Goal: Task Accomplishment & Management: Manage account settings

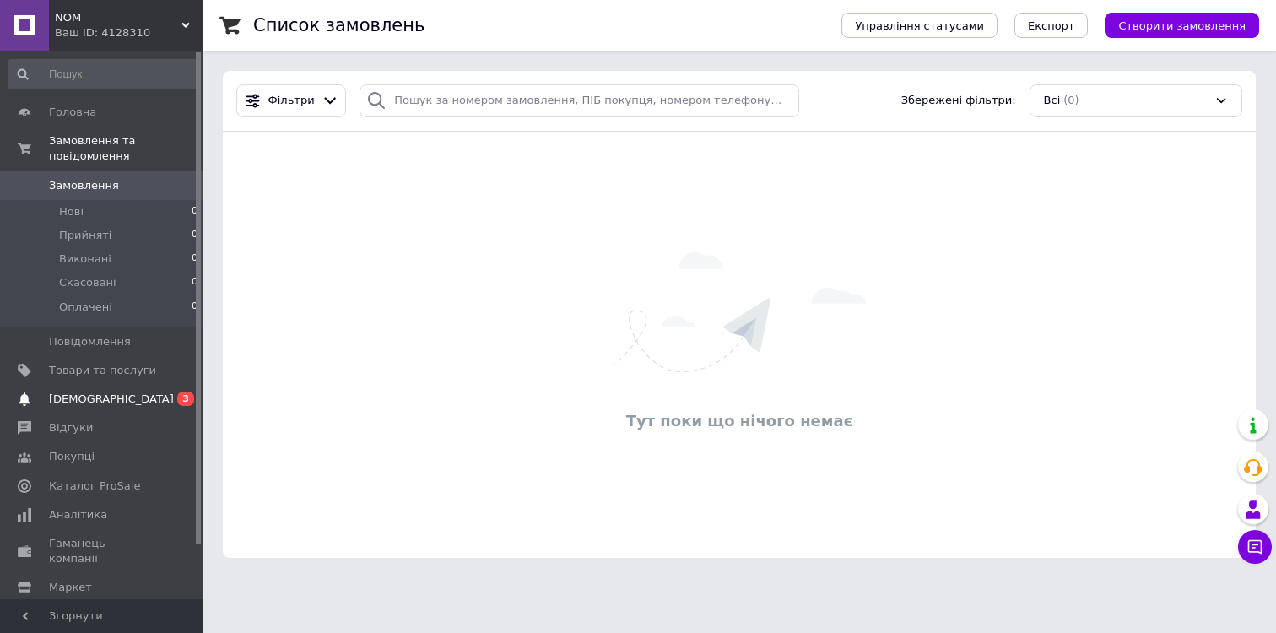
click at [122, 394] on span "[DEMOGRAPHIC_DATA]" at bounding box center [102, 399] width 107 height 15
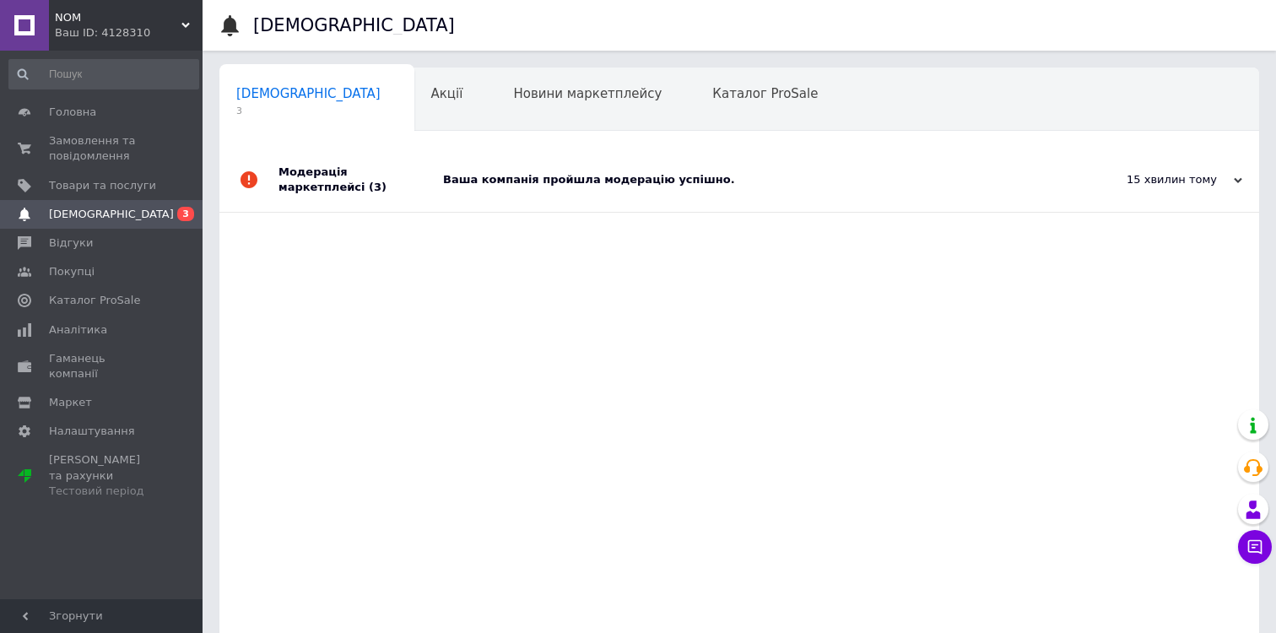
click at [382, 192] on div "Модерація маркетплейсі (3)" at bounding box center [361, 180] width 165 height 64
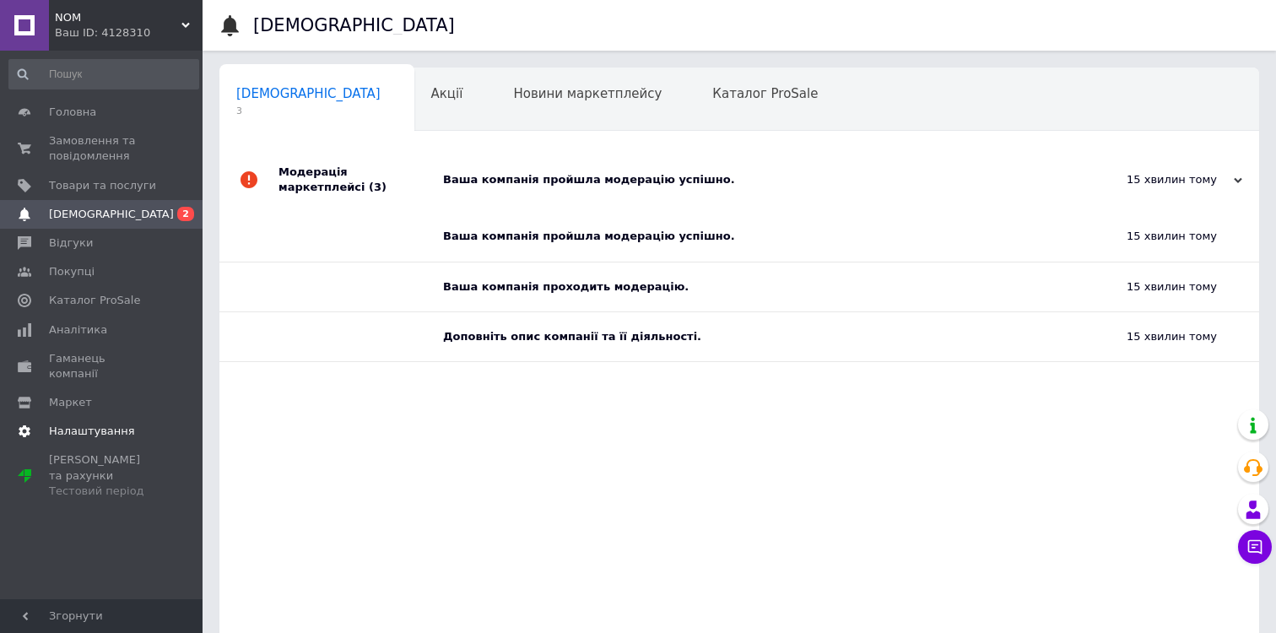
click at [109, 424] on span "Налаштування" at bounding box center [92, 431] width 86 height 15
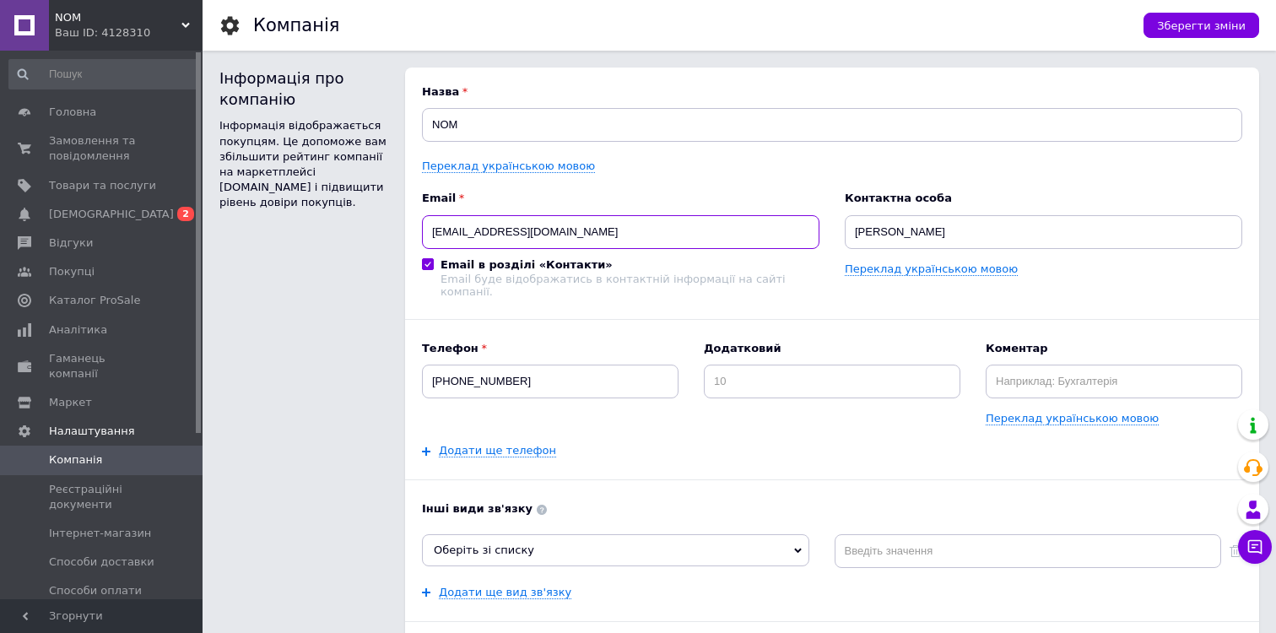
drag, startPoint x: 552, startPoint y: 232, endPoint x: 264, endPoint y: 218, distance: 288.2
click at [264, 218] on div "Інформація про компанію Інформація відображається покупцям. Це допоможе вам збі…" at bounding box center [739, 447] width 1040 height 759
type input "[EMAIL_ADDRESS][DOMAIN_NAME]"
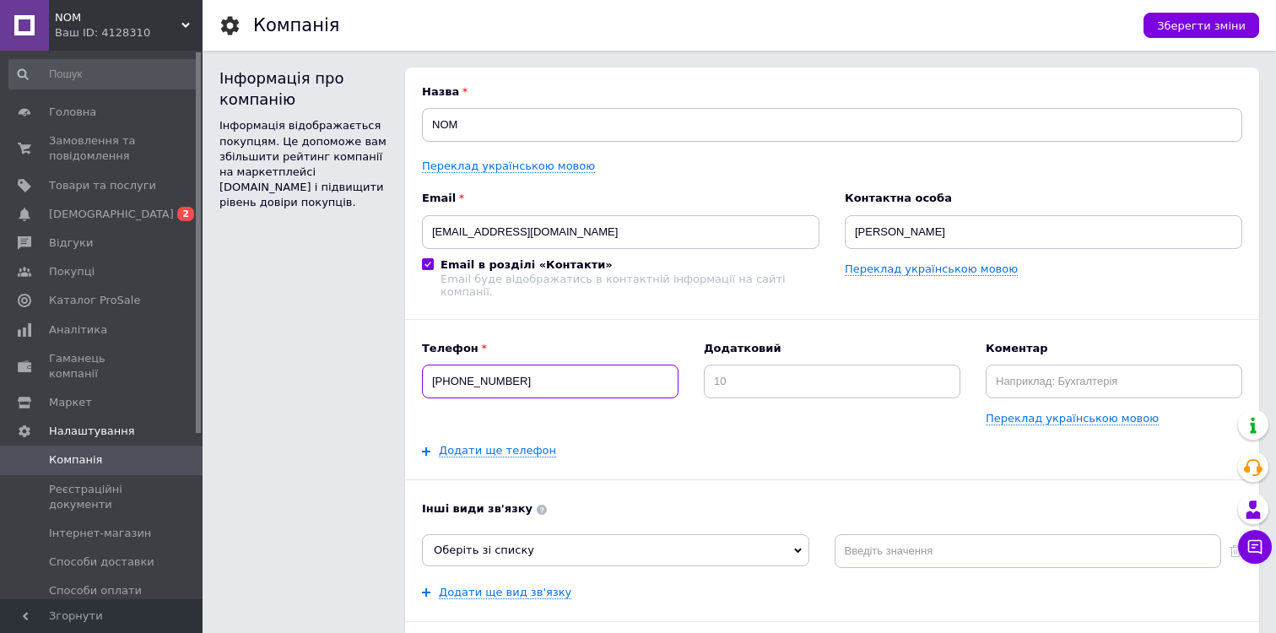
click at [520, 370] on input "[PHONE_NUMBER]" at bounding box center [550, 382] width 257 height 34
drag, startPoint x: 550, startPoint y: 369, endPoint x: 469, endPoint y: 368, distance: 81.0
click at [469, 368] on input "[PHONE_NUMBER]" at bounding box center [550, 382] width 257 height 34
type input "[PHONE_NUMBER]"
click at [382, 375] on div "Інформація про компанію Інформація відображається покупцям. Це допоможе вам збі…" at bounding box center [303, 447] width 169 height 759
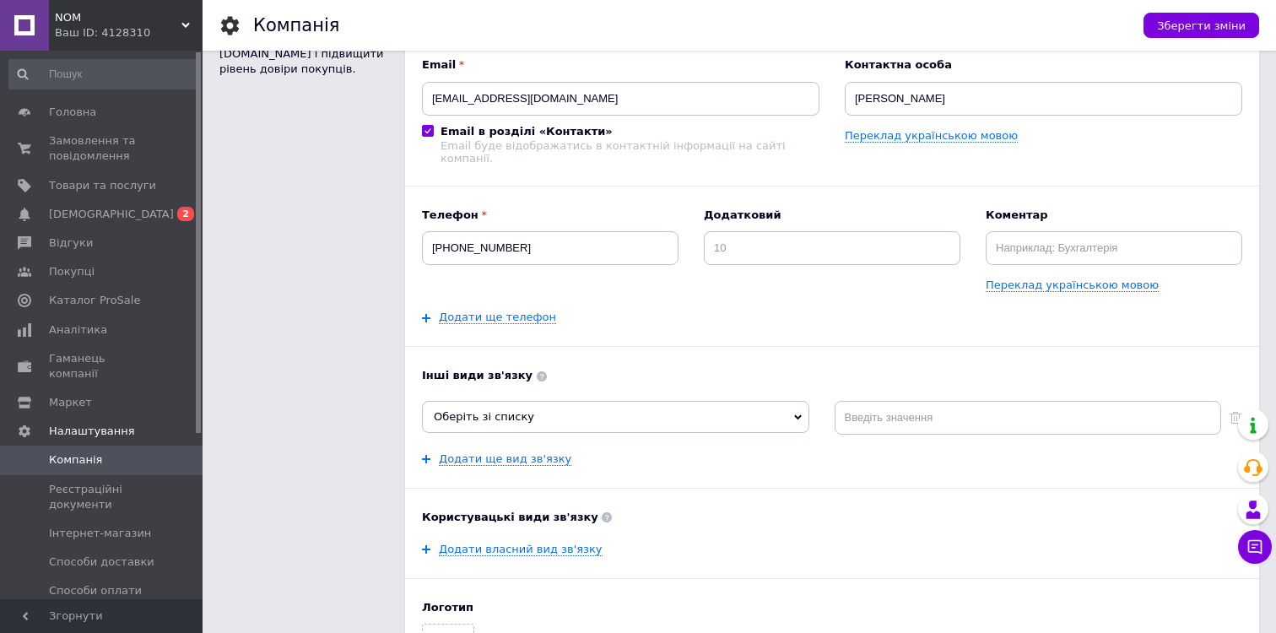
scroll to position [135, 0]
click at [612, 400] on span "Оберіть зі списку" at bounding box center [615, 415] width 387 height 32
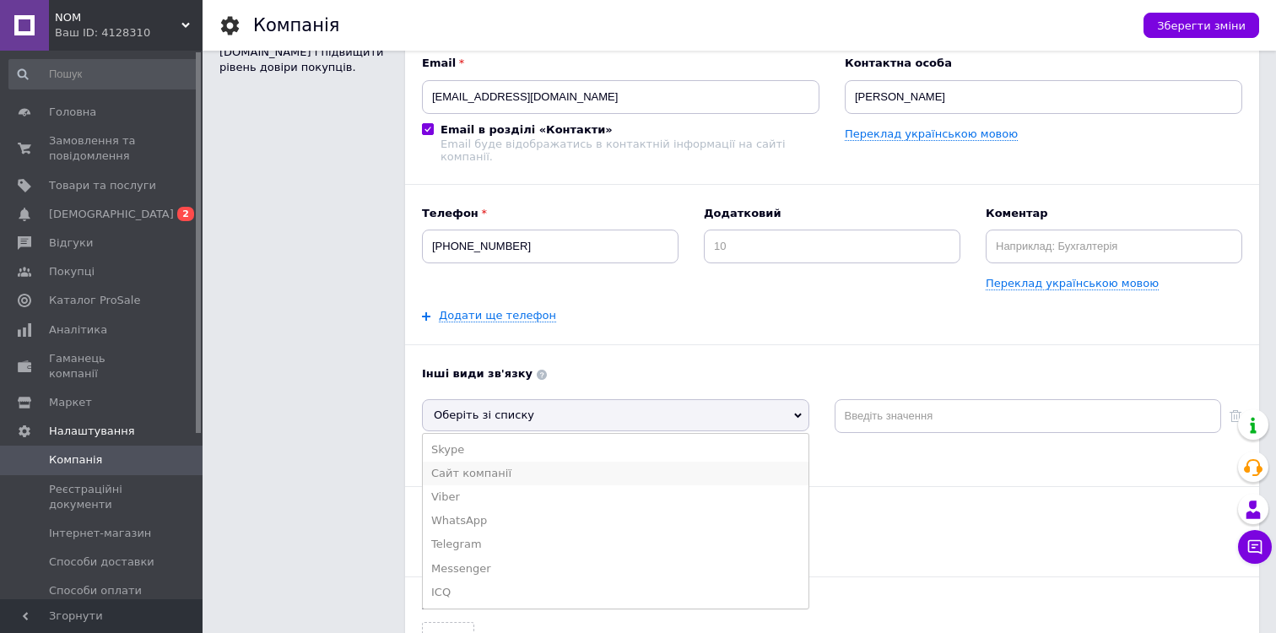
click at [557, 462] on li "Сайт компанії" at bounding box center [616, 474] width 386 height 24
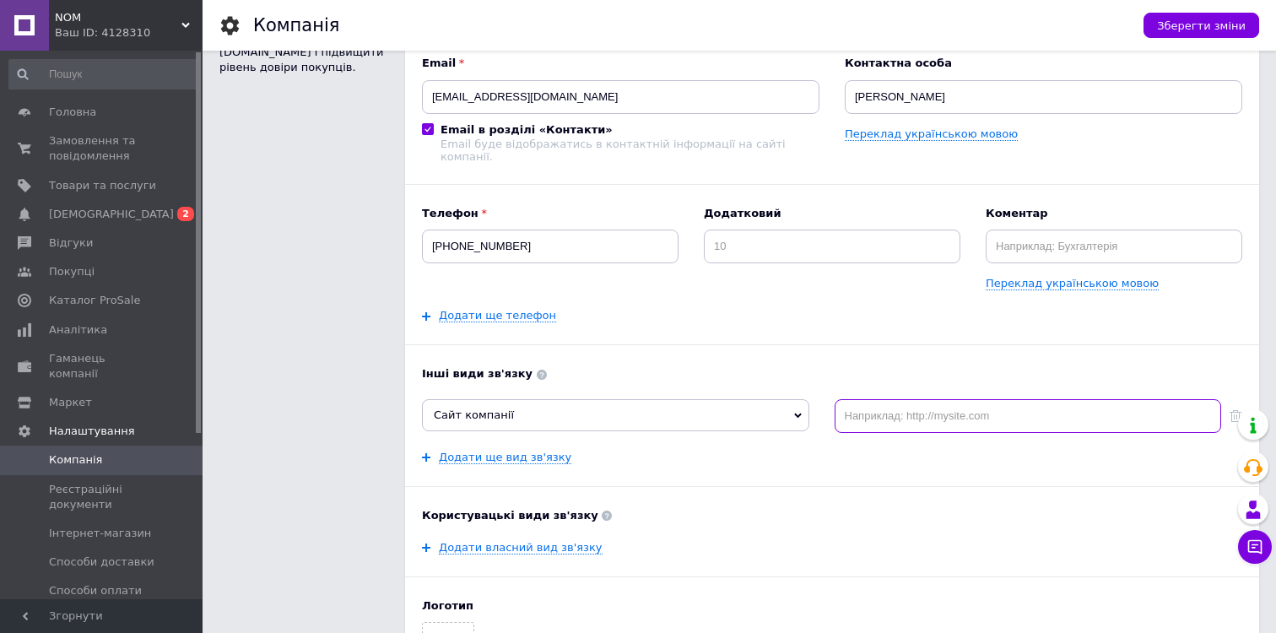
click at [897, 406] on input at bounding box center [1028, 416] width 387 height 34
type input "[URL][DOMAIN_NAME]"
click at [529, 451] on link "Додати ще вид зв'язку" at bounding box center [505, 458] width 133 height 14
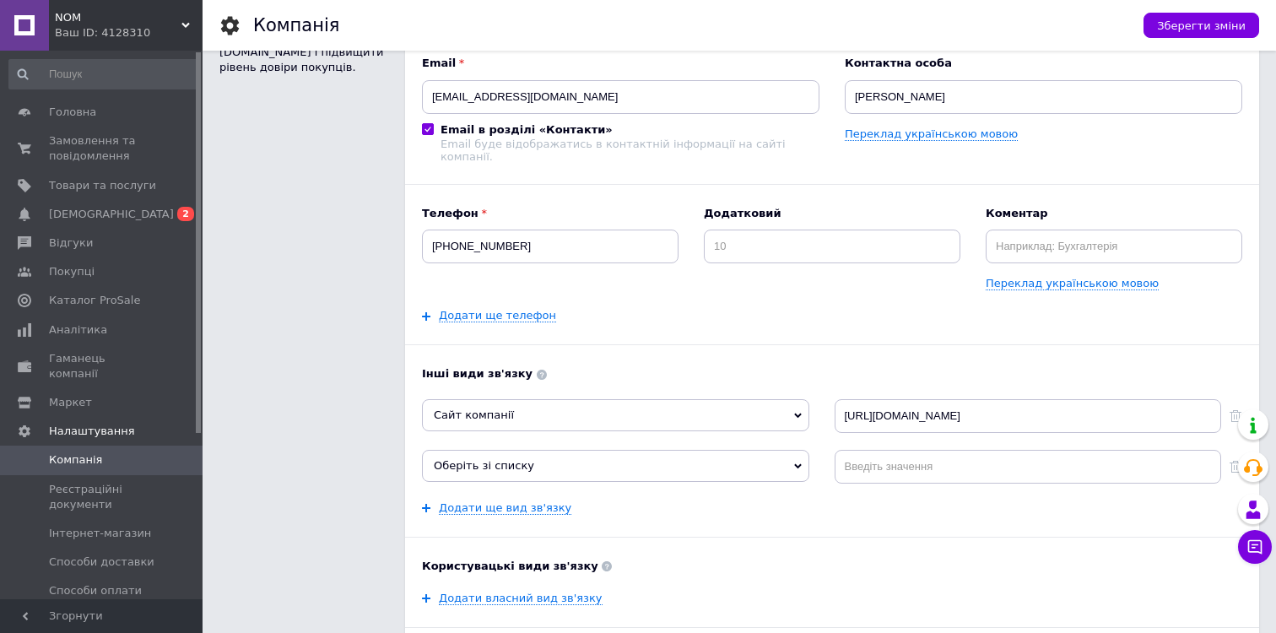
click at [610, 450] on span "Оберіть зі списку" at bounding box center [615, 466] width 387 height 32
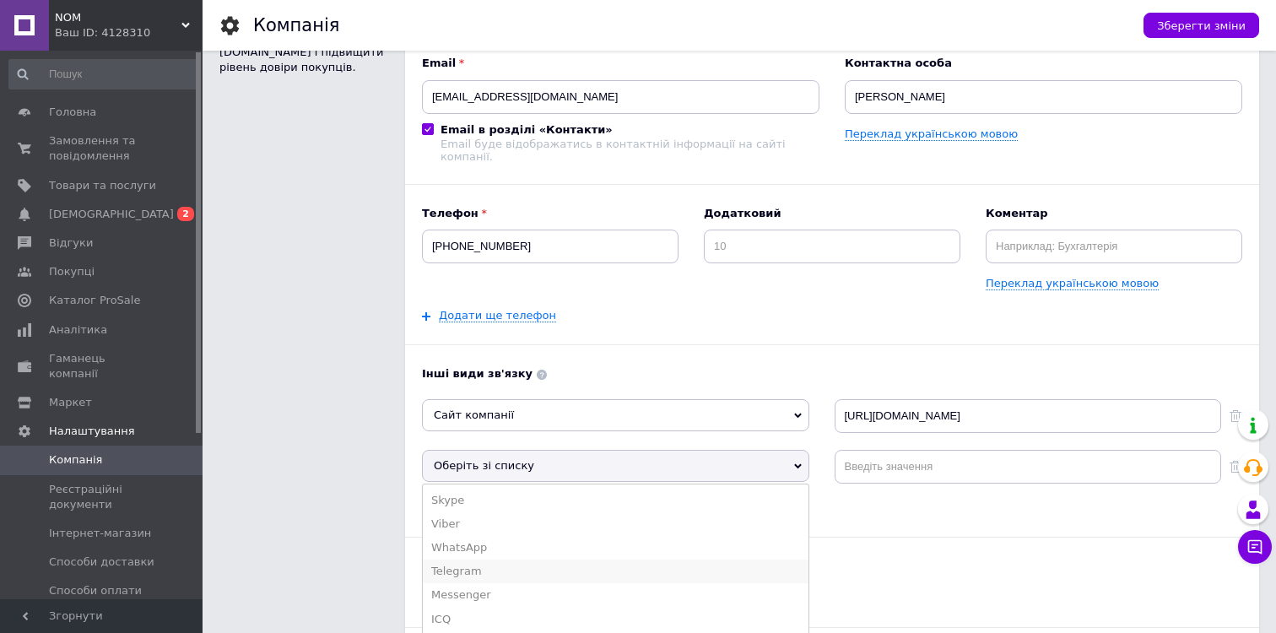
click at [582, 560] on li "Telegram" at bounding box center [616, 572] width 386 height 24
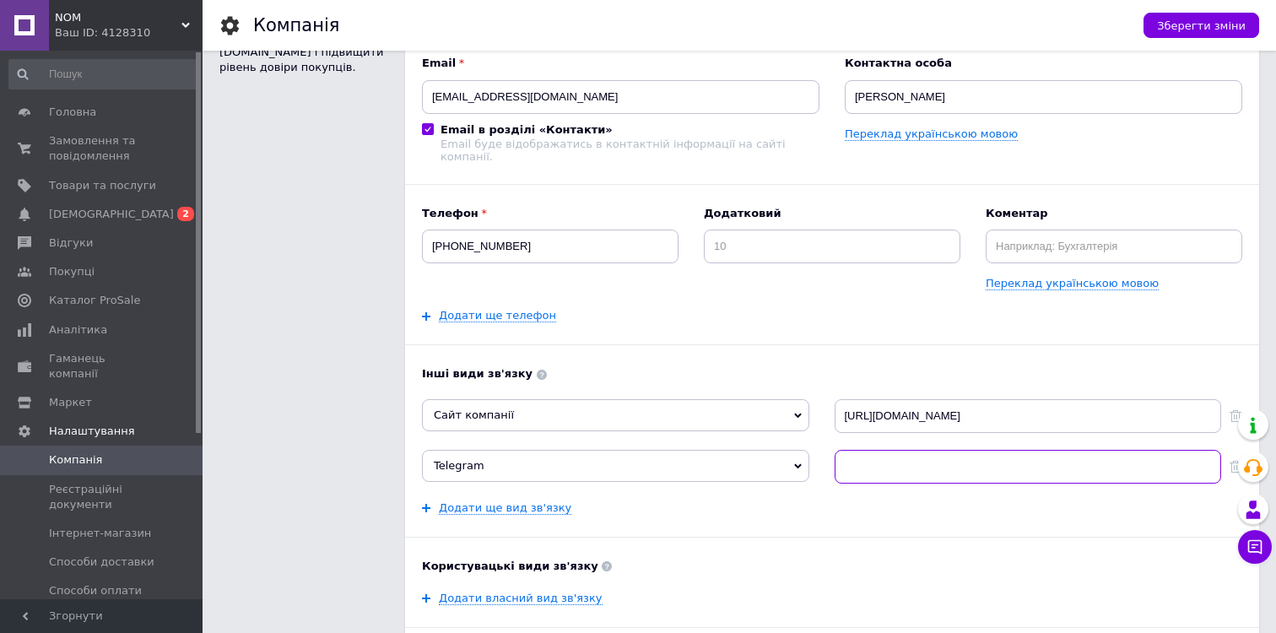
click at [900, 453] on input at bounding box center [1028, 467] width 387 height 34
click at [916, 450] on input "[URL][DOMAIN_NAME]" at bounding box center [1028, 467] width 387 height 34
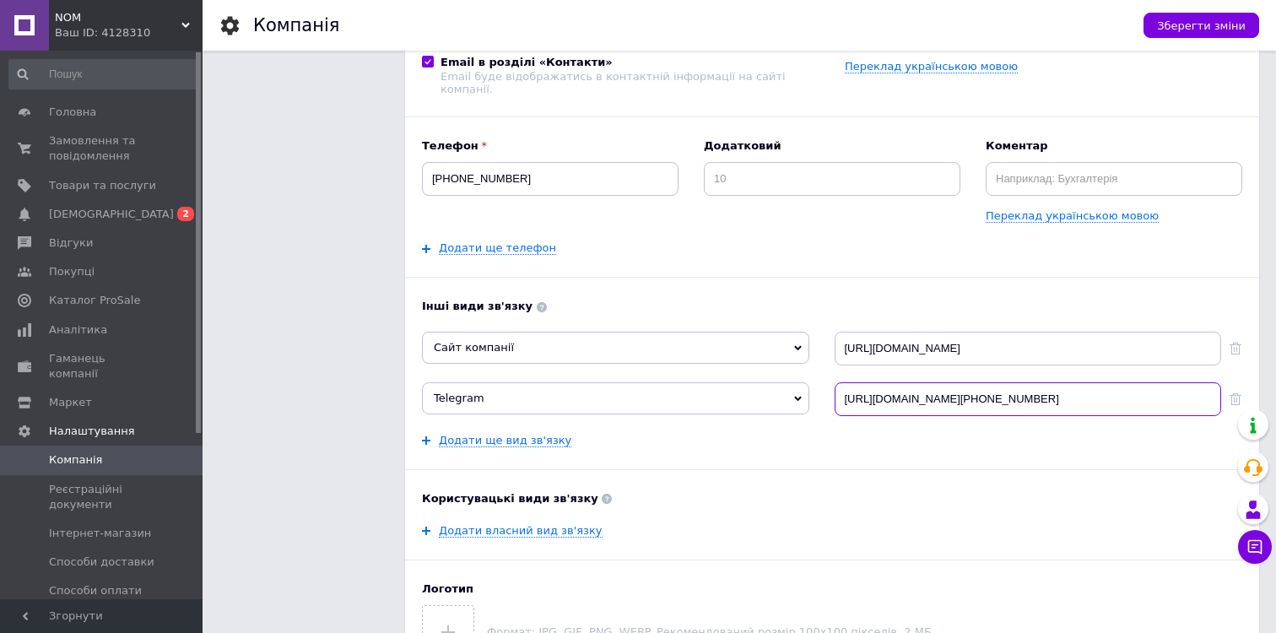
scroll to position [217, 0]
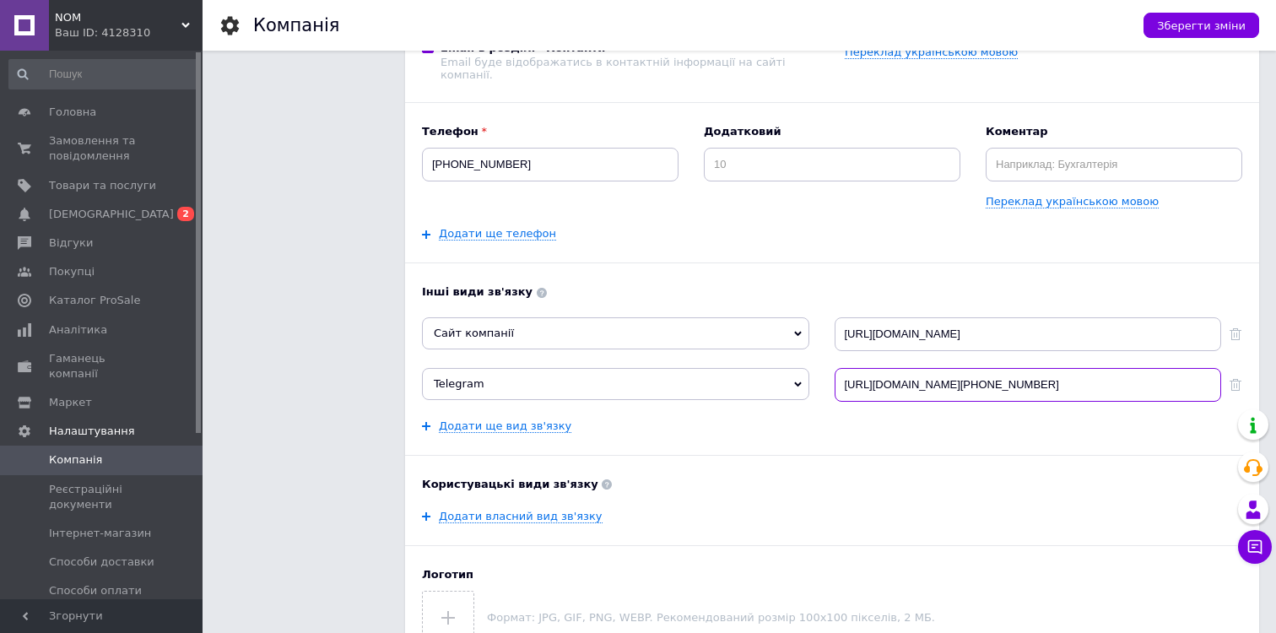
type input "[URL][DOMAIN_NAME][PHONE_NUMBER]"
click at [517, 404] on div "Інші види зв'язку Сайт компанії Skype Viber WhatsApp Messenger ICQ [URL][DOMAIN…" at bounding box center [832, 358] width 821 height 149
click at [521, 420] on link "Додати ще вид зв'язку" at bounding box center [505, 427] width 133 height 14
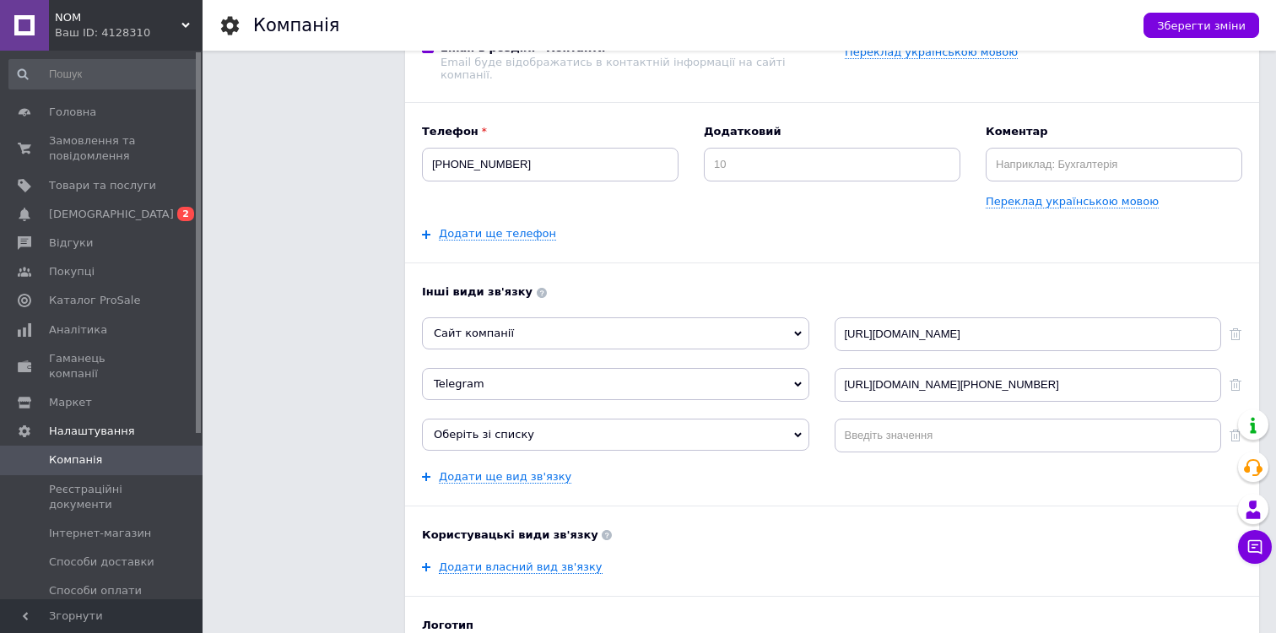
click at [523, 428] on span "Оберіть зі списку" at bounding box center [484, 434] width 100 height 13
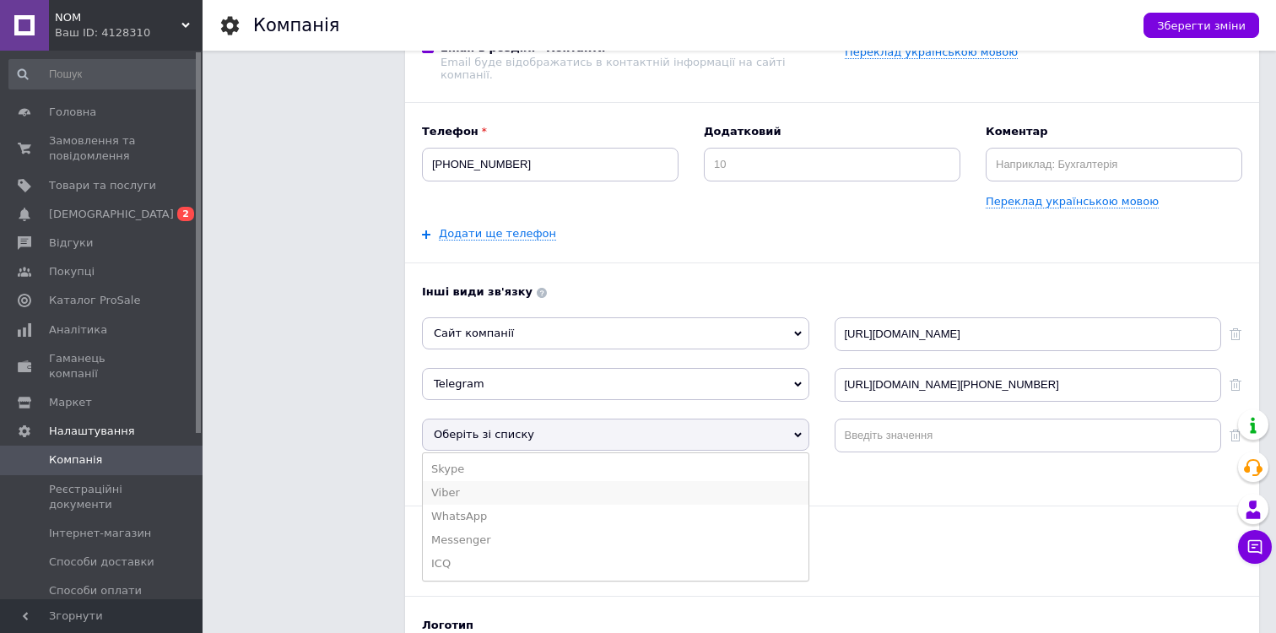
click at [524, 481] on li "Viber" at bounding box center [616, 493] width 386 height 24
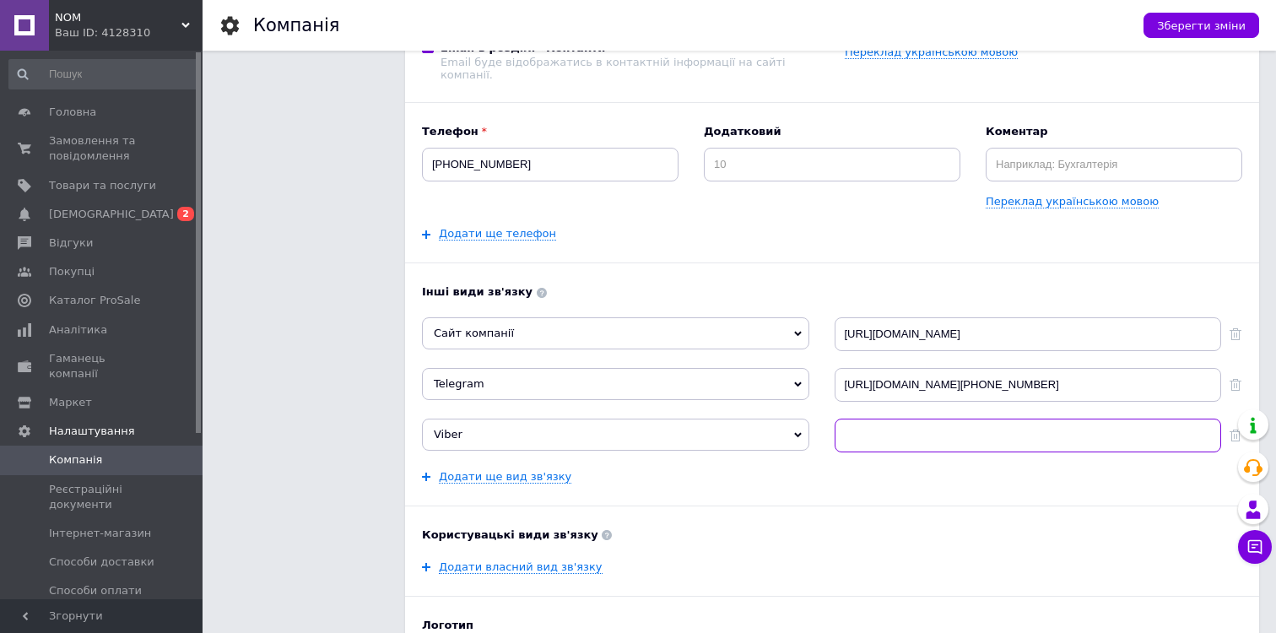
click at [897, 421] on input at bounding box center [1028, 436] width 387 height 34
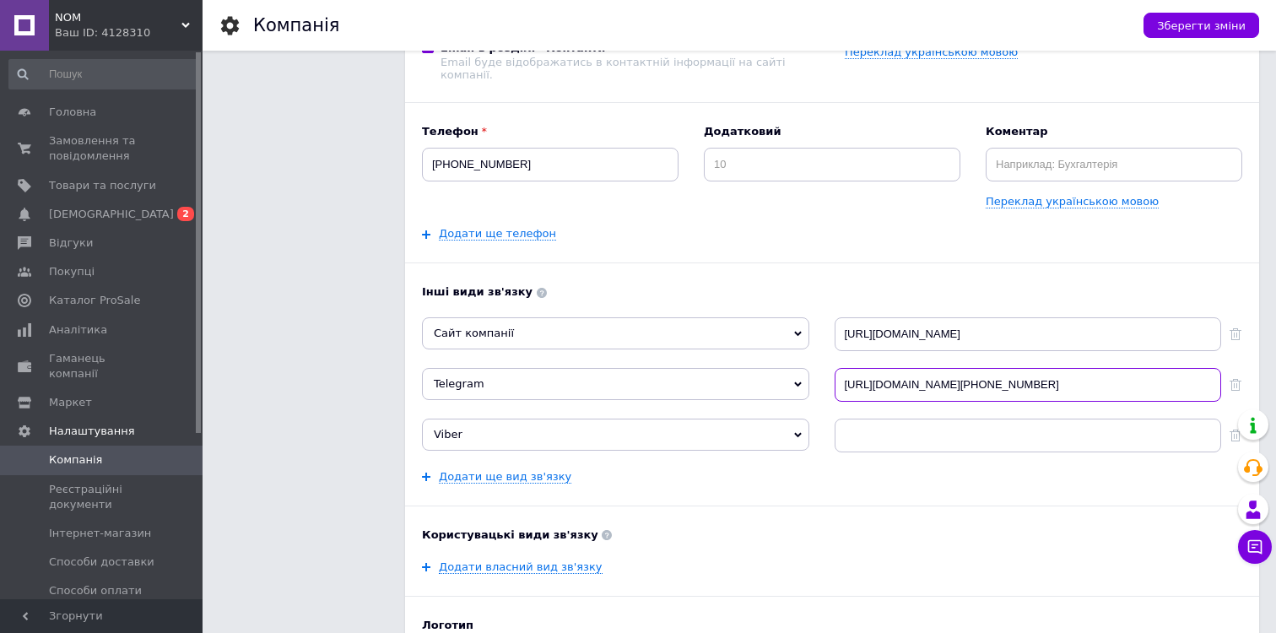
drag, startPoint x: 902, startPoint y: 370, endPoint x: 1036, endPoint y: 374, distance: 133.5
click at [1036, 374] on input "[URL][DOMAIN_NAME][PHONE_NUMBER]" at bounding box center [1028, 385] width 387 height 34
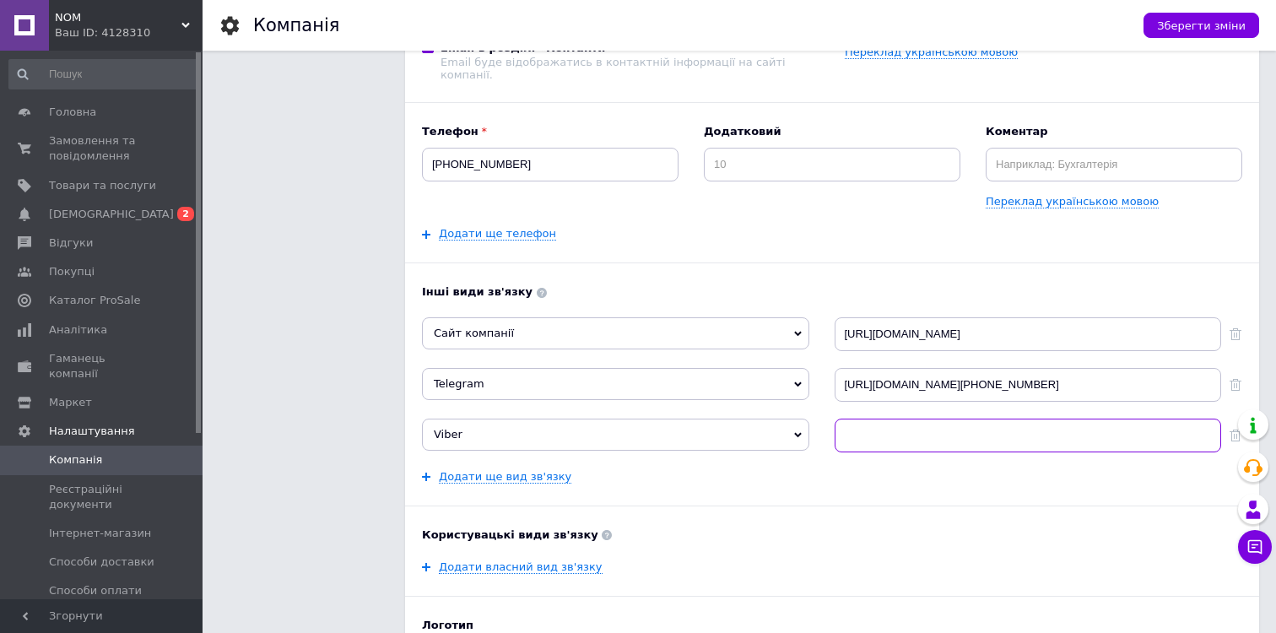
click at [924, 420] on input at bounding box center [1028, 436] width 387 height 34
paste input "[PHONE_NUMBER]"
type input "[PHONE_NUMBER]"
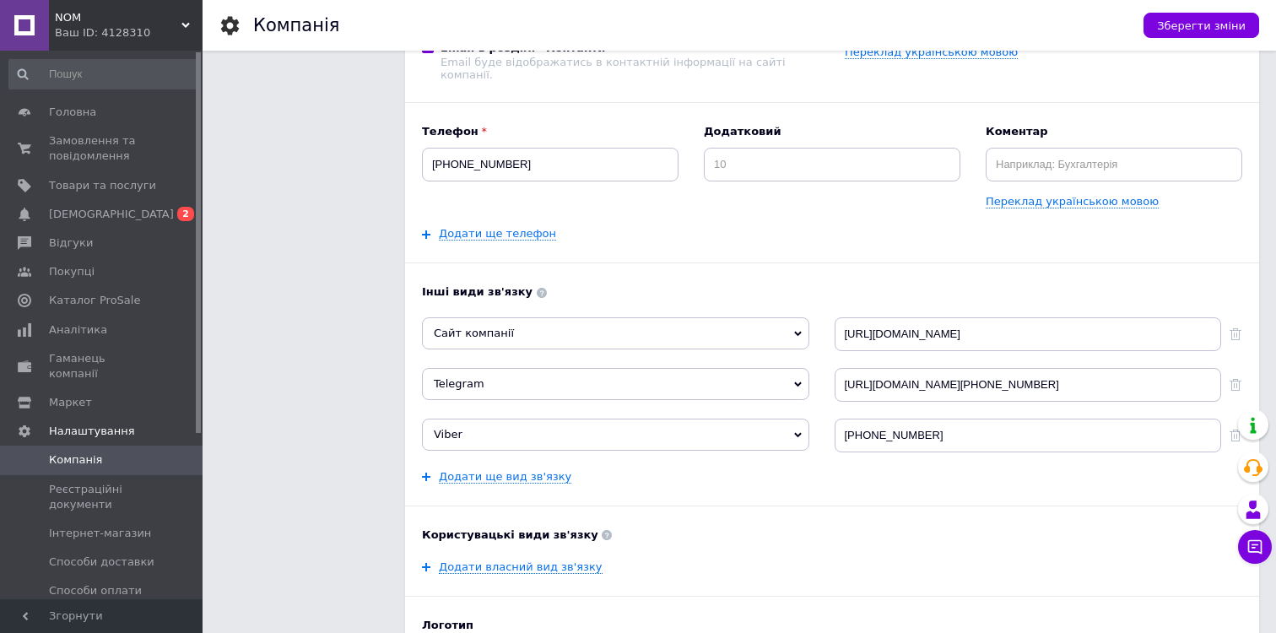
click at [804, 469] on div "Додати ще вид зв'язку" at bounding box center [832, 476] width 821 height 15
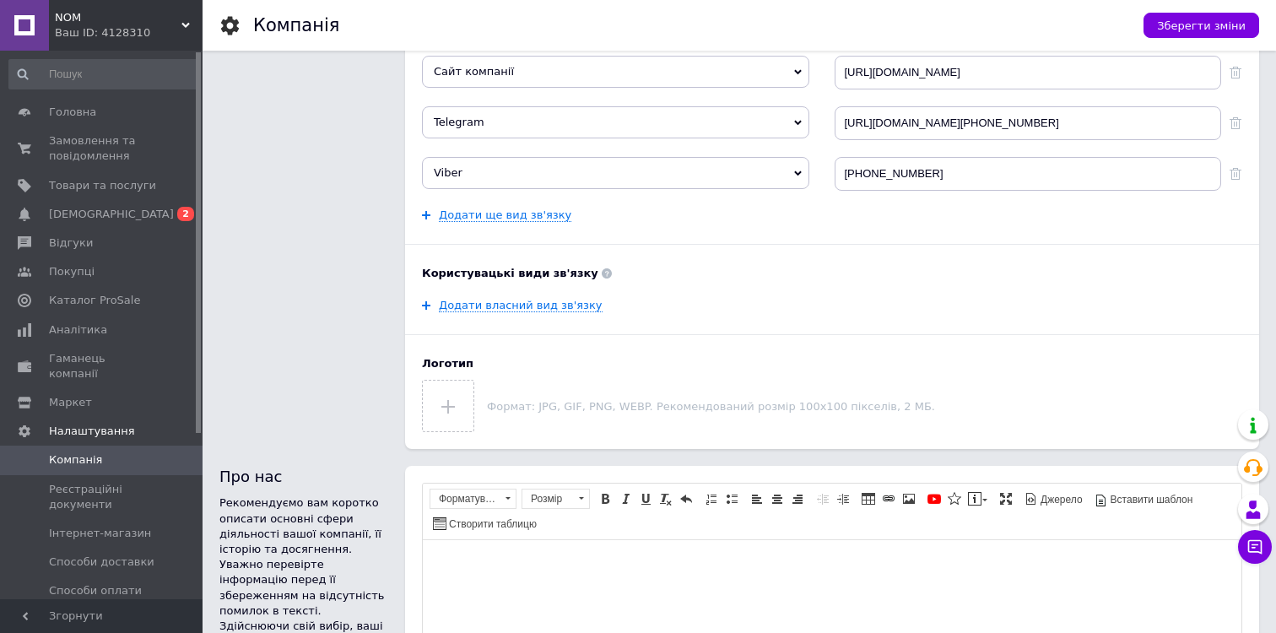
scroll to position [477, 0]
click at [444, 399] on input "file" at bounding box center [448, 407] width 51 height 51
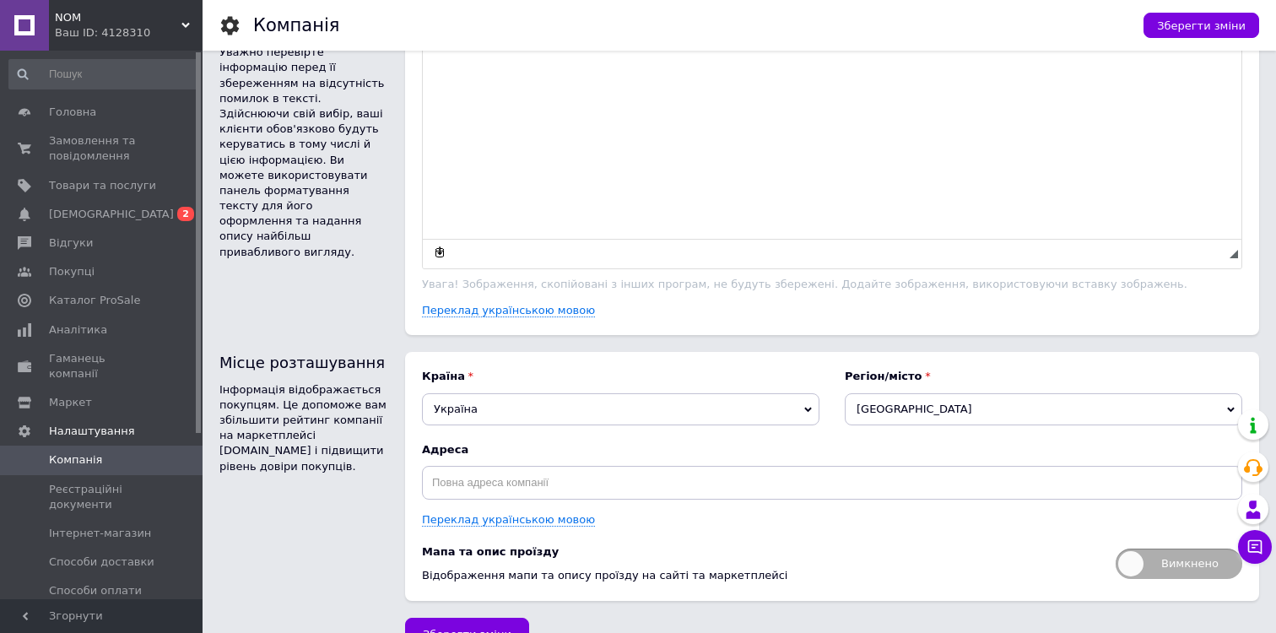
scroll to position [999, 0]
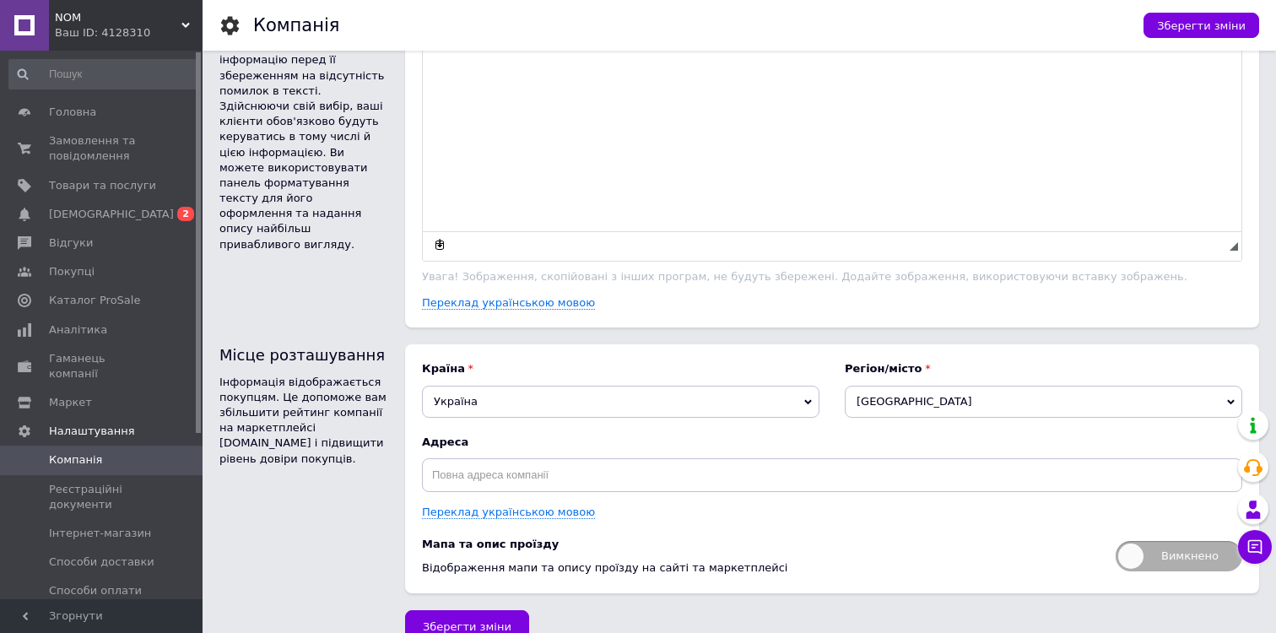
click at [905, 393] on span "[GEOGRAPHIC_DATA]" at bounding box center [1044, 402] width 398 height 32
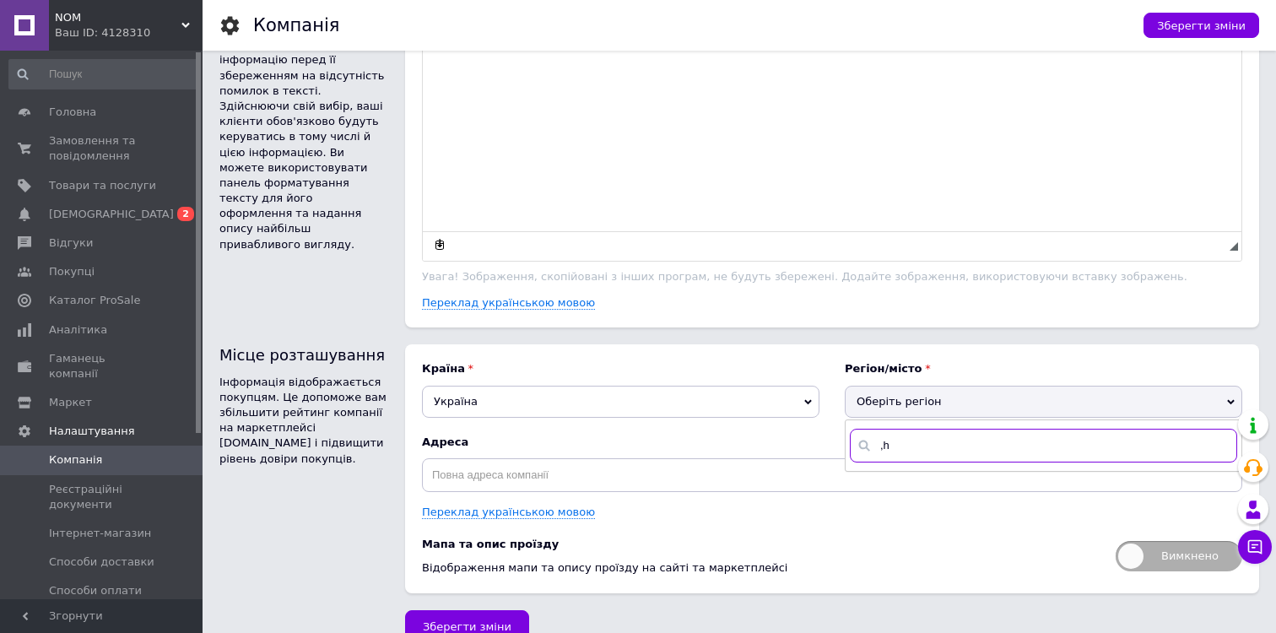
type input ","
type input "б"
click at [912, 496] on li "Золочів" at bounding box center [1044, 502] width 396 height 24
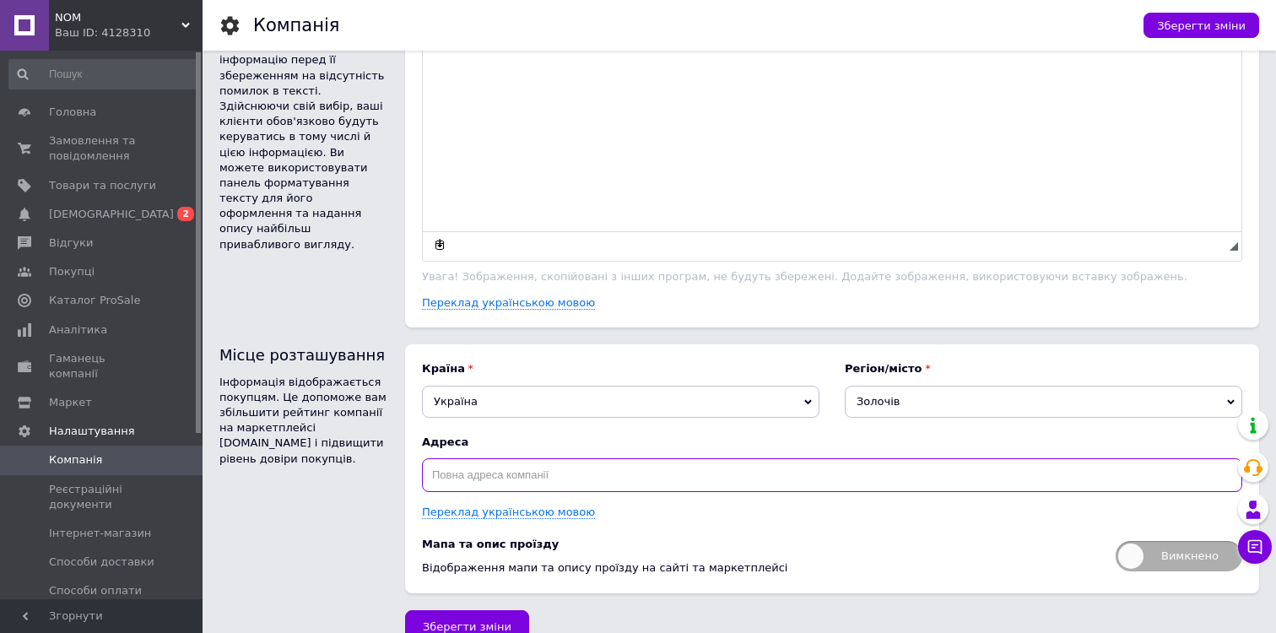
click at [602, 473] on input "text" at bounding box center [832, 475] width 821 height 34
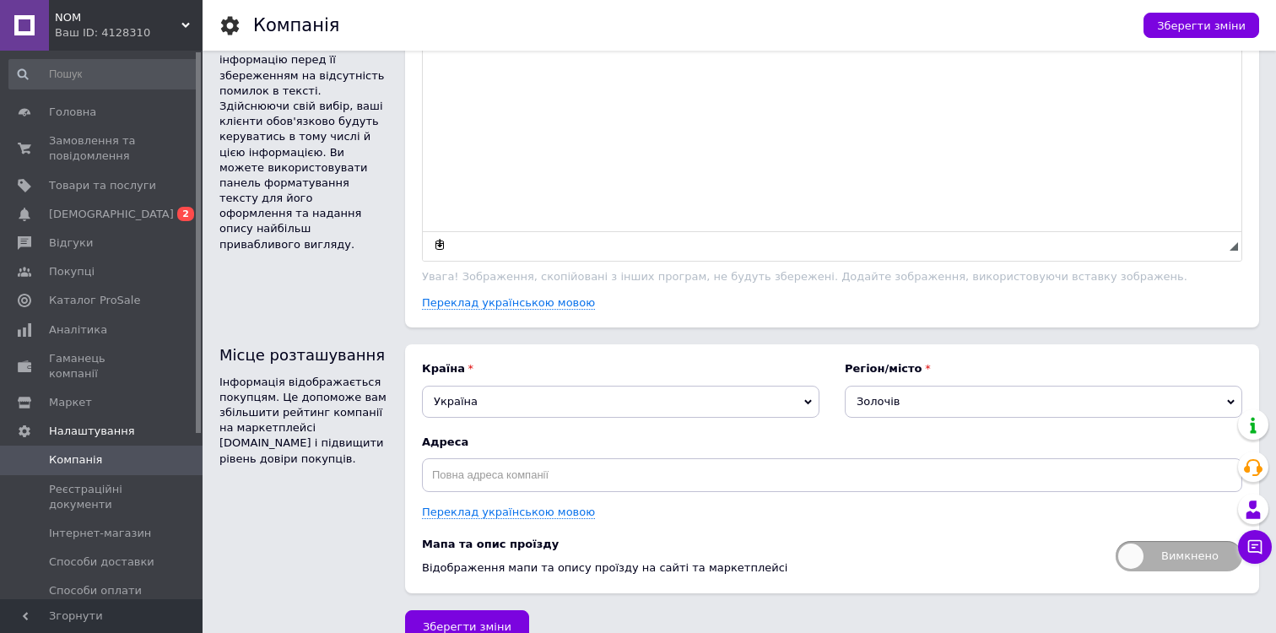
click at [895, 390] on span "Золочів" at bounding box center [1044, 402] width 398 height 32
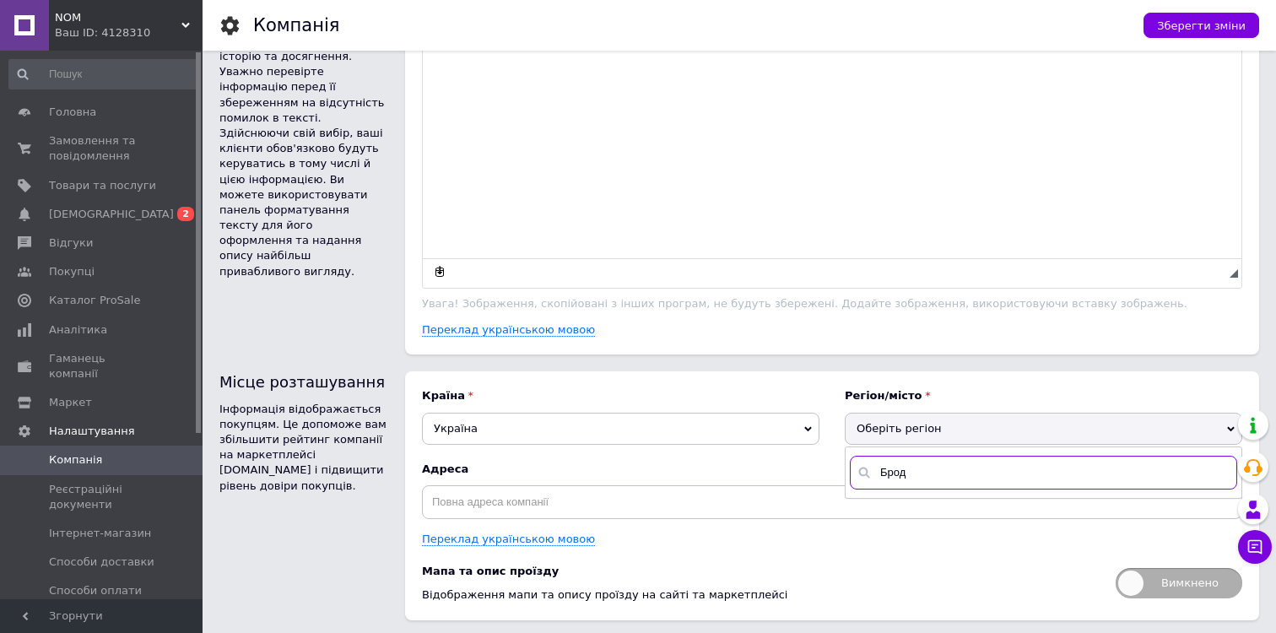
scroll to position [954, 0]
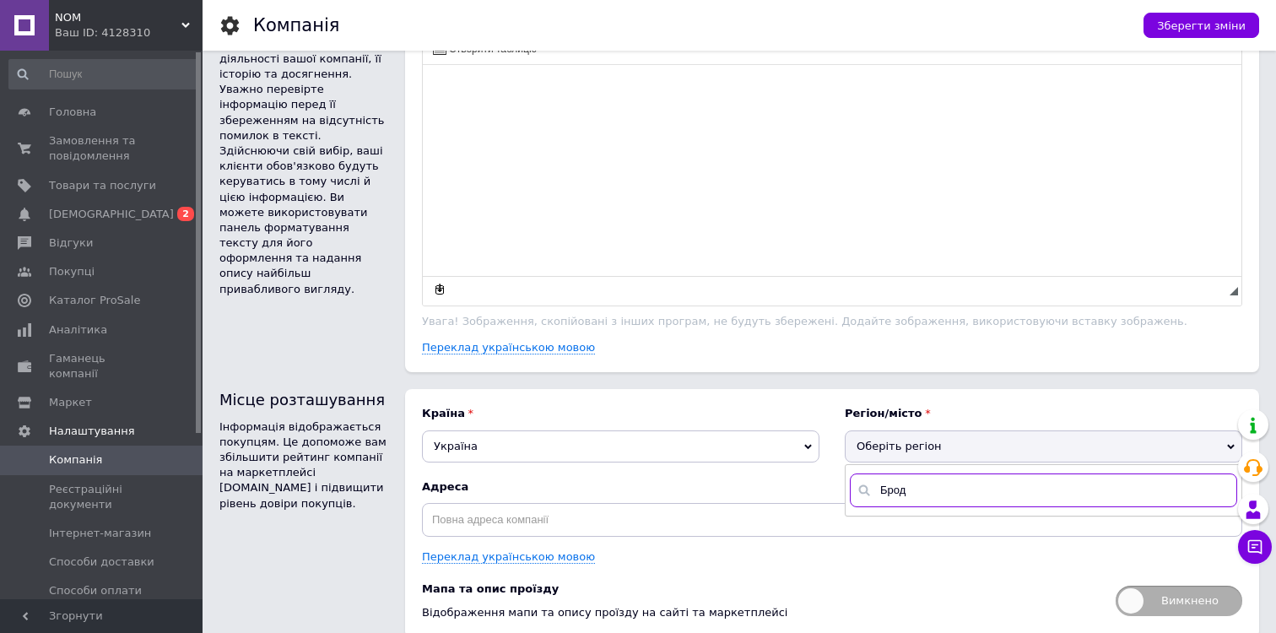
drag, startPoint x: 926, startPoint y: 478, endPoint x: 831, endPoint y: 478, distance: 95.4
click at [831, 478] on div "Країна [GEOGRAPHIC_DATA] [GEOGRAPHIC_DATA] [PERSON_NAME][GEOGRAPHIC_DATA] [GEOG…" at bounding box center [832, 513] width 821 height 214
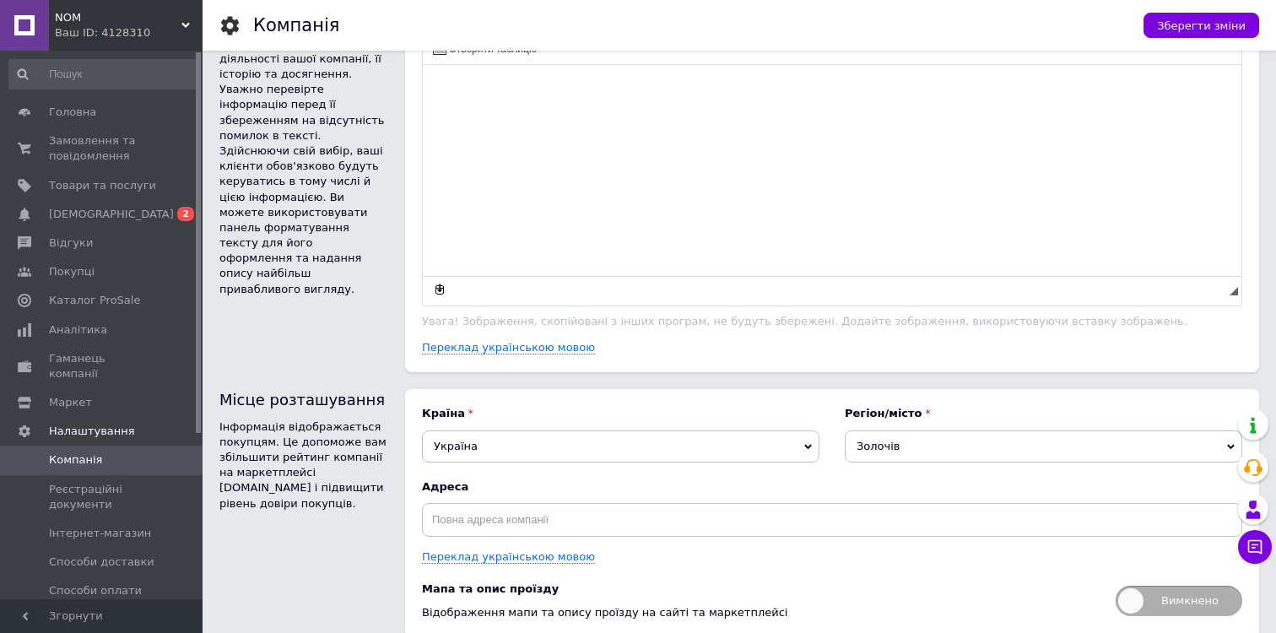
click at [873, 436] on span "Золочів" at bounding box center [1044, 447] width 398 height 32
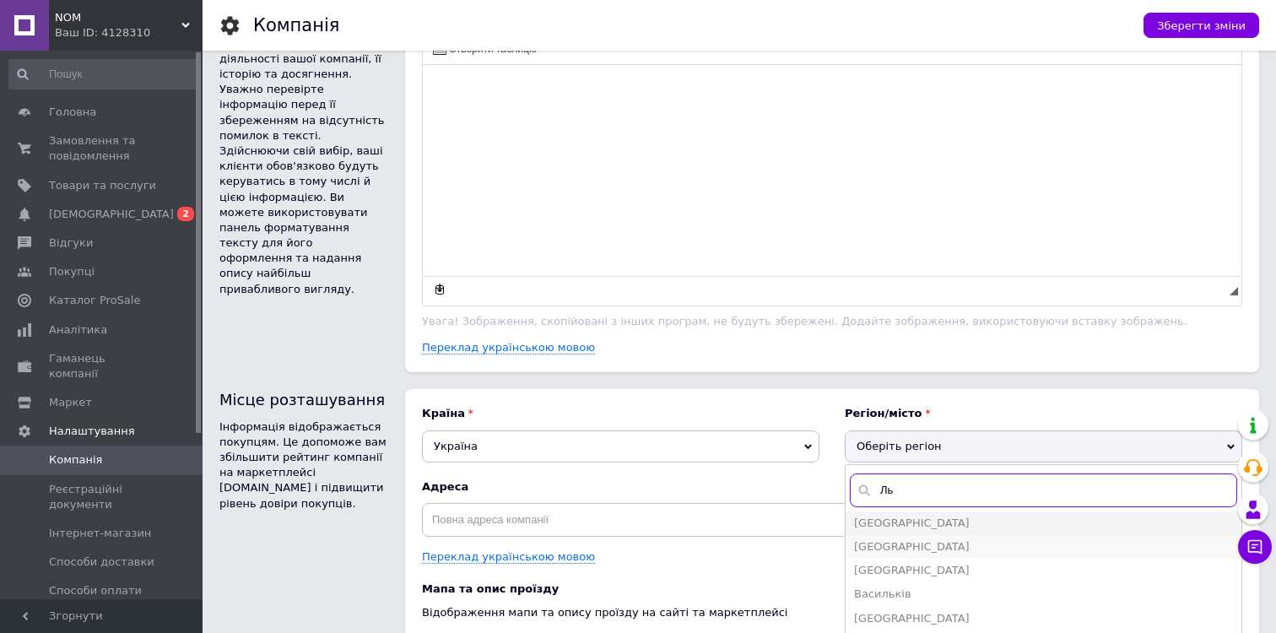
type input "Ль"
click at [887, 540] on span "[GEOGRAPHIC_DATA]" at bounding box center [912, 546] width 116 height 13
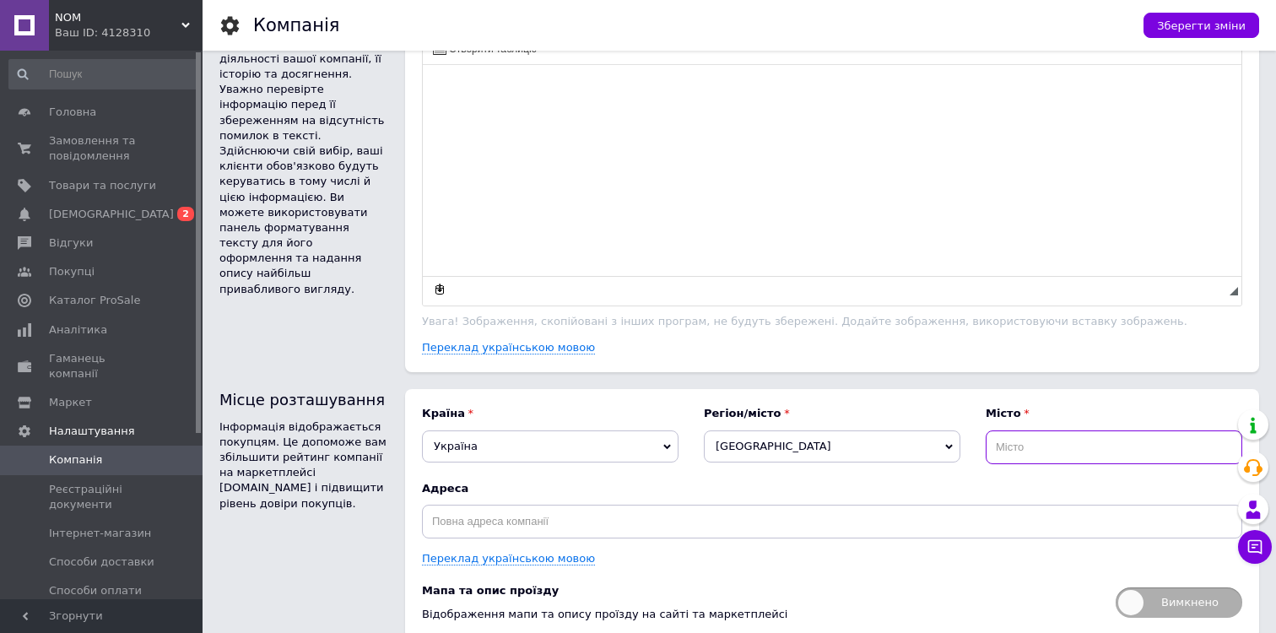
click at [1031, 435] on input "text" at bounding box center [1114, 448] width 257 height 34
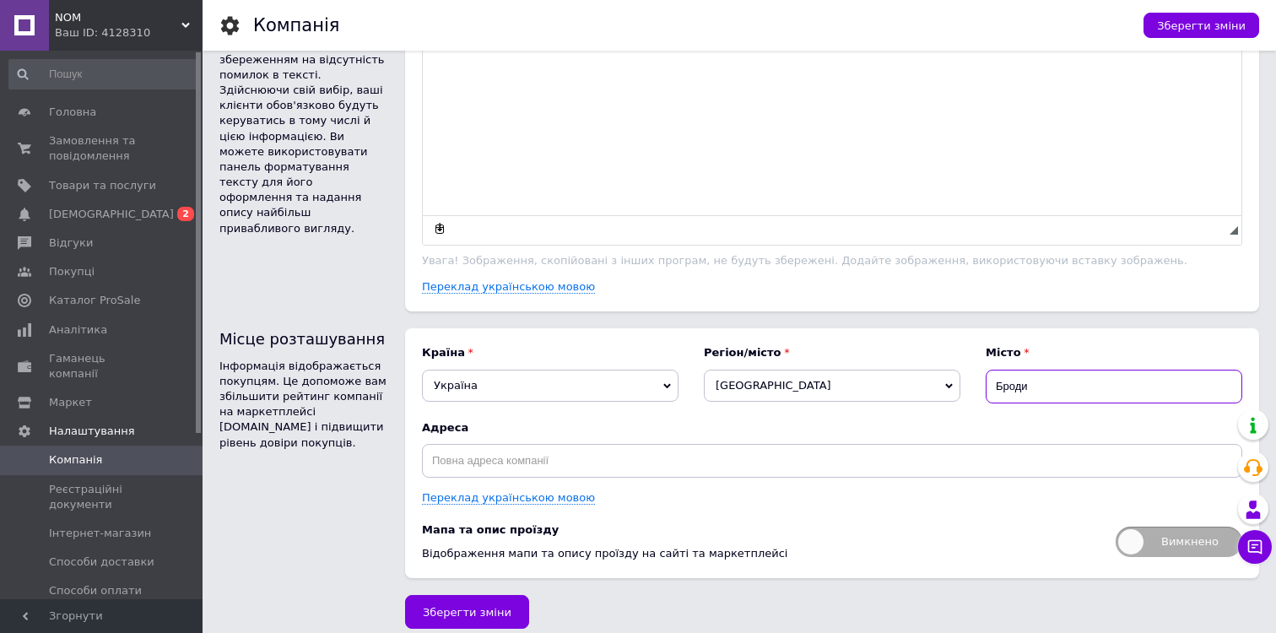
type input "Броди"
click at [573, 444] on input "text" at bounding box center [832, 461] width 821 height 34
drag, startPoint x: 517, startPoint y: 447, endPoint x: 341, endPoint y: 447, distance: 176.4
click at [341, 447] on div "Місце розташування Інформація відображається покупцям. Це допоможе вам збільшит…" at bounding box center [739, 453] width 1040 height 250
type input "вул. Золота 22"
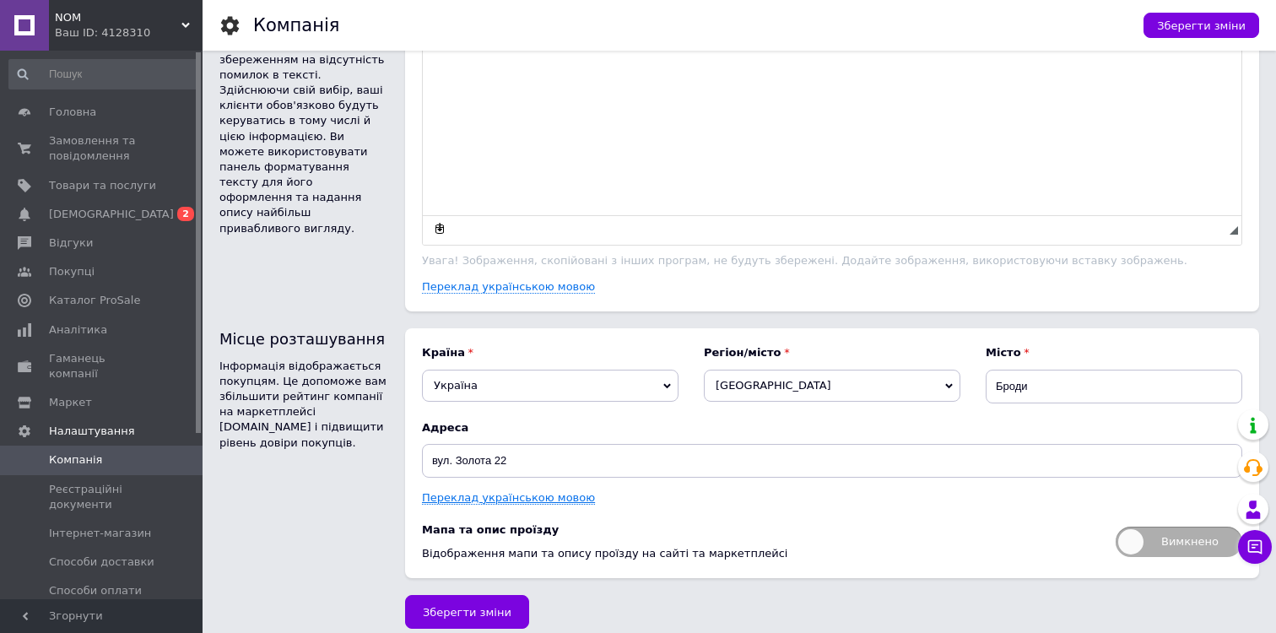
click at [445, 491] on link "Переклад українською мовою" at bounding box center [508, 498] width 173 height 14
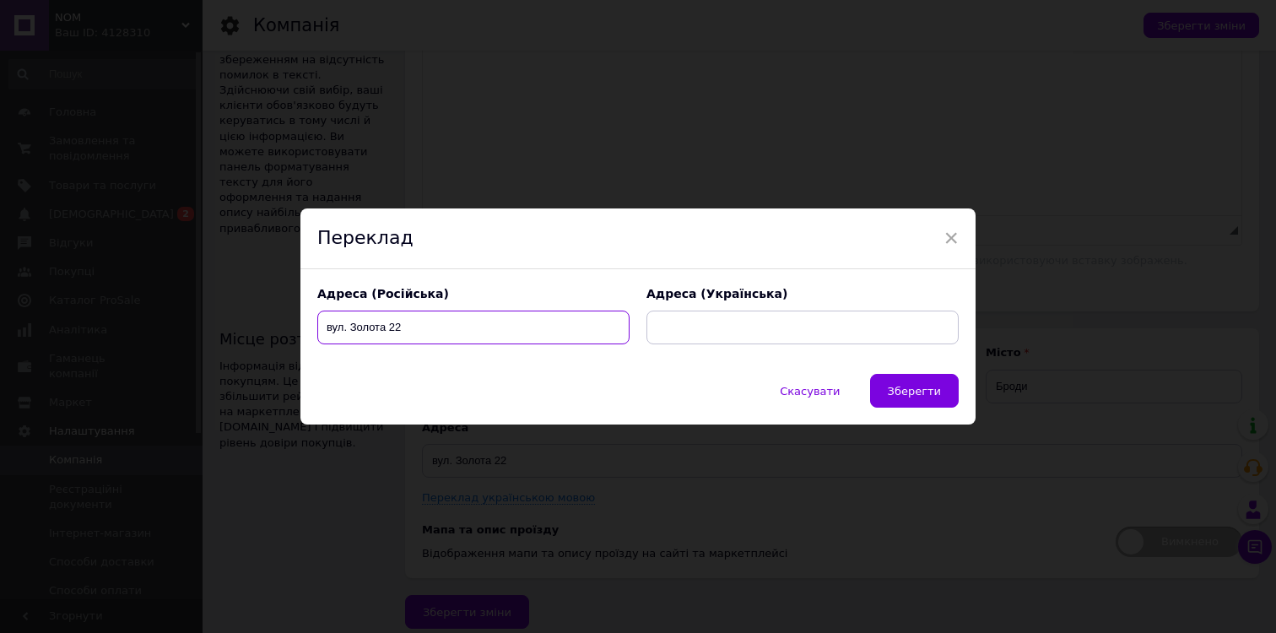
drag, startPoint x: 440, startPoint y: 335, endPoint x: 271, endPoint y: 335, distance: 168.8
click at [271, 335] on div "× Переклад Адреса (Російська) вул. Золота 22 Адреса (Українська) Скасувати   Зб…" at bounding box center [638, 316] width 1276 height 633
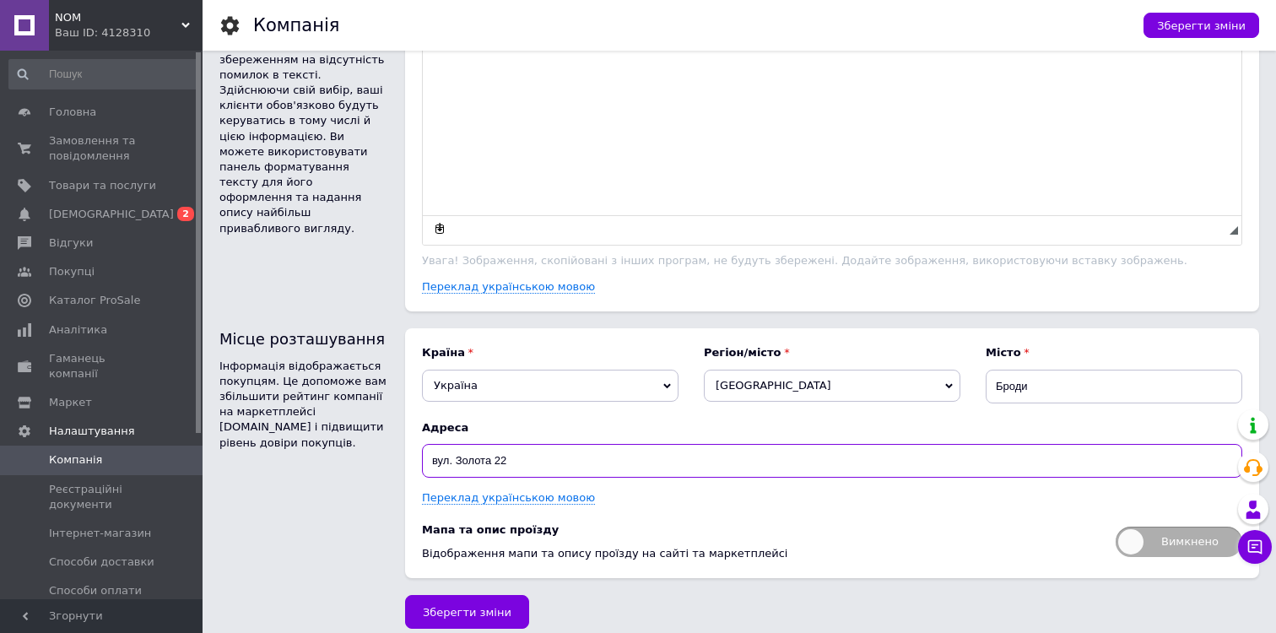
drag, startPoint x: 504, startPoint y: 447, endPoint x: 366, endPoint y: 447, distance: 137.6
click at [366, 447] on div "Місце розташування Інформація відображається покупцям. Це допоможе вам збільшит…" at bounding box center [739, 453] width 1040 height 250
click at [463, 491] on link "Переклад українською мовою" at bounding box center [508, 498] width 173 height 14
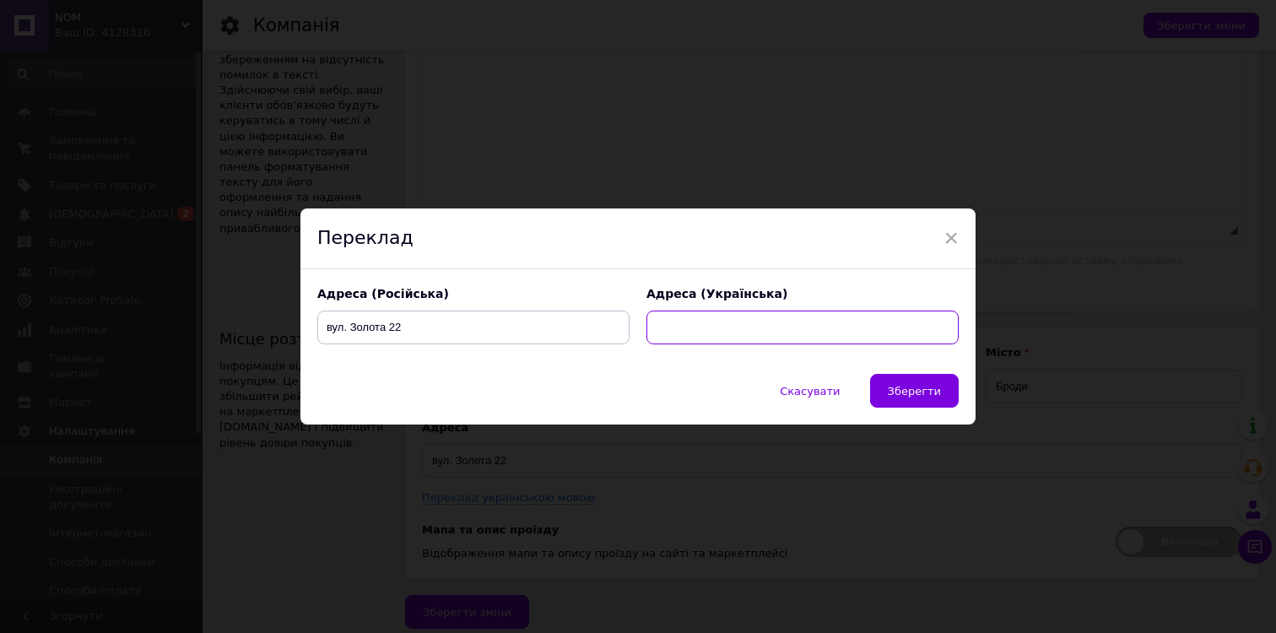
click at [711, 318] on input "text" at bounding box center [803, 328] width 312 height 34
paste input "вул. Золота 22"
type input "вул. Золота 22"
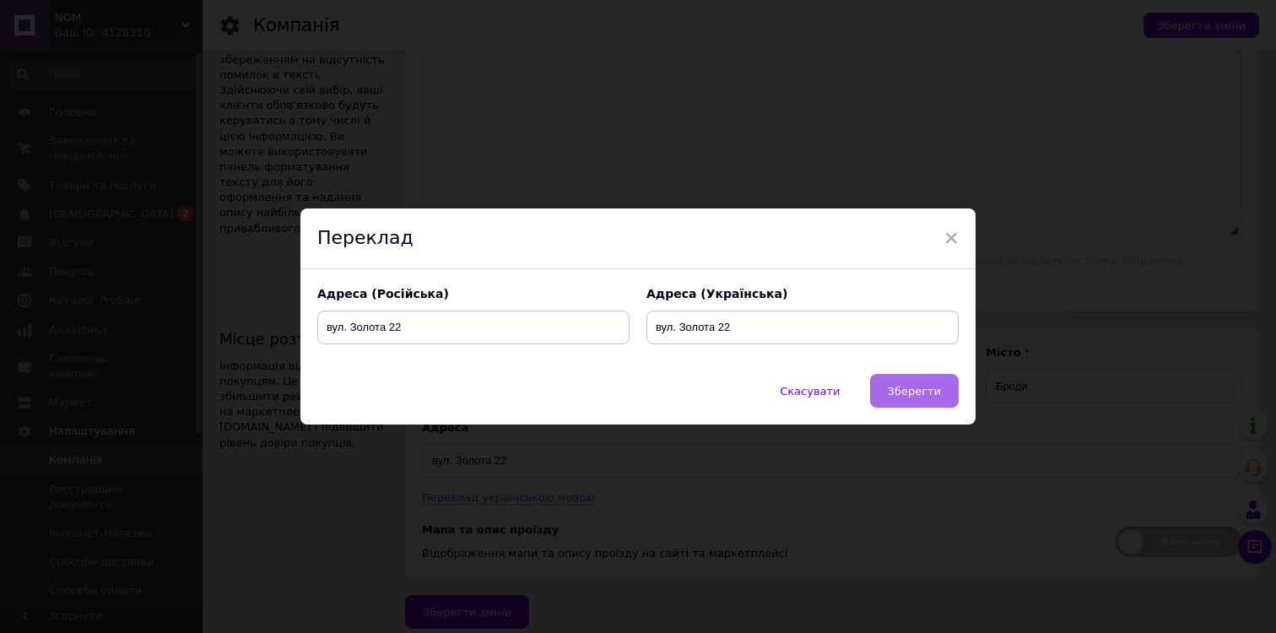
click at [906, 391] on span "Зберегти" at bounding box center [914, 391] width 53 height 13
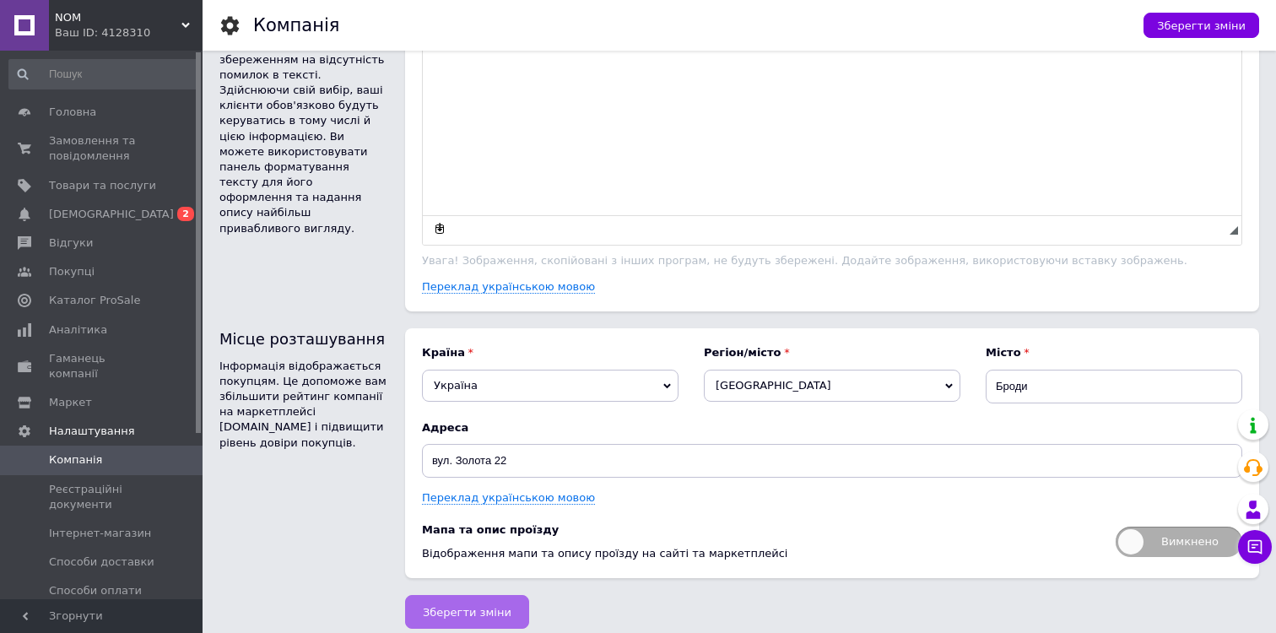
click at [483, 595] on button "Зберегти зміни" at bounding box center [467, 612] width 124 height 34
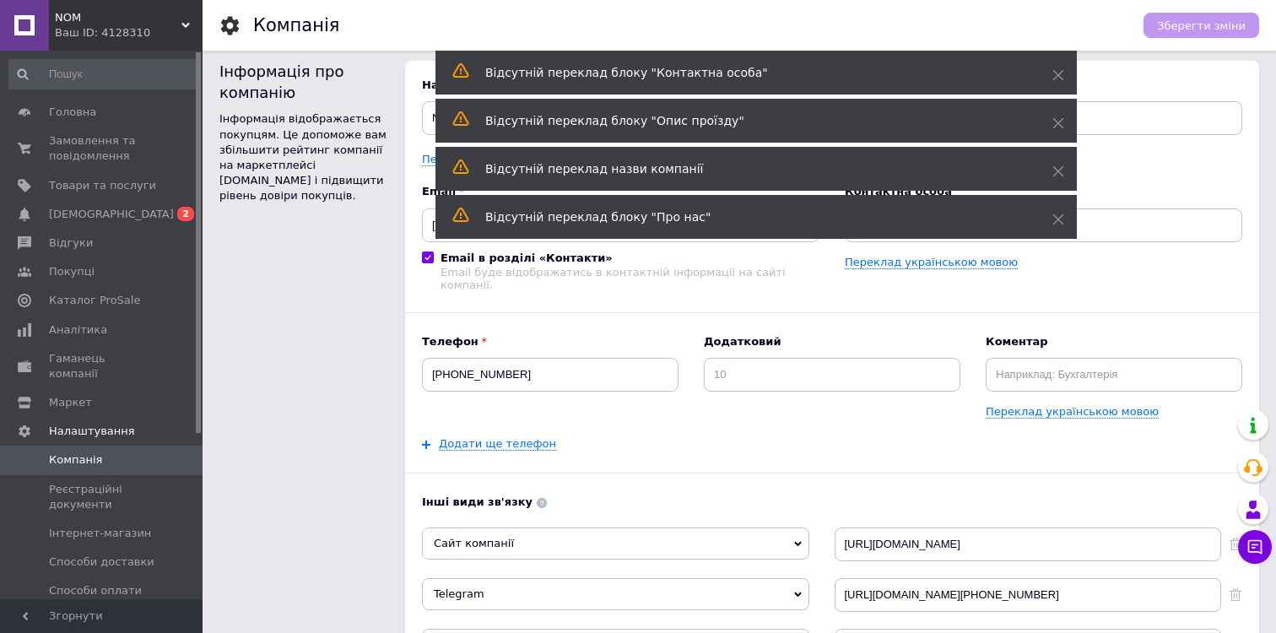
scroll to position [0, 0]
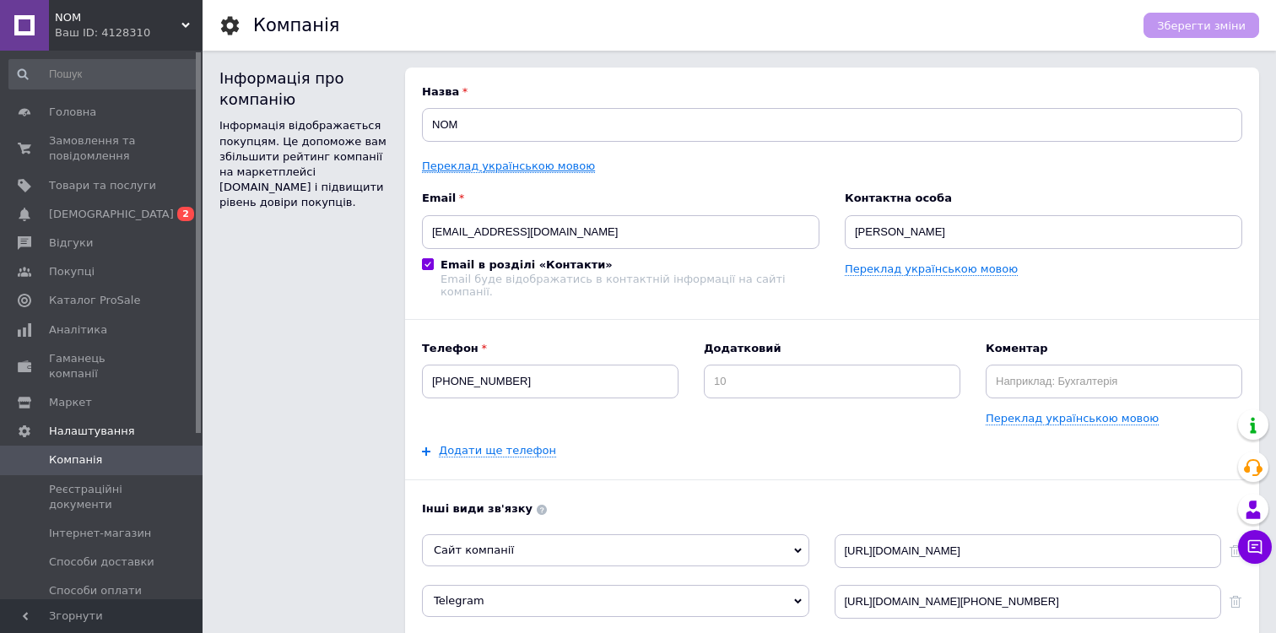
click at [476, 167] on link "Переклад українською мовою" at bounding box center [508, 167] width 173 height 14
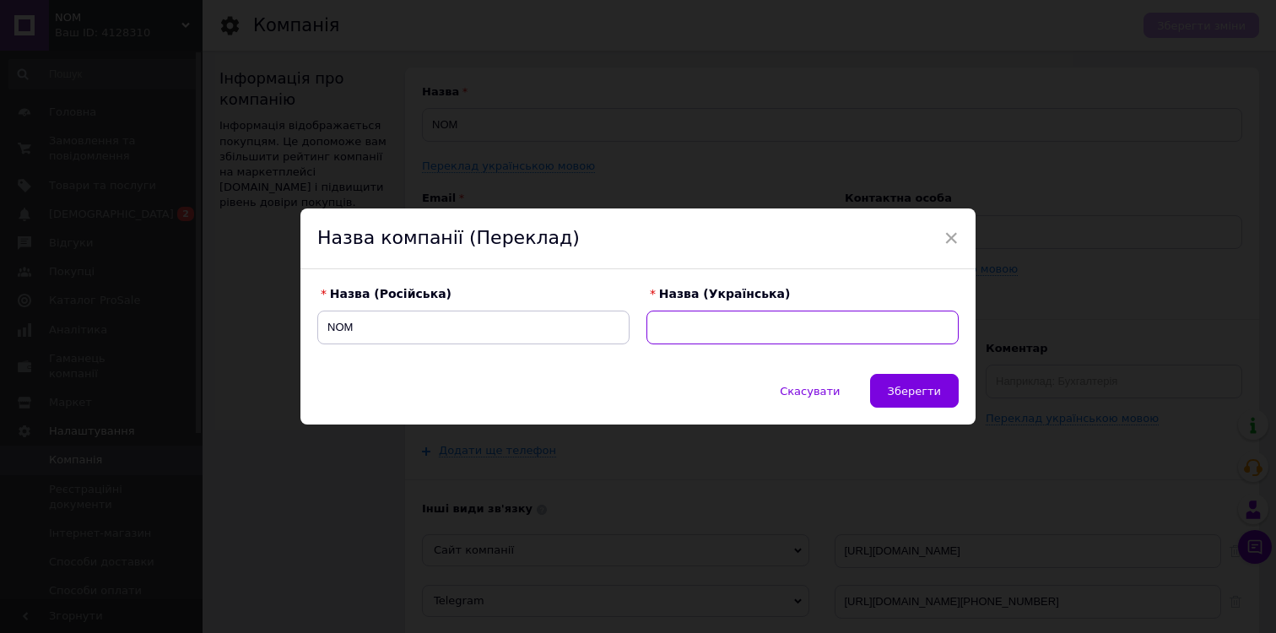
click at [723, 329] on input "text" at bounding box center [803, 328] width 312 height 34
type input "Т"
type input "NOM"
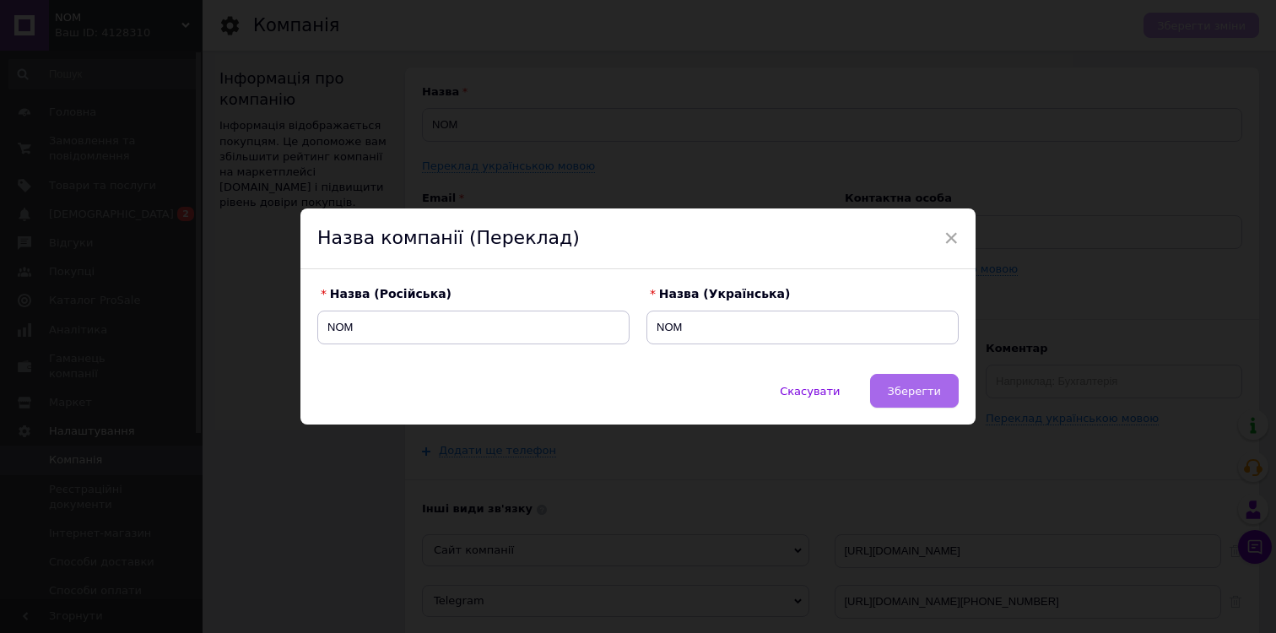
click at [900, 387] on span "Зберегти" at bounding box center [914, 391] width 53 height 13
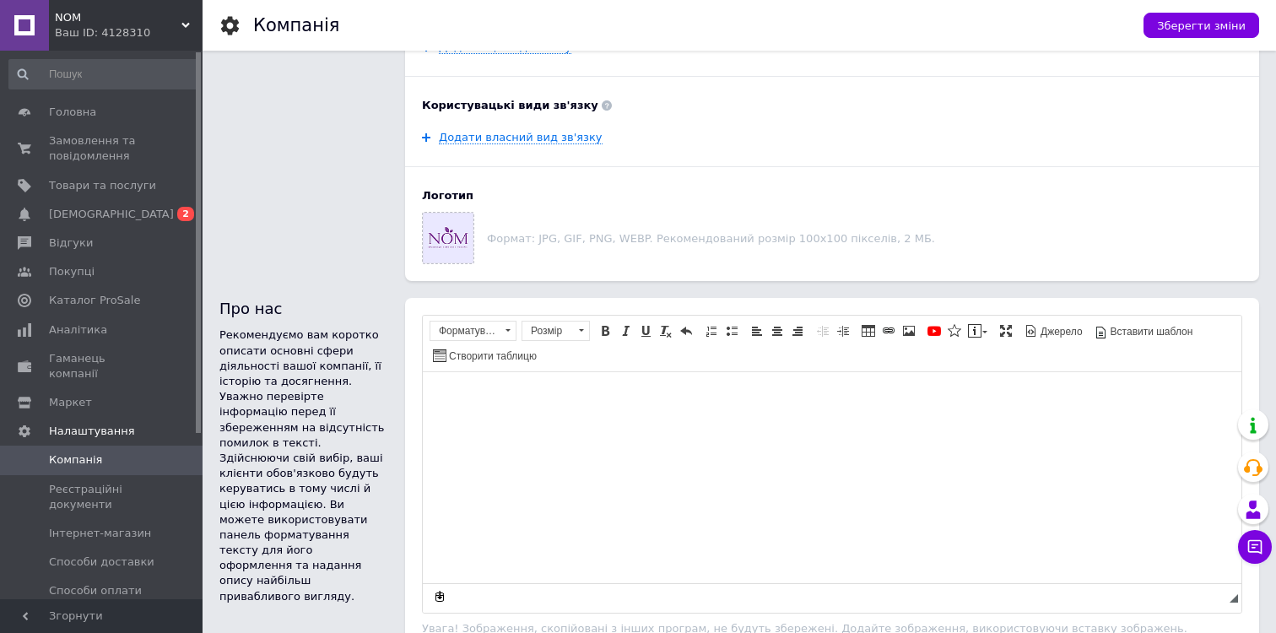
scroll to position [1015, 0]
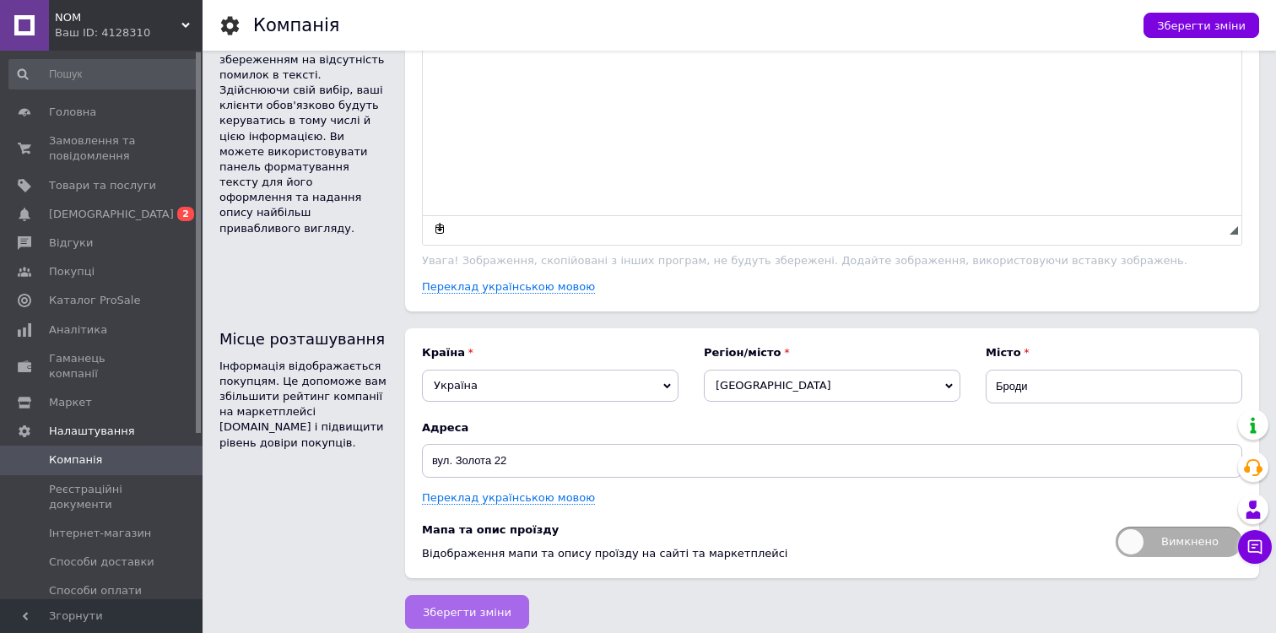
click at [426, 610] on button "Зберегти зміни" at bounding box center [467, 612] width 124 height 34
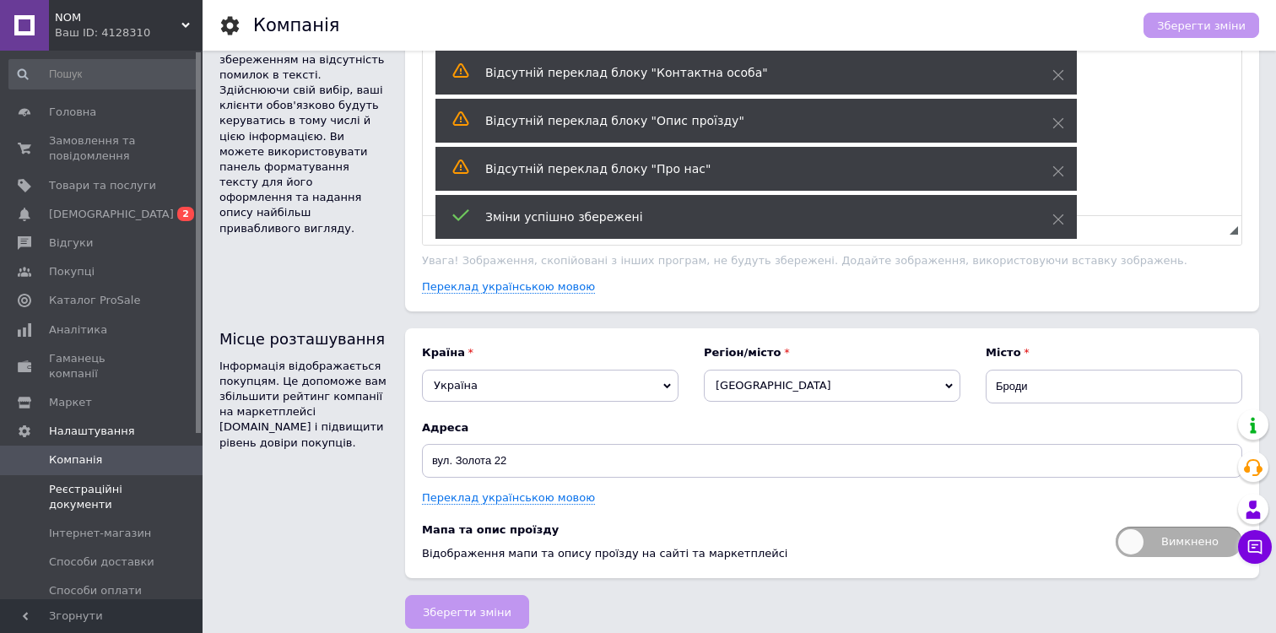
click at [115, 482] on span "Реєстраційні документи" at bounding box center [102, 497] width 107 height 30
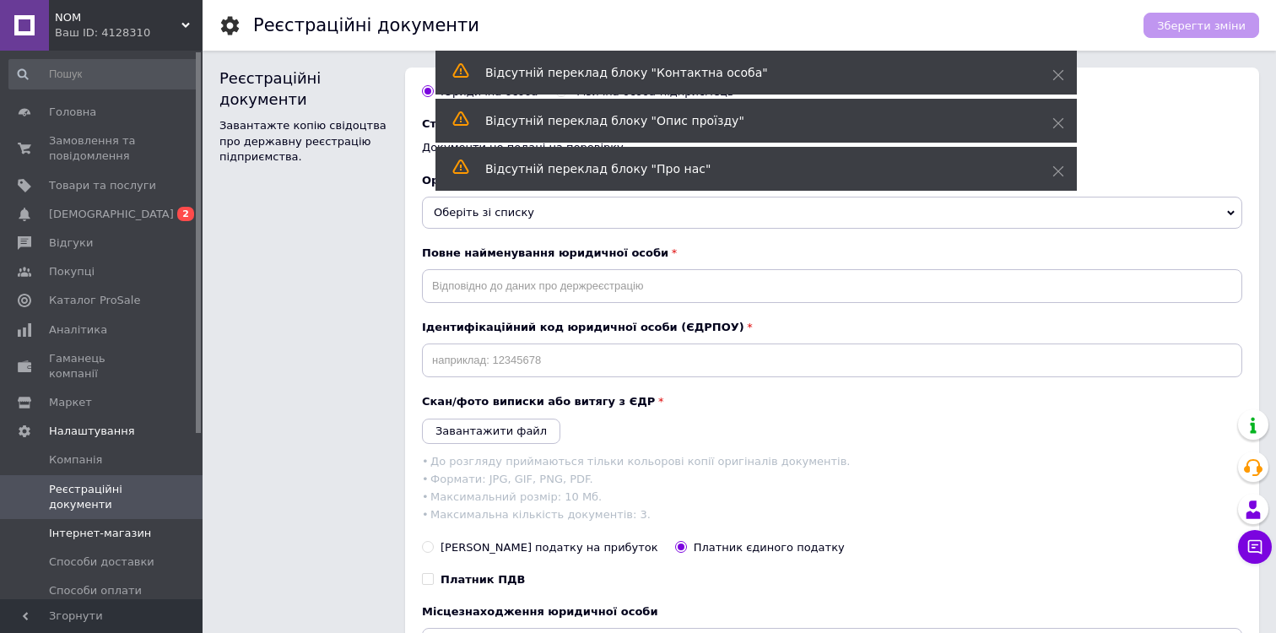
click at [118, 526] on span "Інтернет-магазин" at bounding box center [100, 533] width 102 height 15
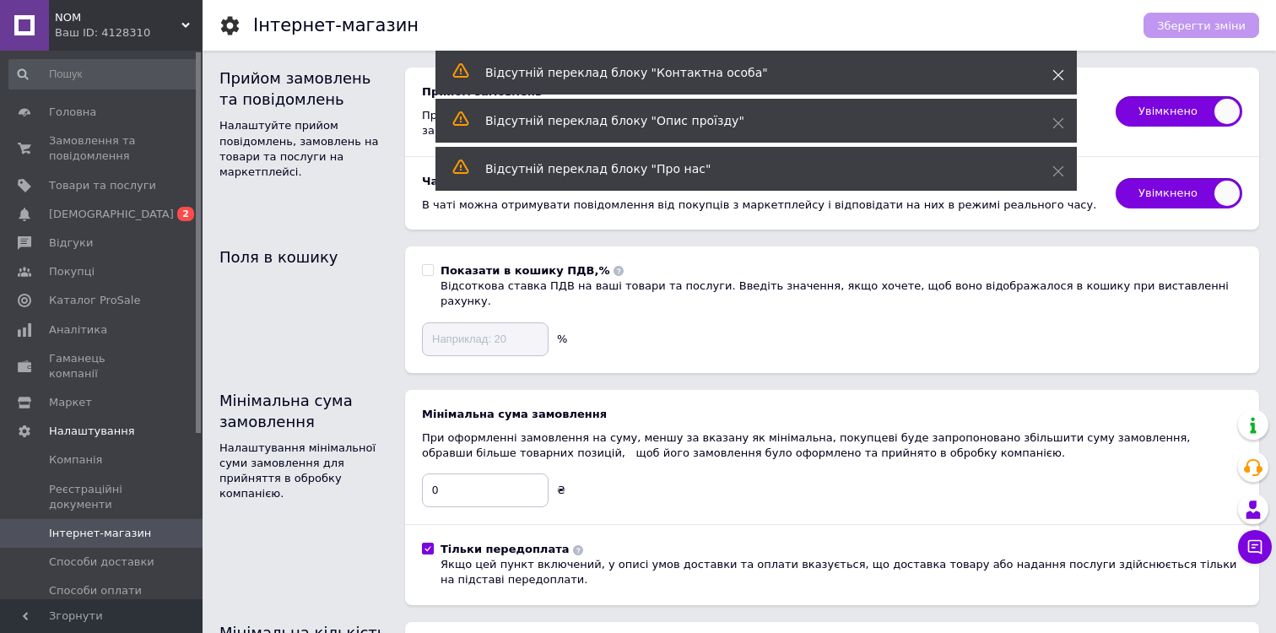
click at [1059, 69] on icon at bounding box center [1059, 75] width 12 height 12
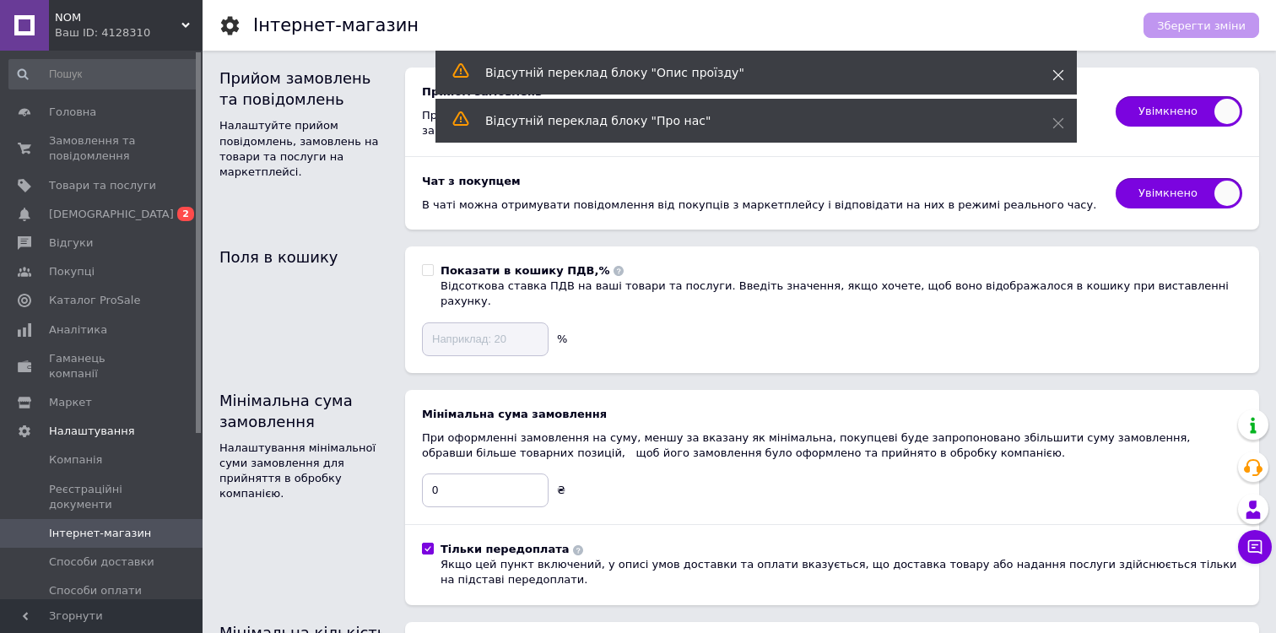
click at [1062, 70] on use at bounding box center [1059, 75] width 11 height 11
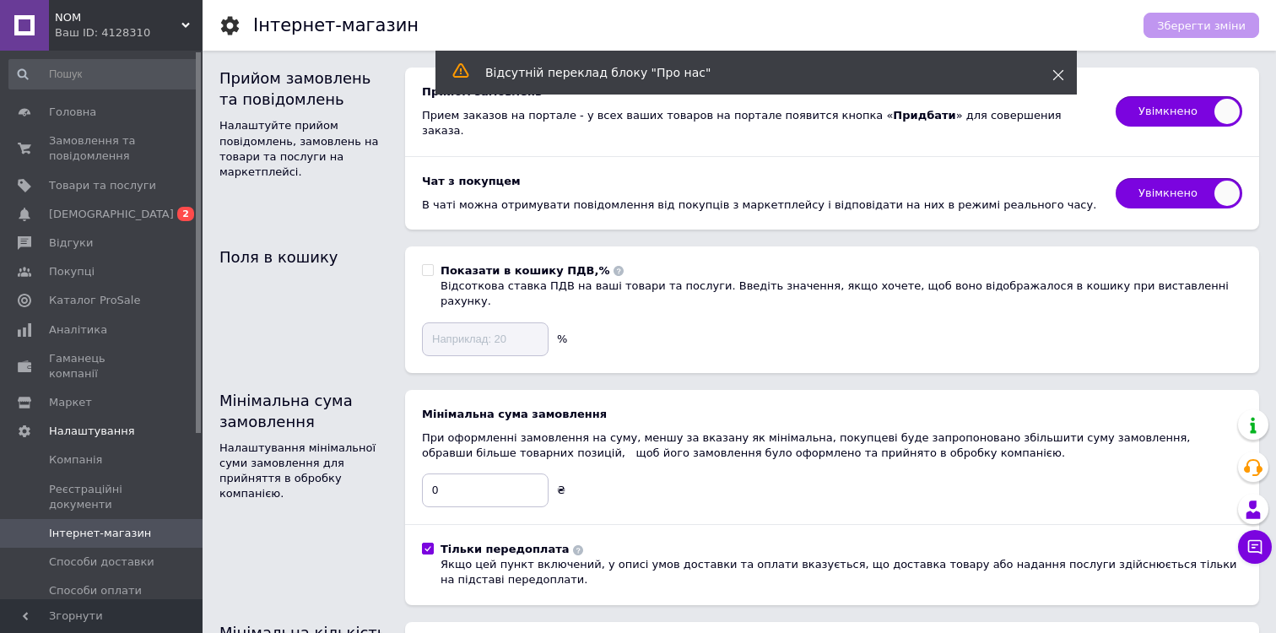
click at [1059, 69] on icon at bounding box center [1059, 75] width 12 height 12
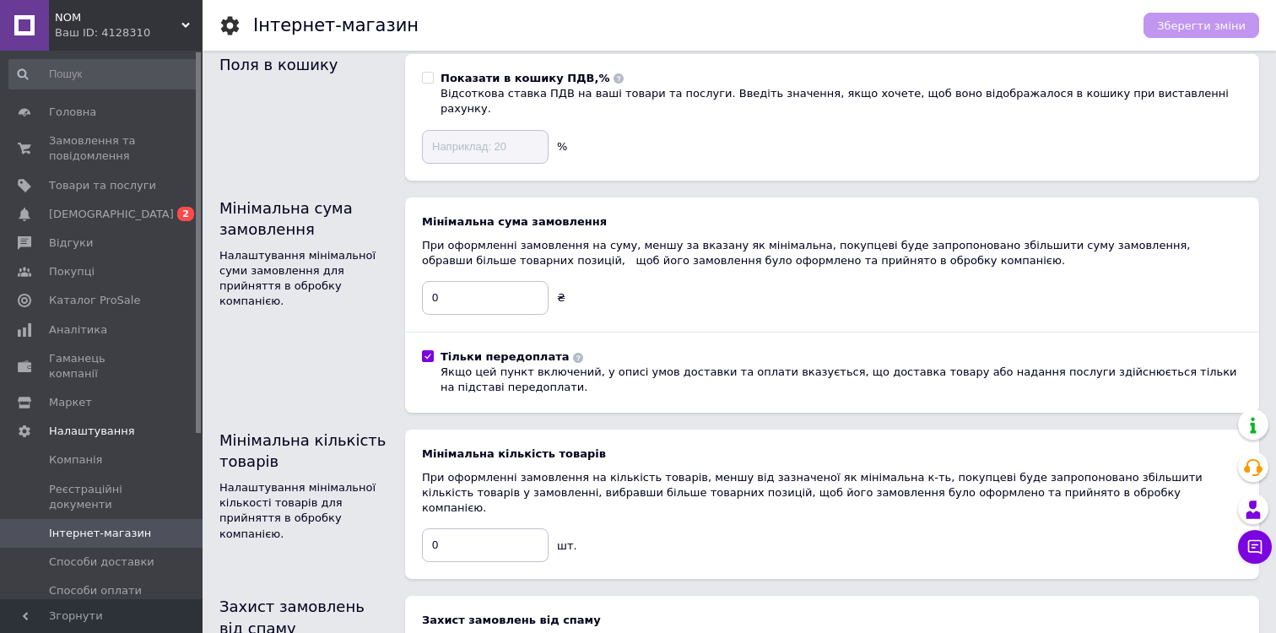
scroll to position [218, 0]
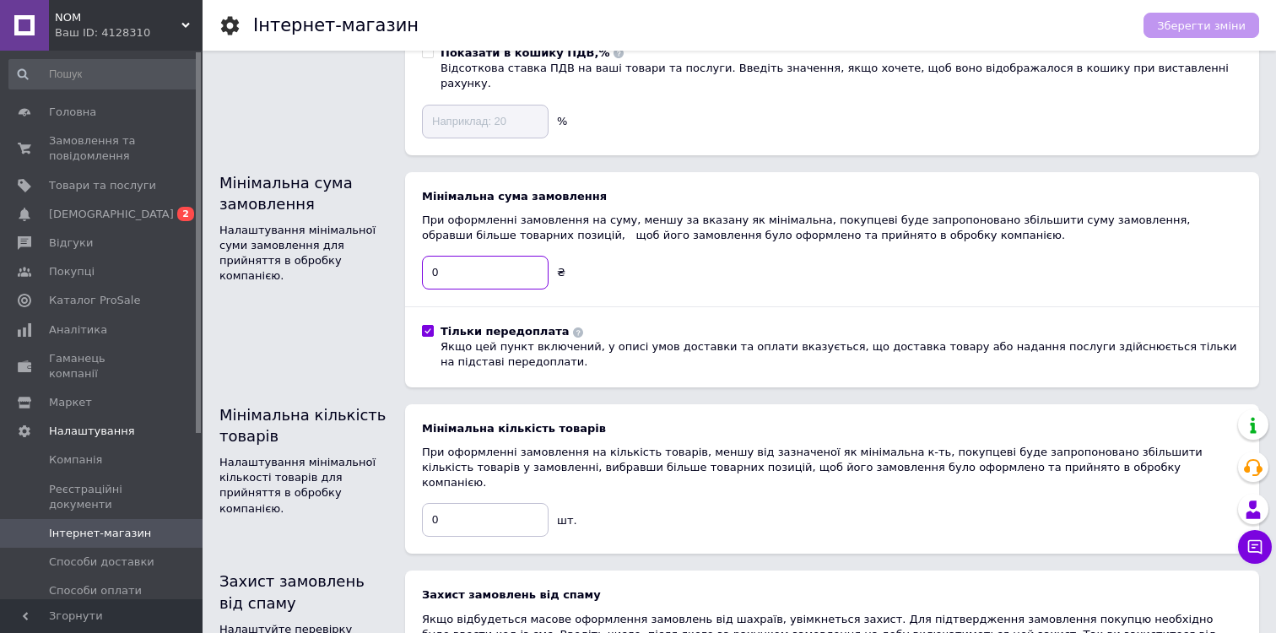
click at [403, 245] on div "Мінімальна сума замовлення Налаштування мінімальної суми замовлення для прийнят…" at bounding box center [739, 279] width 1040 height 215
type input "200"
click at [346, 254] on div "Мінімальна сума замовлення Налаштування мінімальної суми замовлення для прийнят…" at bounding box center [303, 279] width 169 height 215
click at [430, 325] on input "Тільки передоплата Якщо цей пункт включений, у описі умов доставки та оплати вк…" at bounding box center [427, 330] width 11 height 11
checkbox input "false"
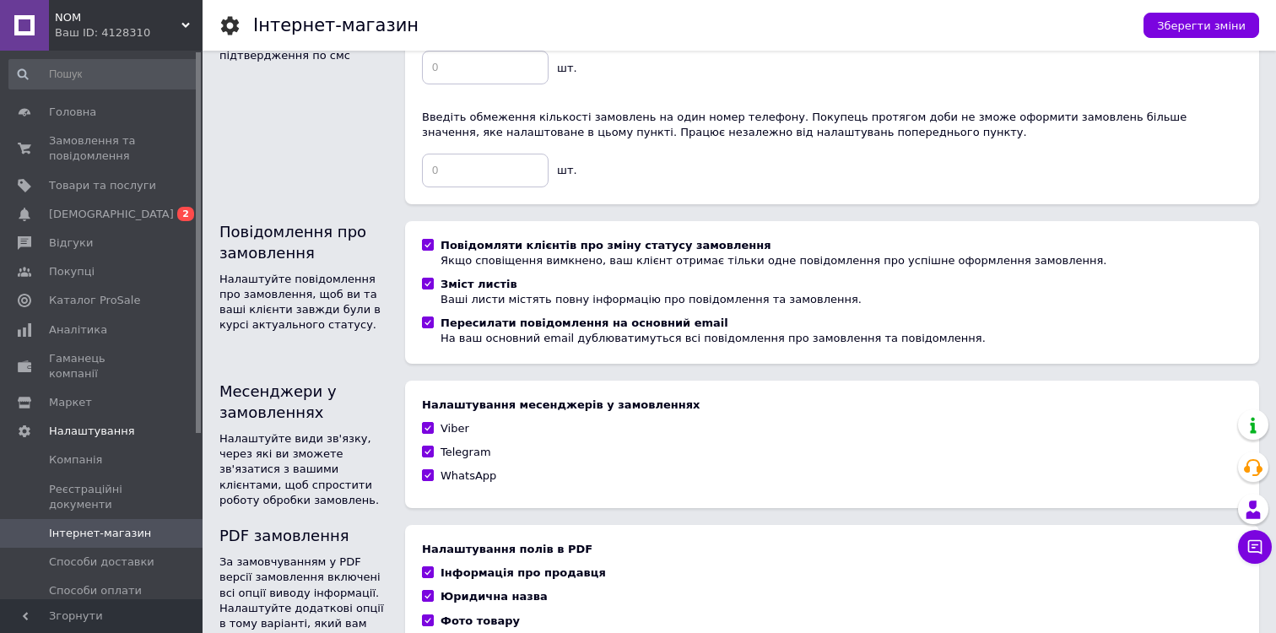
scroll to position [845, 0]
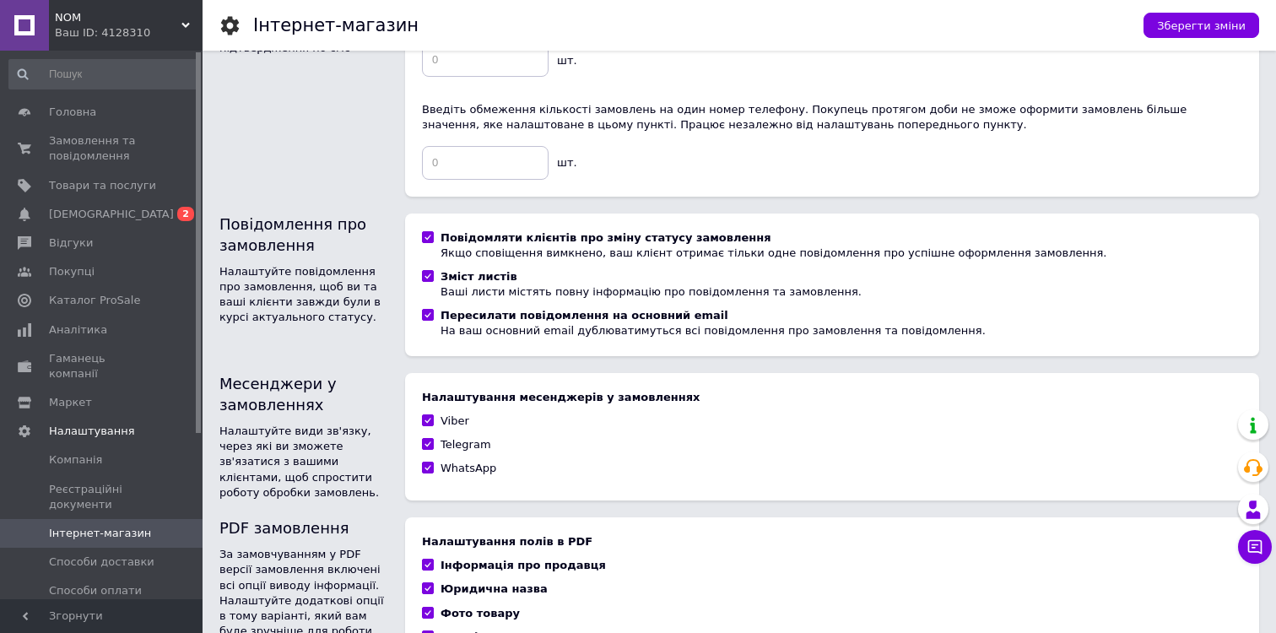
click at [429, 309] on input "Пересилати повідомлення на основний email На ваш основний email дублюватимуться…" at bounding box center [427, 314] width 11 height 11
checkbox input "false"
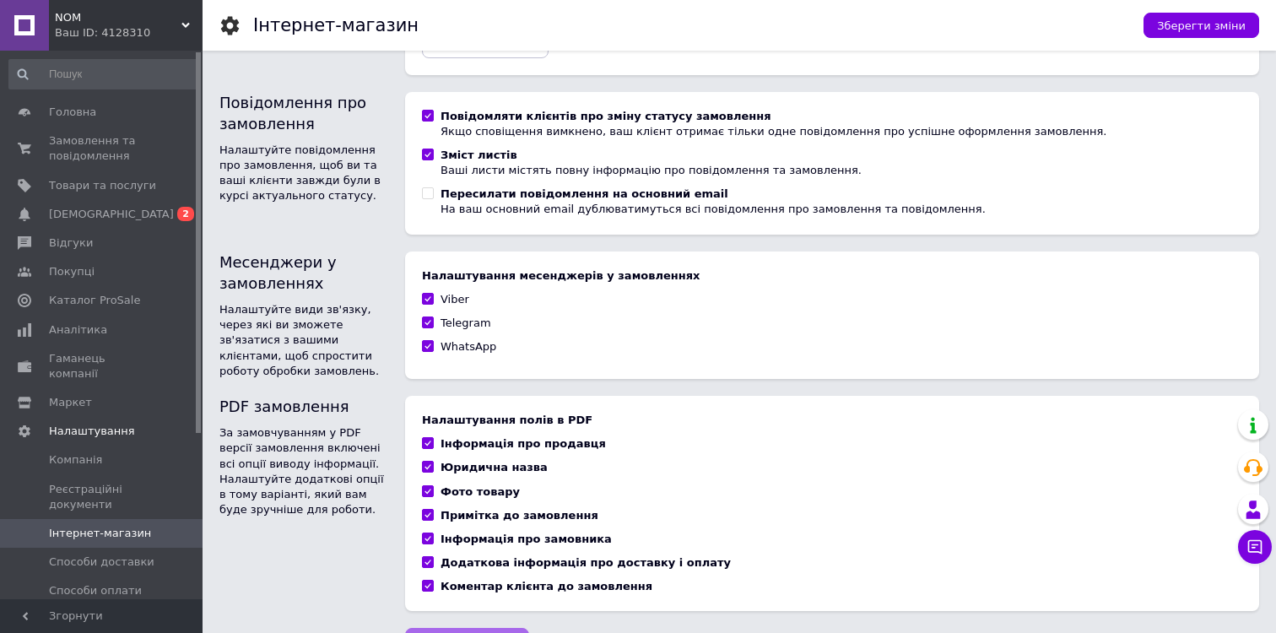
click at [450, 632] on span "Зберегти зміни" at bounding box center [467, 645] width 89 height 13
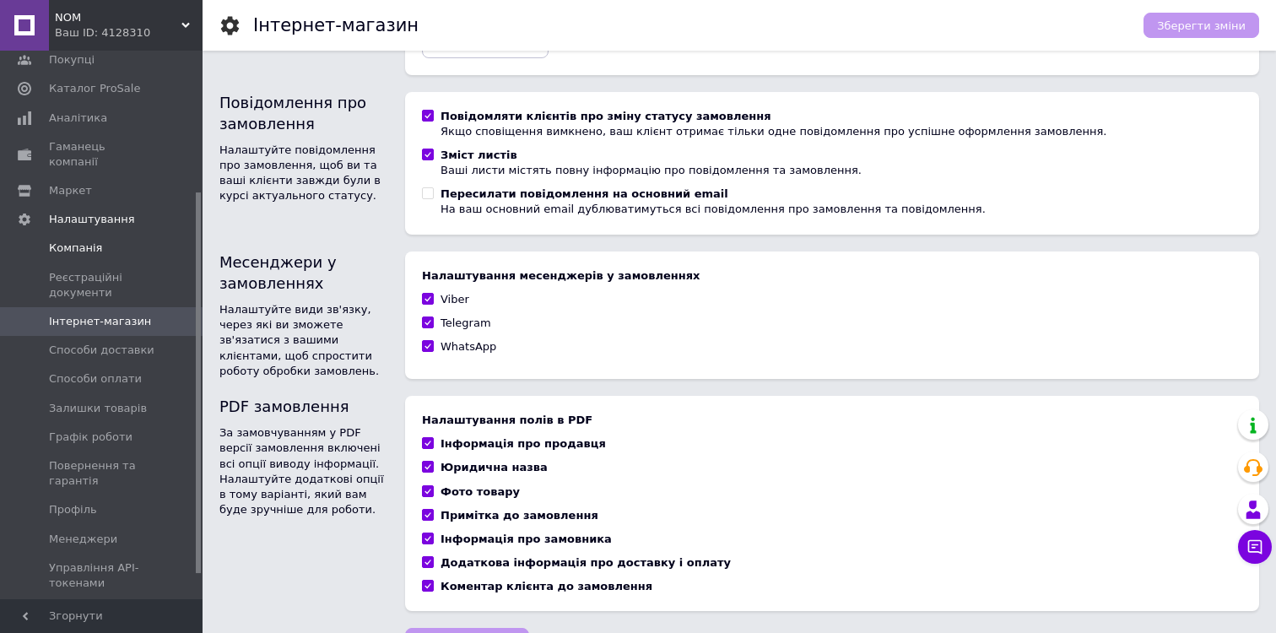
scroll to position [213, 0]
click at [101, 501] on span "Профіль" at bounding box center [102, 508] width 107 height 15
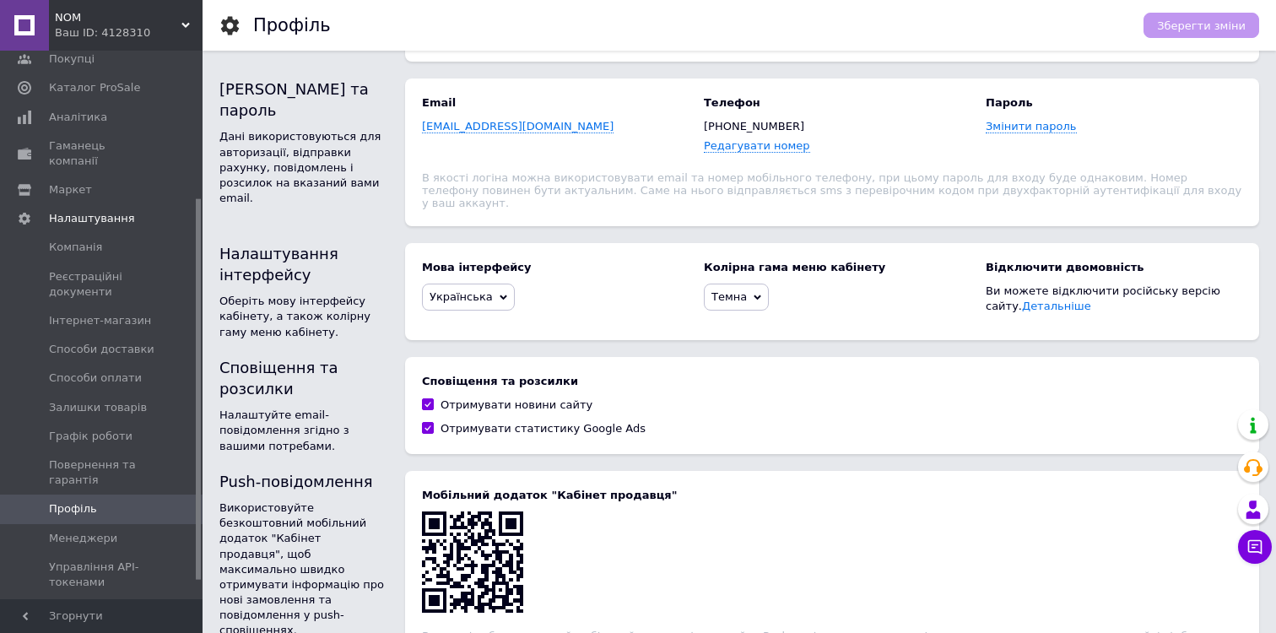
scroll to position [196, 0]
click at [442, 396] on div "Отримувати новини сайту" at bounding box center [517, 403] width 152 height 15
click at [433, 397] on input "Отримувати новини сайту" at bounding box center [427, 402] width 11 height 11
checkbox input "false"
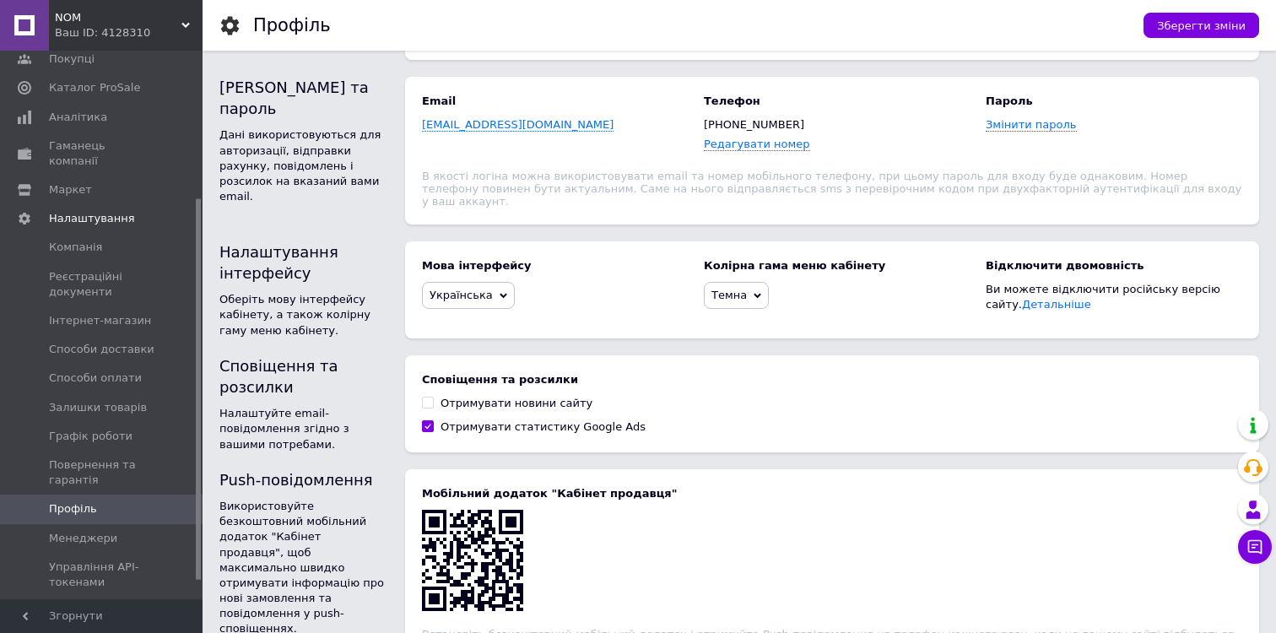
click at [442, 420] on div "Отримувати статистику Google Ads" at bounding box center [543, 427] width 205 height 15
click at [433, 420] on input "Отримувати статистику Google Ads" at bounding box center [427, 425] width 11 height 11
checkbox input "false"
click at [1196, 25] on span "Зберегти зміни" at bounding box center [1201, 25] width 89 height 13
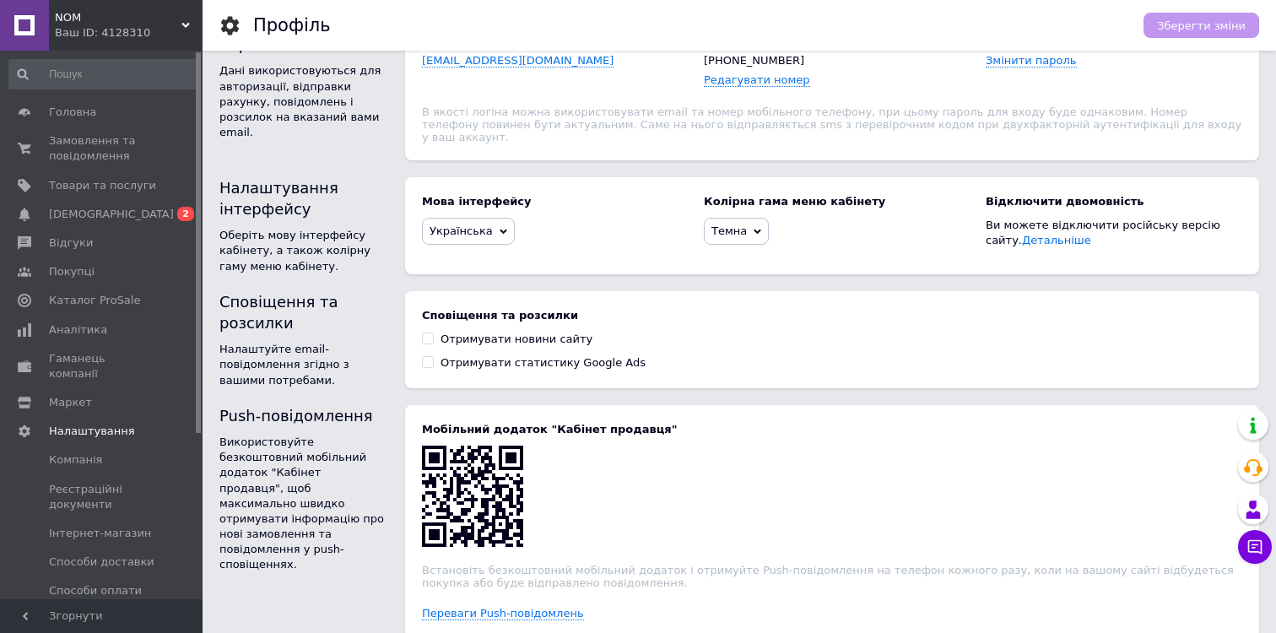
scroll to position [248, 0]
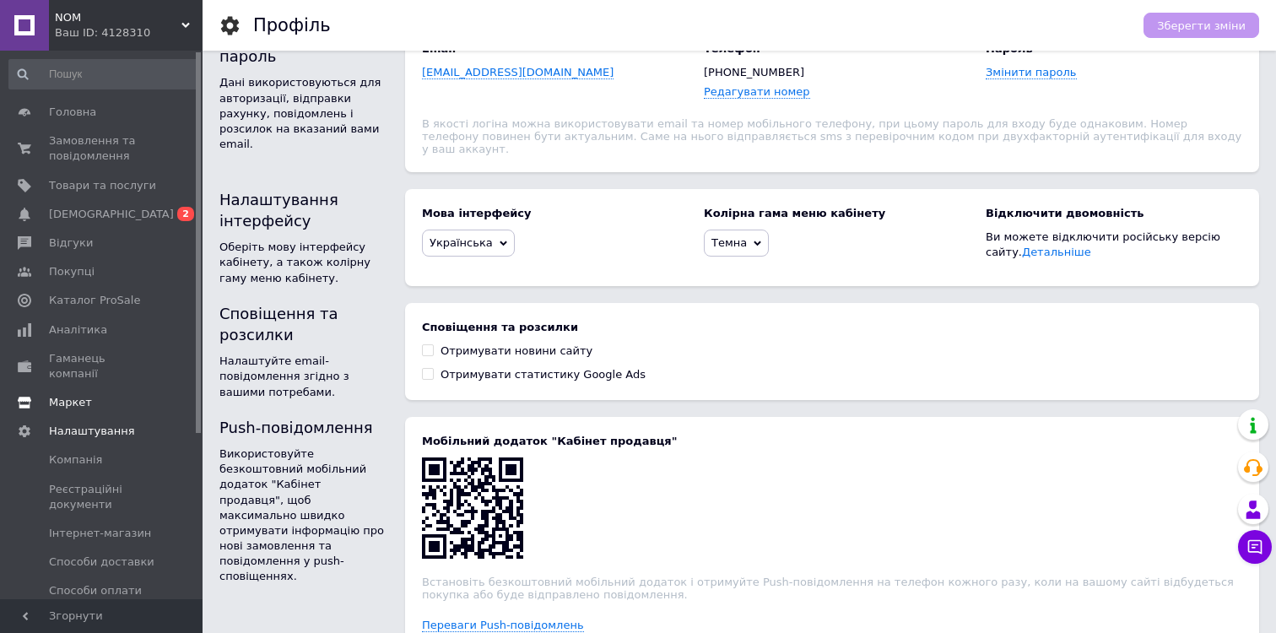
click at [65, 395] on span "Маркет" at bounding box center [70, 402] width 43 height 15
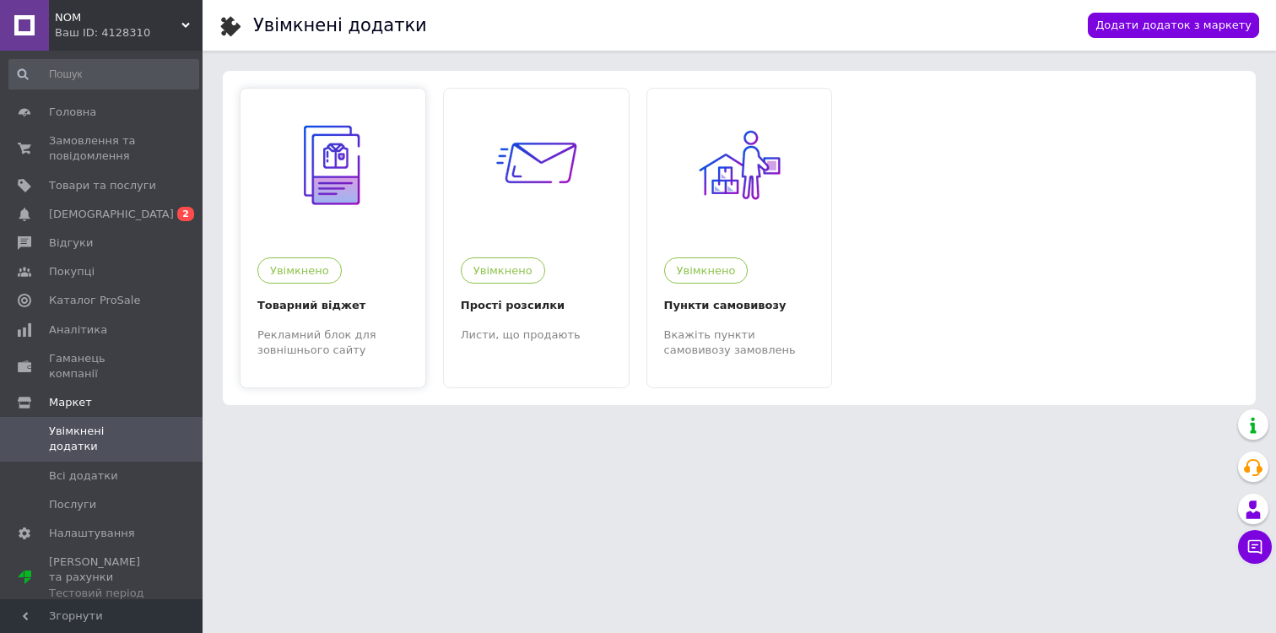
click at [298, 230] on div at bounding box center [333, 165] width 185 height 152
click at [532, 166] on img at bounding box center [537, 165] width 104 height 104
click at [780, 221] on div at bounding box center [740, 165] width 185 height 152
click at [117, 469] on span "Всі додатки" at bounding box center [102, 476] width 107 height 15
click at [106, 526] on span "Налаштування" at bounding box center [92, 533] width 86 height 15
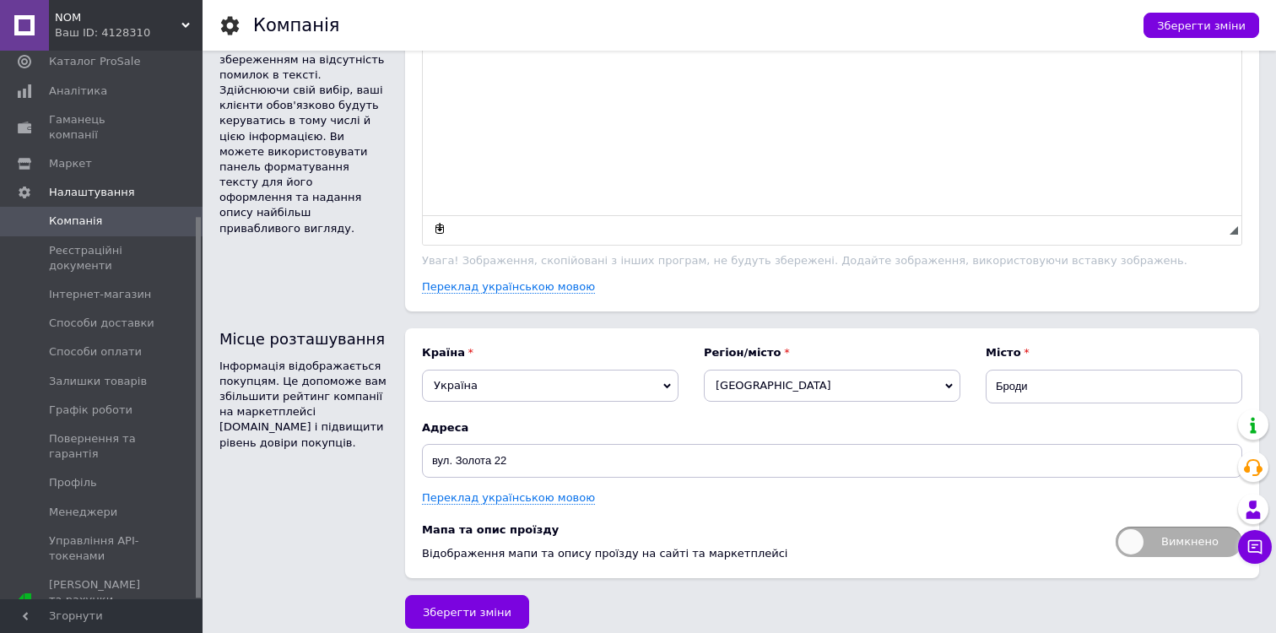
scroll to position [237, 0]
click at [98, 404] on span "Графік роботи" at bounding box center [91, 411] width 84 height 15
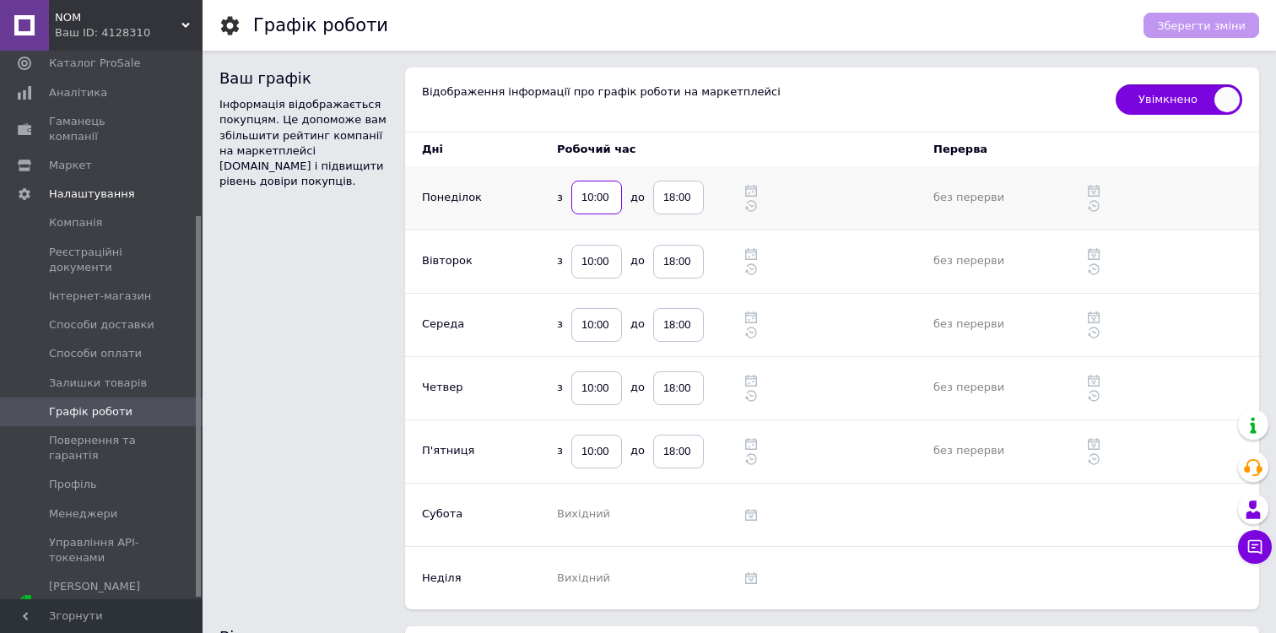
click at [599, 193] on input "10:00" at bounding box center [597, 198] width 51 height 34
type input "09:00"
click at [582, 267] on input "10:00" at bounding box center [597, 262] width 51 height 34
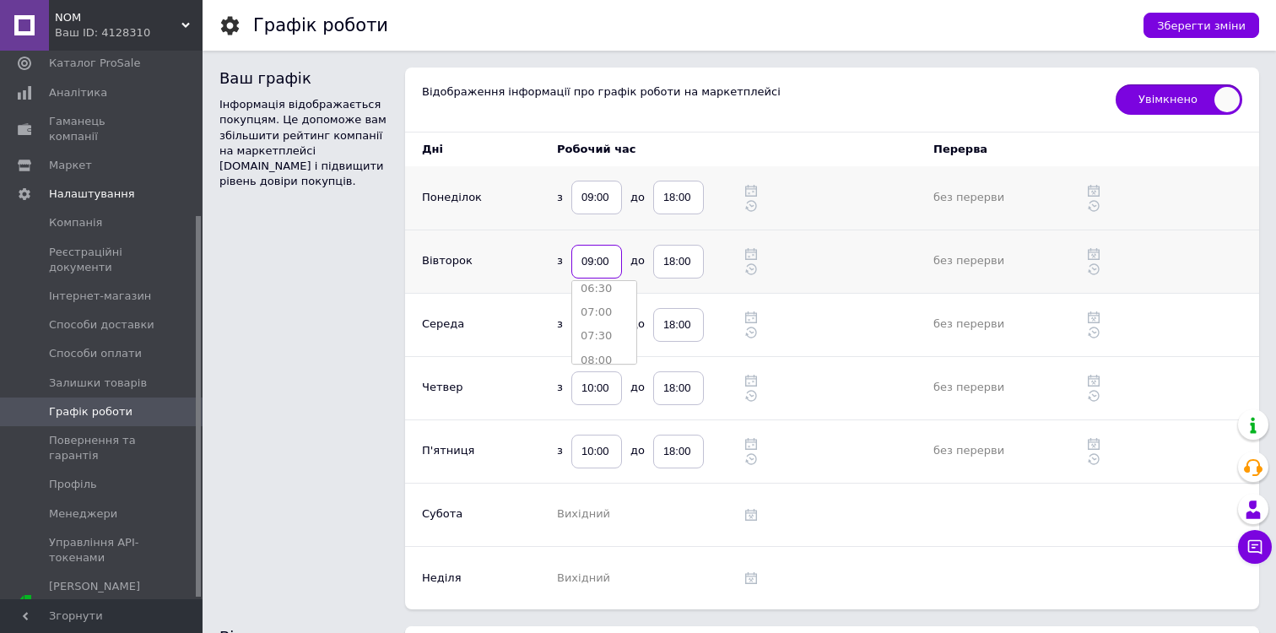
type input "09:00"
click at [511, 277] on td at bounding box center [524, 261] width 34 height 63
click at [579, 326] on input "10:00" at bounding box center [597, 325] width 51 height 34
type input "09:00"
click at [671, 197] on input "18:00" at bounding box center [678, 198] width 51 height 34
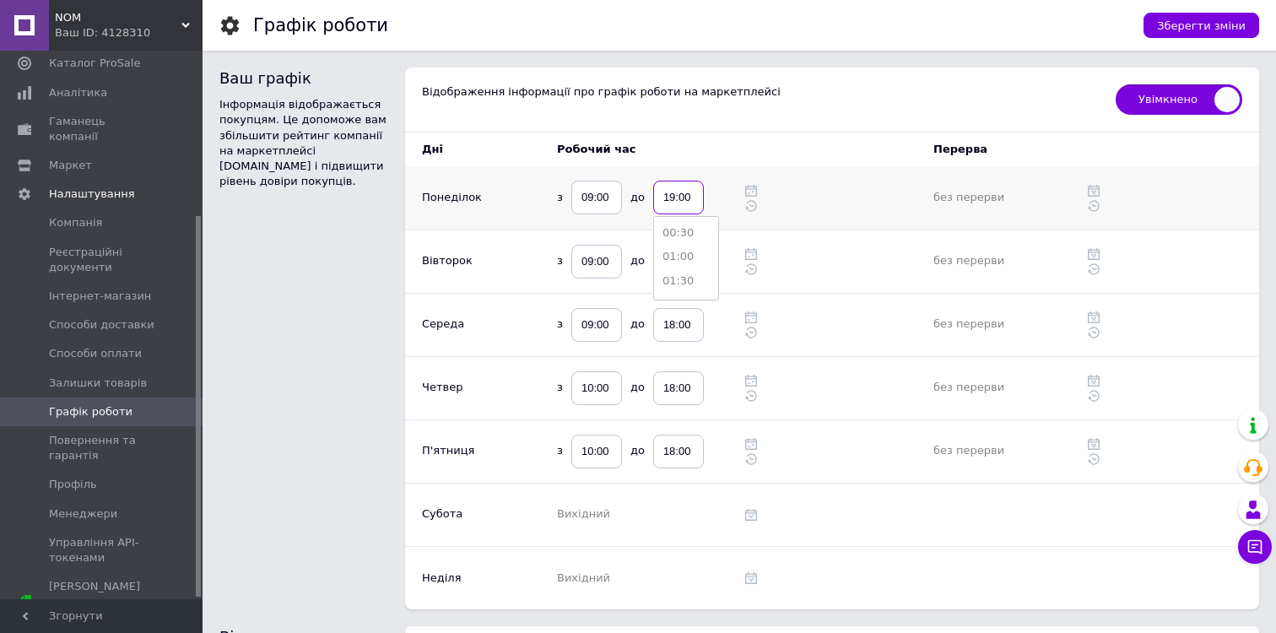
type input "19:00"
click at [723, 168] on td at bounding box center [729, 197] width 34 height 63
click at [670, 263] on input "18:00" at bounding box center [678, 262] width 51 height 34
type input "19:00"
click at [629, 284] on td "з 09:00 до 19:00" at bounding box center [625, 261] width 171 height 63
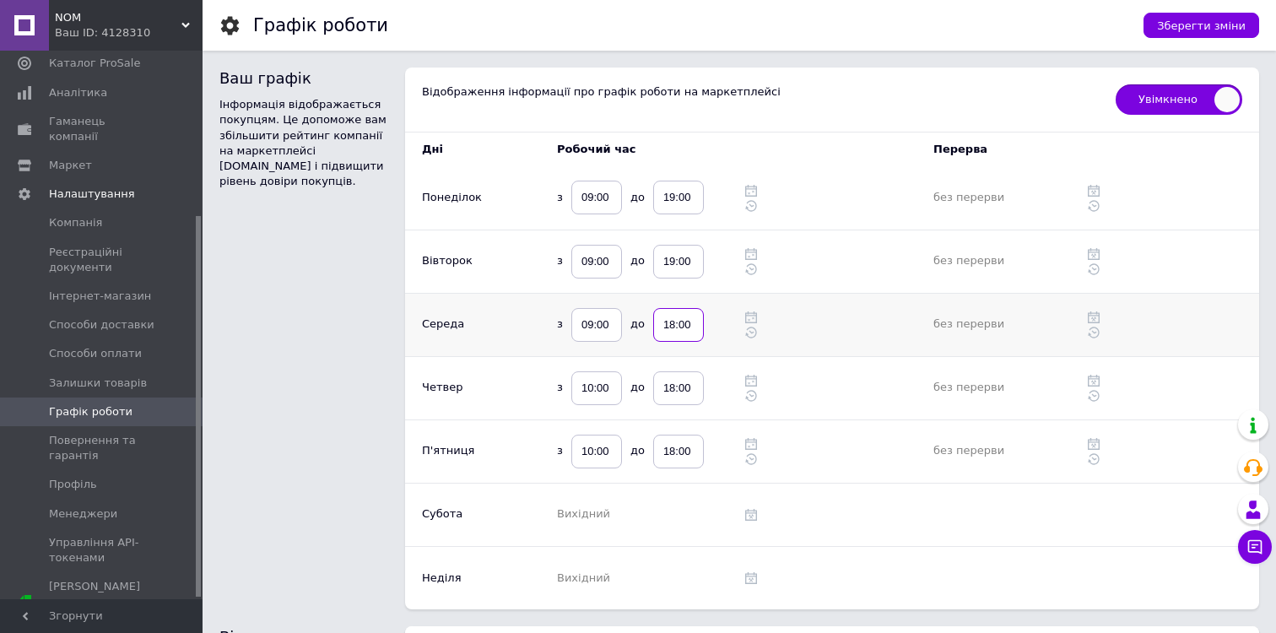
click at [659, 317] on input "18:00" at bounding box center [678, 325] width 51 height 34
type input "19:00"
click at [718, 306] on td at bounding box center [729, 324] width 34 height 63
click at [664, 404] on input "18:00" at bounding box center [678, 388] width 51 height 34
type input "19:00"
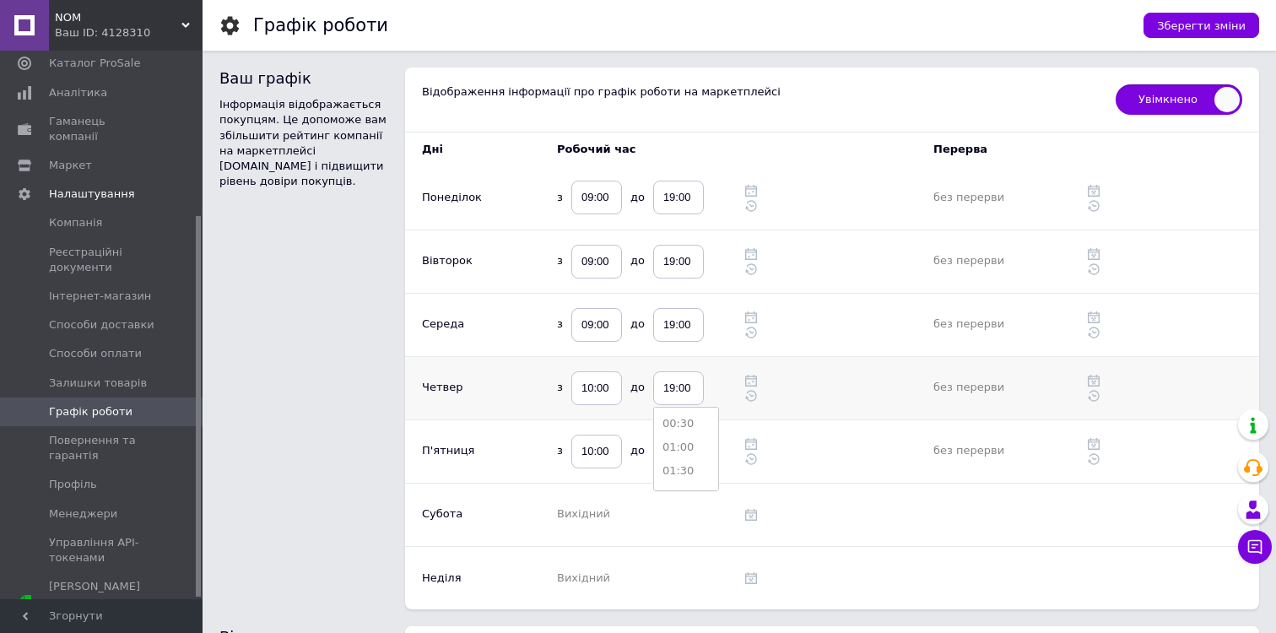
click at [711, 371] on div "з 10:00 до 19:00 00:30 01:00 01:30 02:00 02:30 03:00 03:30 04:00 04:30 05:00 05…" at bounding box center [634, 388] width 154 height 34
click at [660, 454] on input "18:00" at bounding box center [678, 452] width 51 height 34
type input "19:00"
click at [714, 420] on td at bounding box center [729, 451] width 34 height 63
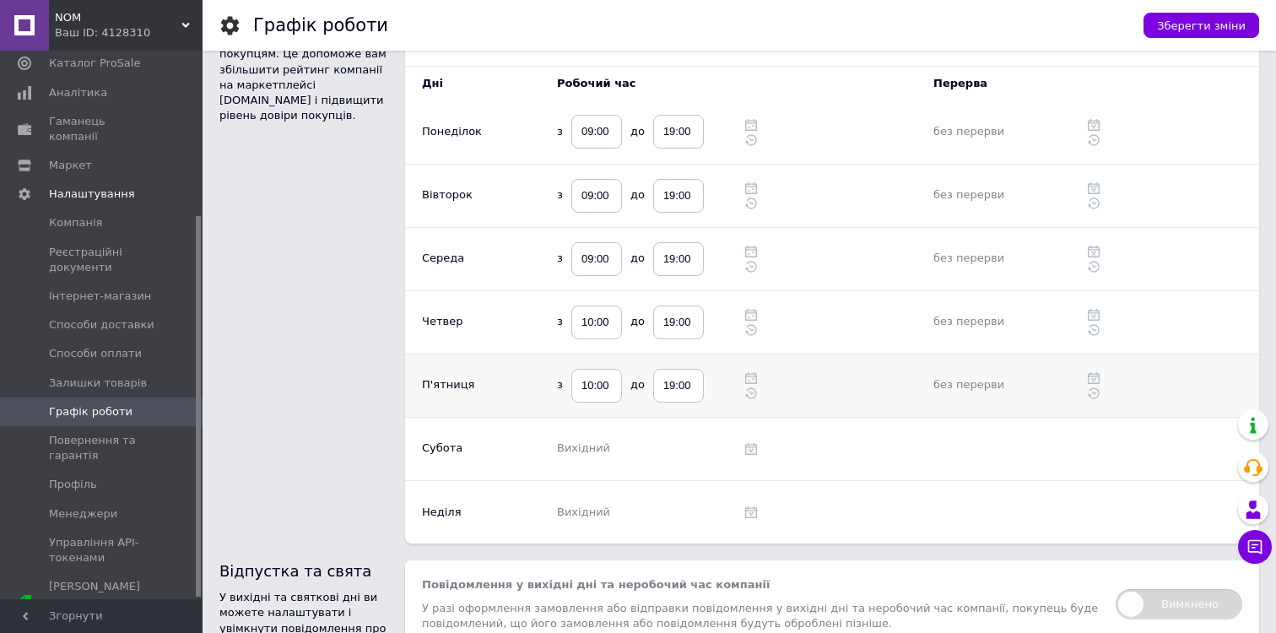
scroll to position [75, 0]
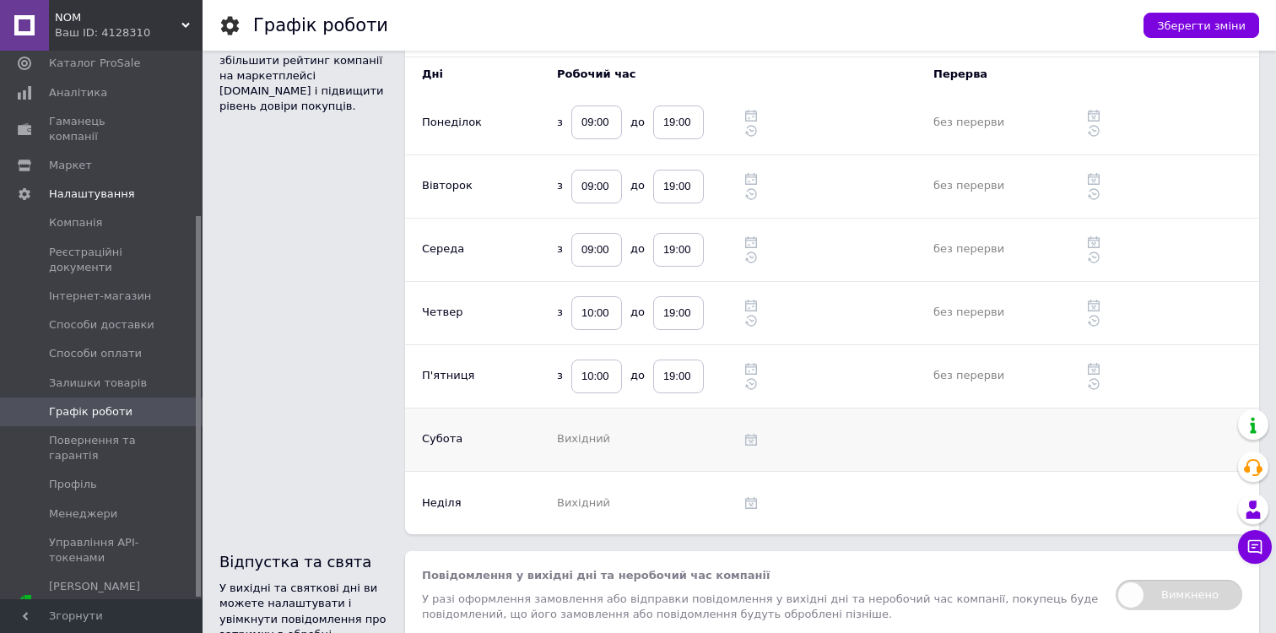
click at [554, 445] on td "Вихідний" at bounding box center [625, 439] width 171 height 63
click at [758, 442] on td at bounding box center [830, 439] width 171 height 63
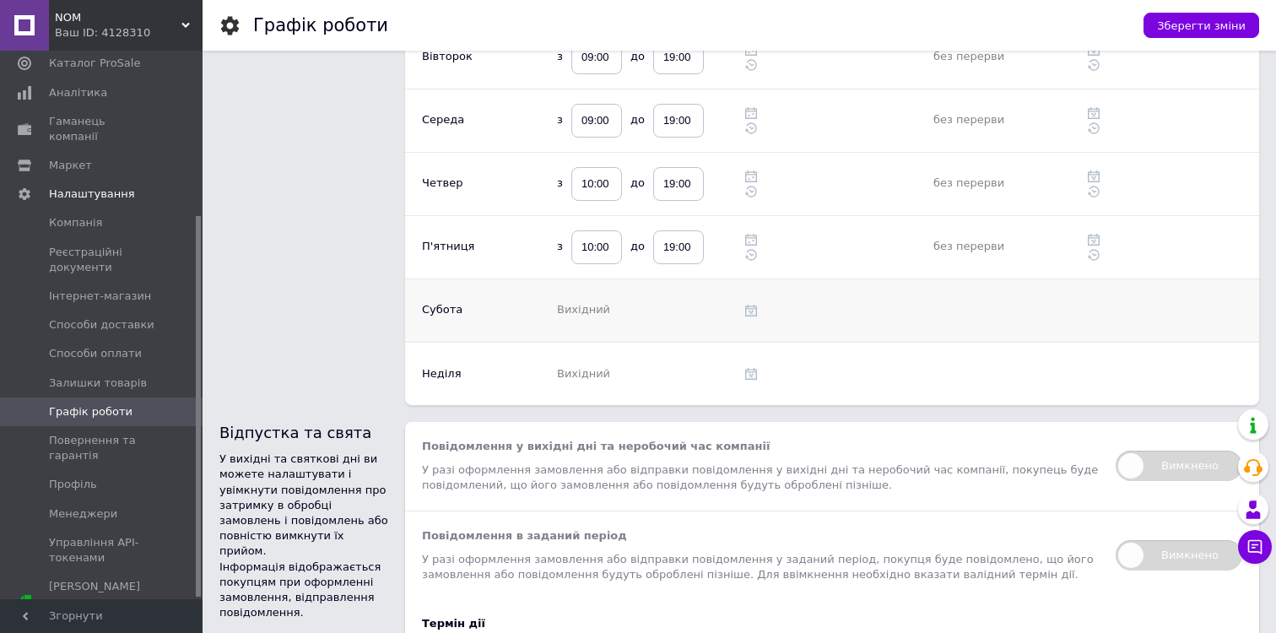
scroll to position [201, 0]
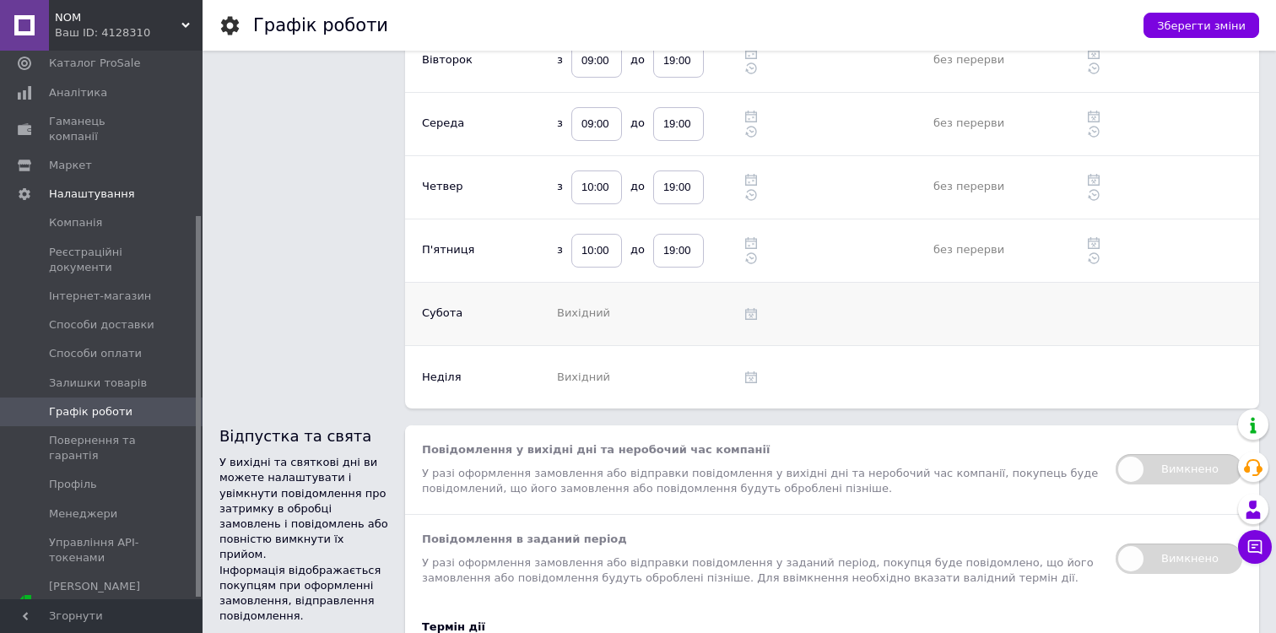
click at [596, 290] on td "Вихідний" at bounding box center [625, 313] width 171 height 63
click at [588, 317] on span "Вихідний" at bounding box center [583, 312] width 53 height 13
click at [464, 316] on td "Субота" at bounding box center [455, 313] width 101 height 63
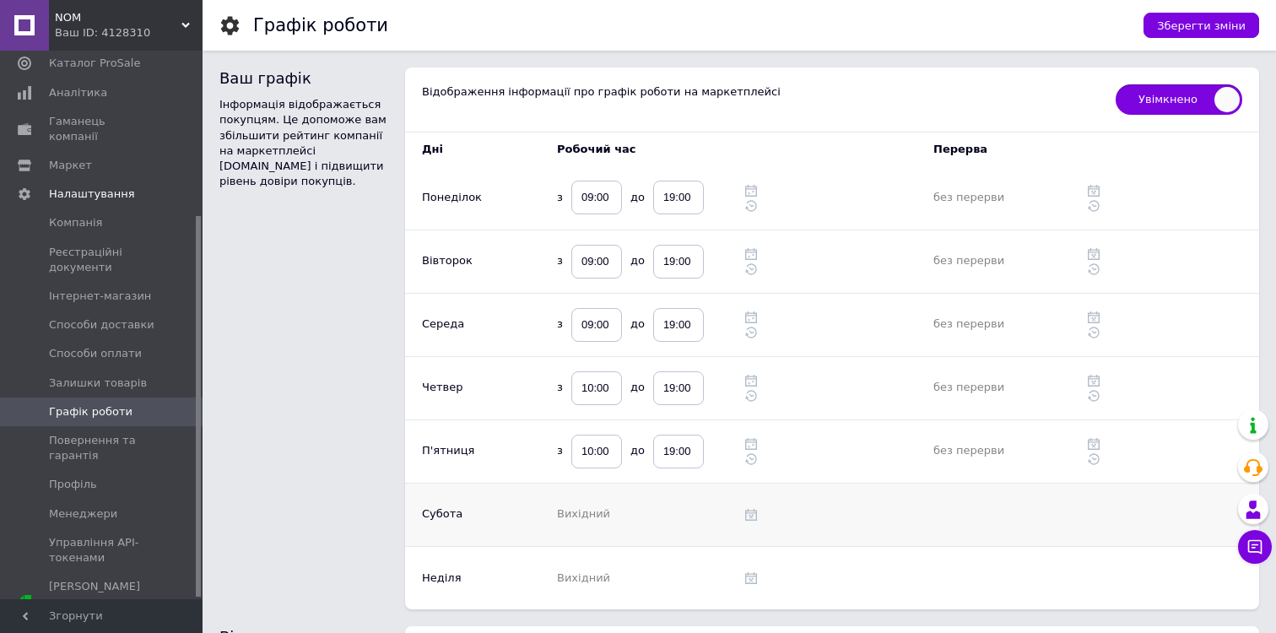
scroll to position [5, 0]
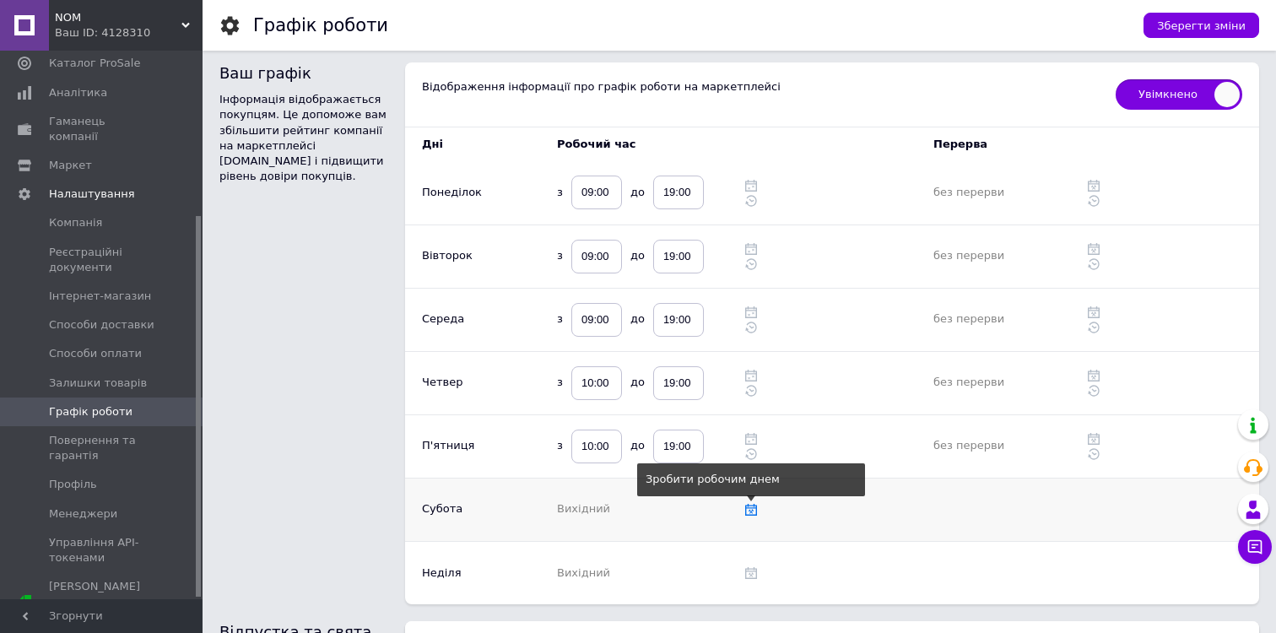
click at [752, 511] on use at bounding box center [751, 510] width 12 height 12
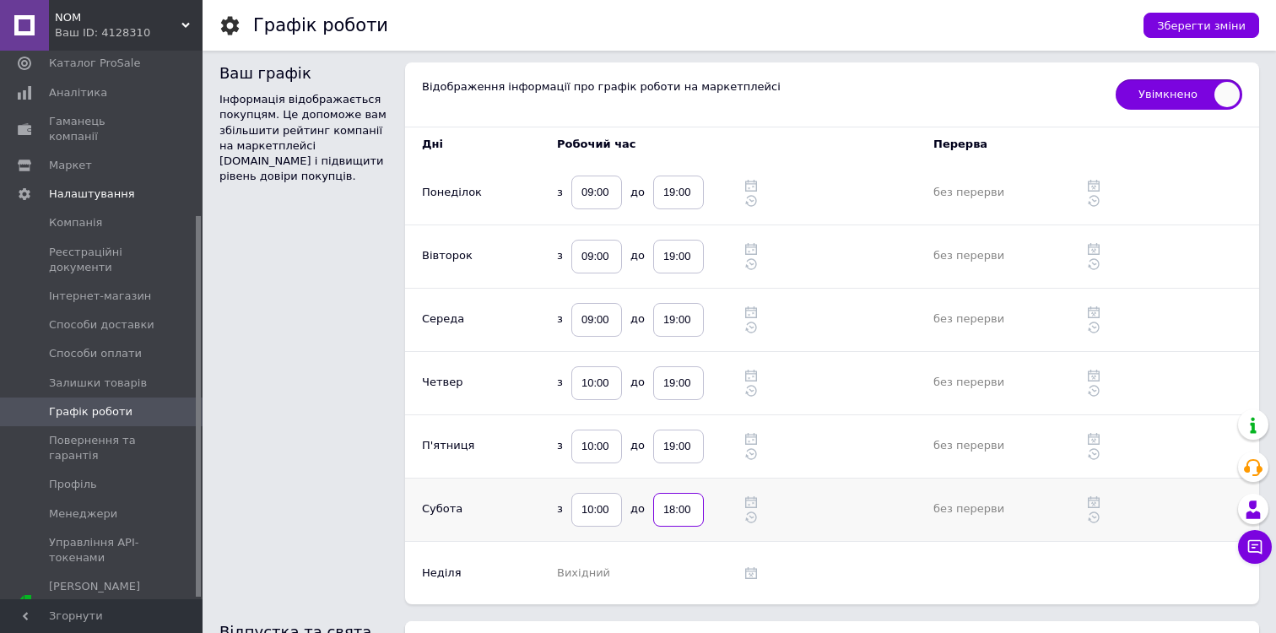
click at [683, 510] on input "18:00" at bounding box center [678, 510] width 51 height 34
type input "15:00"
click at [874, 491] on td at bounding box center [830, 509] width 171 height 63
click at [1184, 30] on span "Зберегти зміни" at bounding box center [1201, 25] width 89 height 13
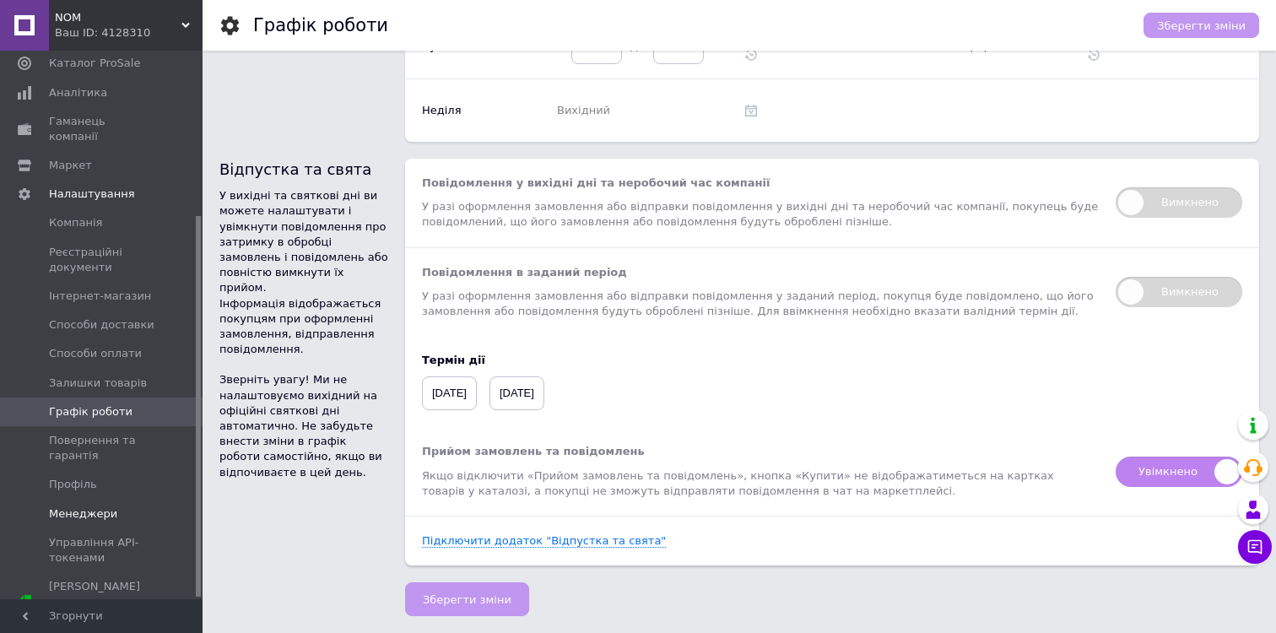
scroll to position [239, 0]
click at [139, 608] on div "Тестовий період" at bounding box center [102, 615] width 107 height 15
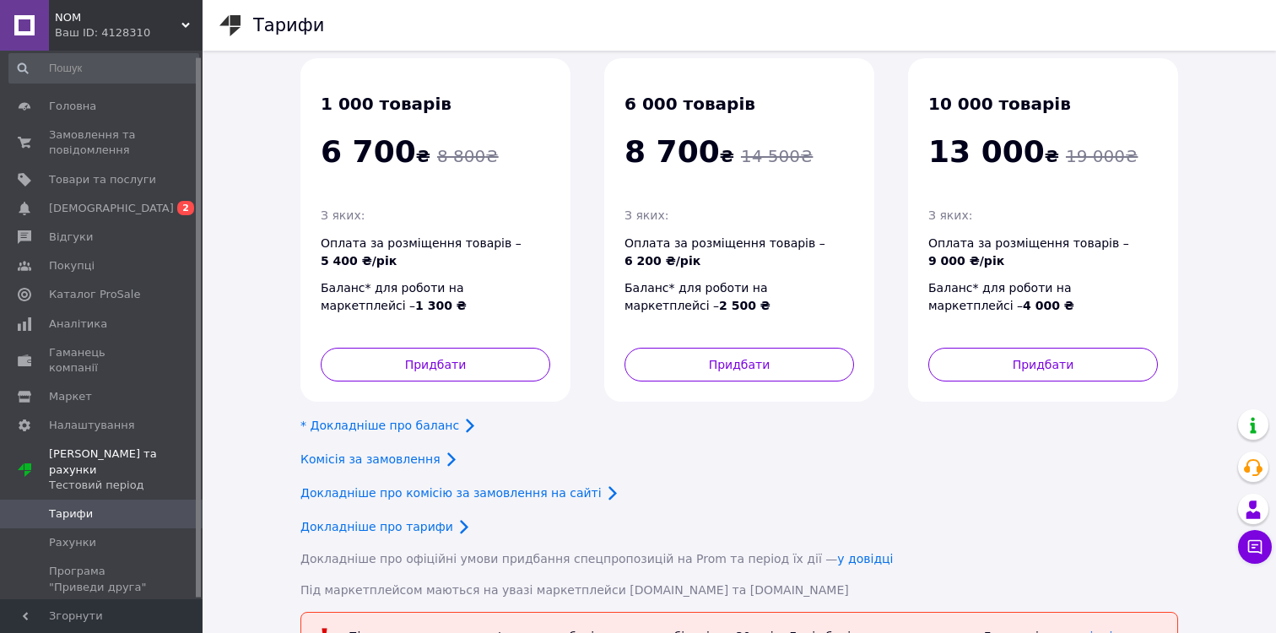
scroll to position [133, 0]
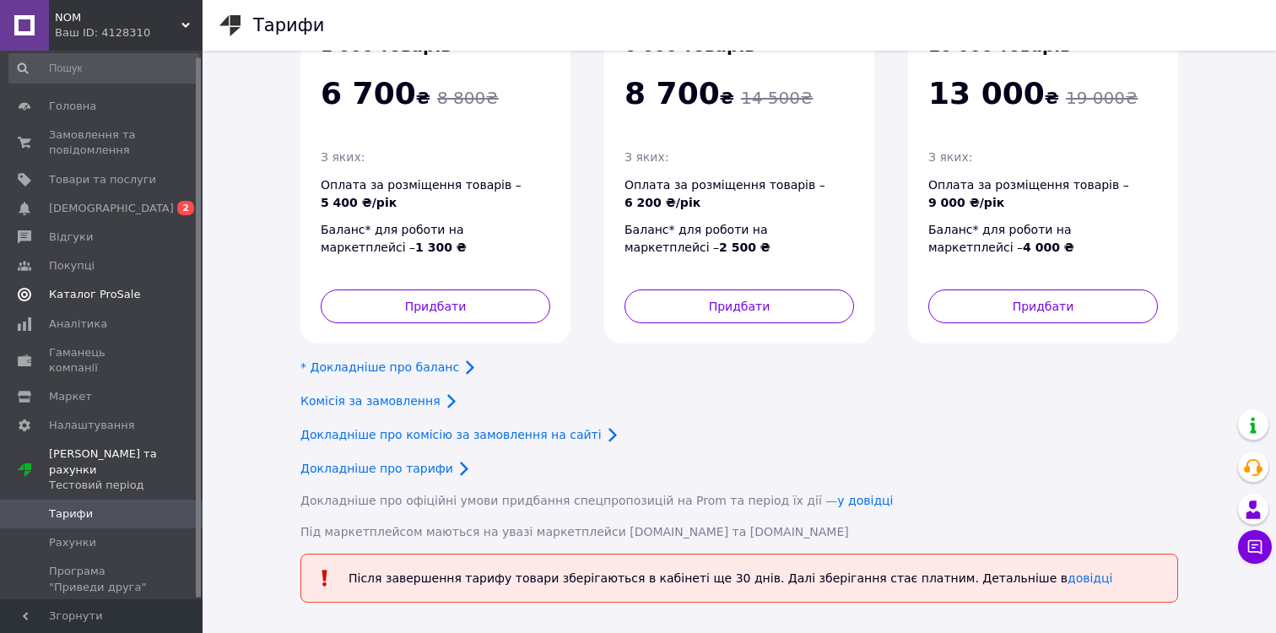
click at [75, 293] on span "Каталог ProSale" at bounding box center [94, 294] width 91 height 15
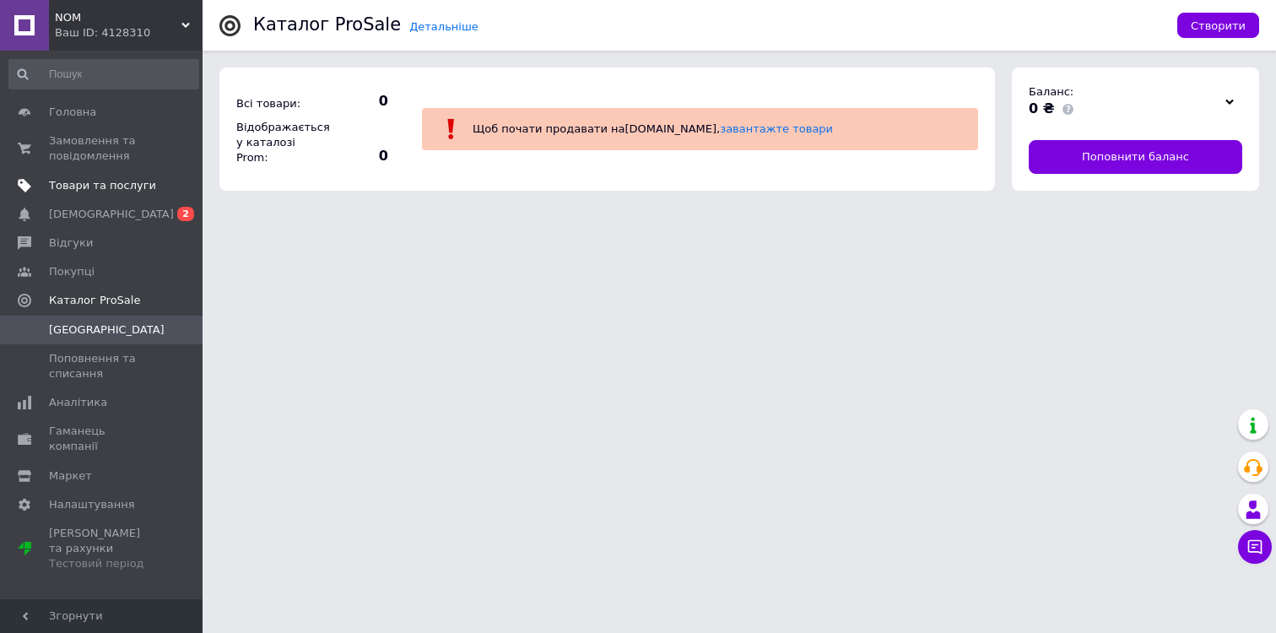
click at [100, 189] on span "Товари та послуги" at bounding box center [102, 185] width 107 height 15
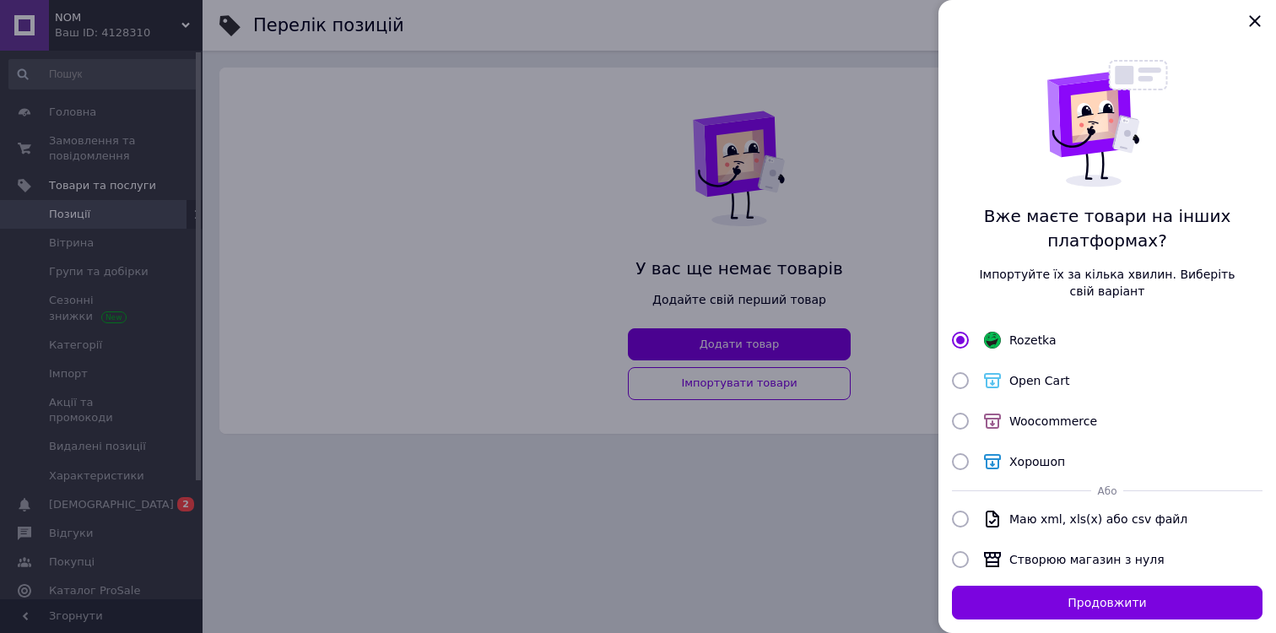
click at [962, 381] on input "Open Cart" at bounding box center [960, 380] width 17 height 17
radio input "true"
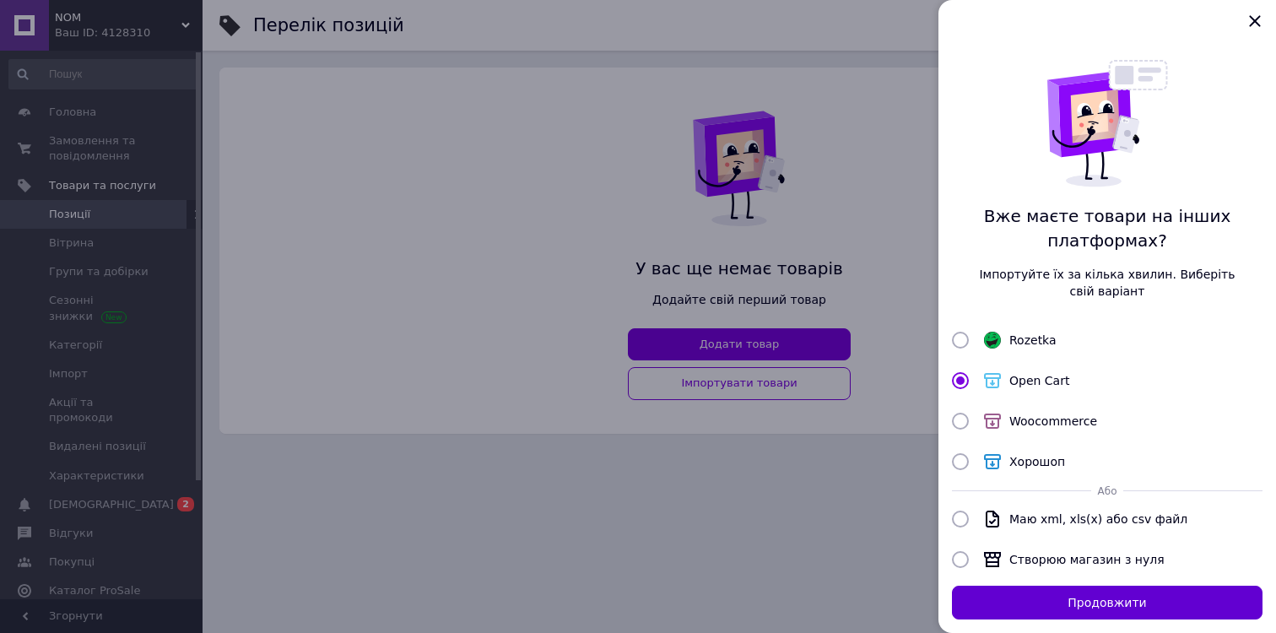
click at [1138, 602] on button "Продовжити" at bounding box center [1107, 603] width 311 height 34
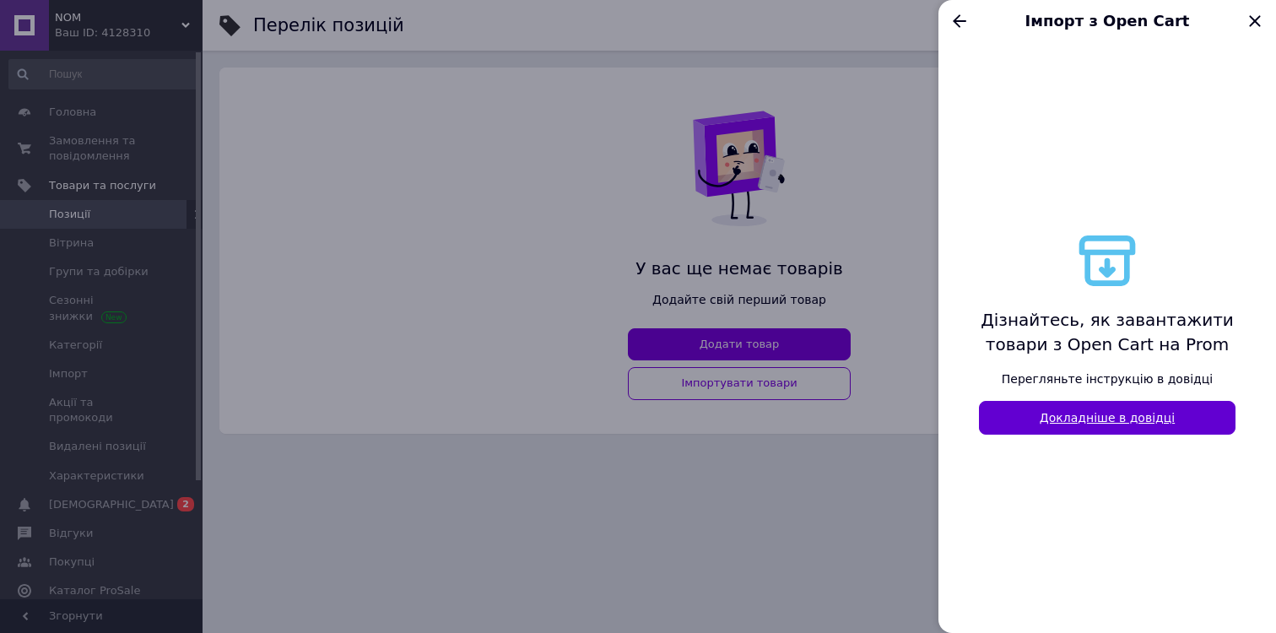
click at [1153, 411] on link "Докладніше в довідці" at bounding box center [1107, 418] width 257 height 34
click at [966, 19] on icon "Назад" at bounding box center [960, 21] width 20 height 20
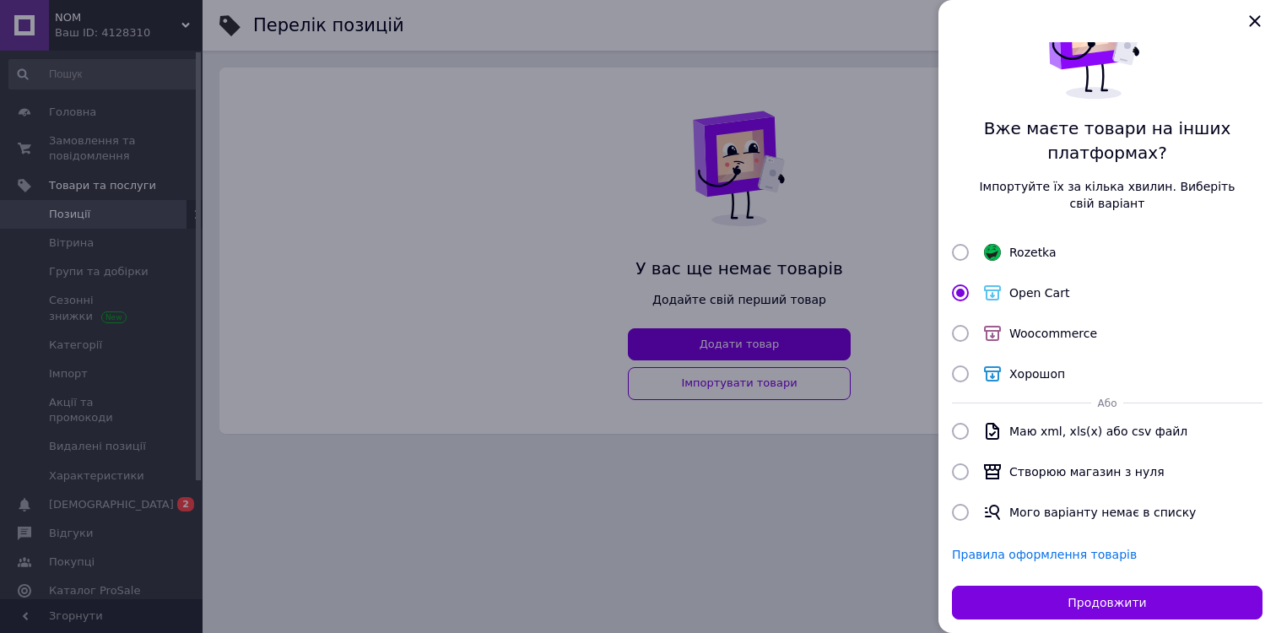
scroll to position [106, 0]
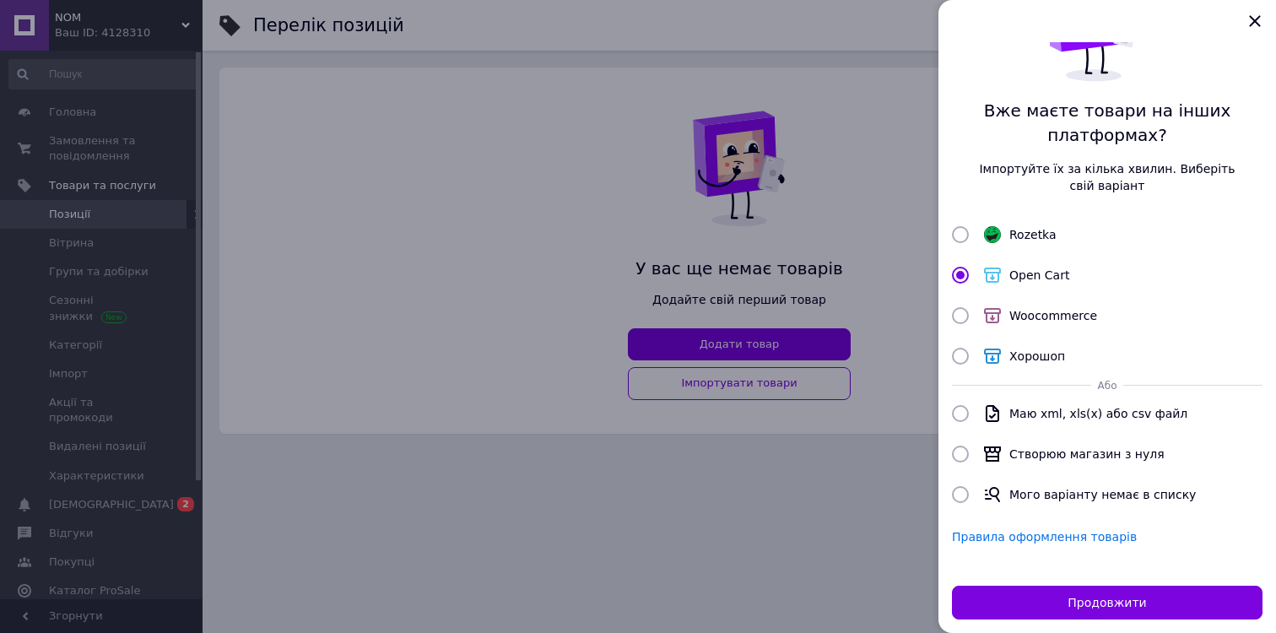
click at [962, 410] on input "Маю xml, xls(x) або csv файл" at bounding box center [960, 413] width 17 height 17
radio input "true"
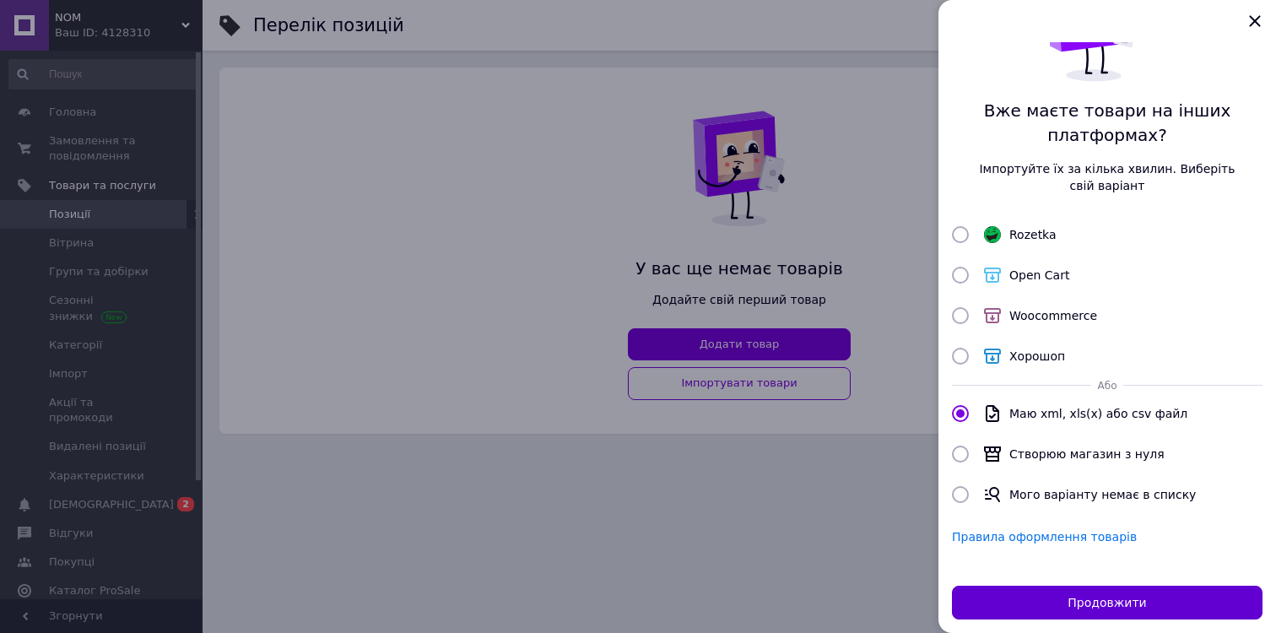
click at [1147, 599] on button "Продовжити" at bounding box center [1107, 603] width 311 height 34
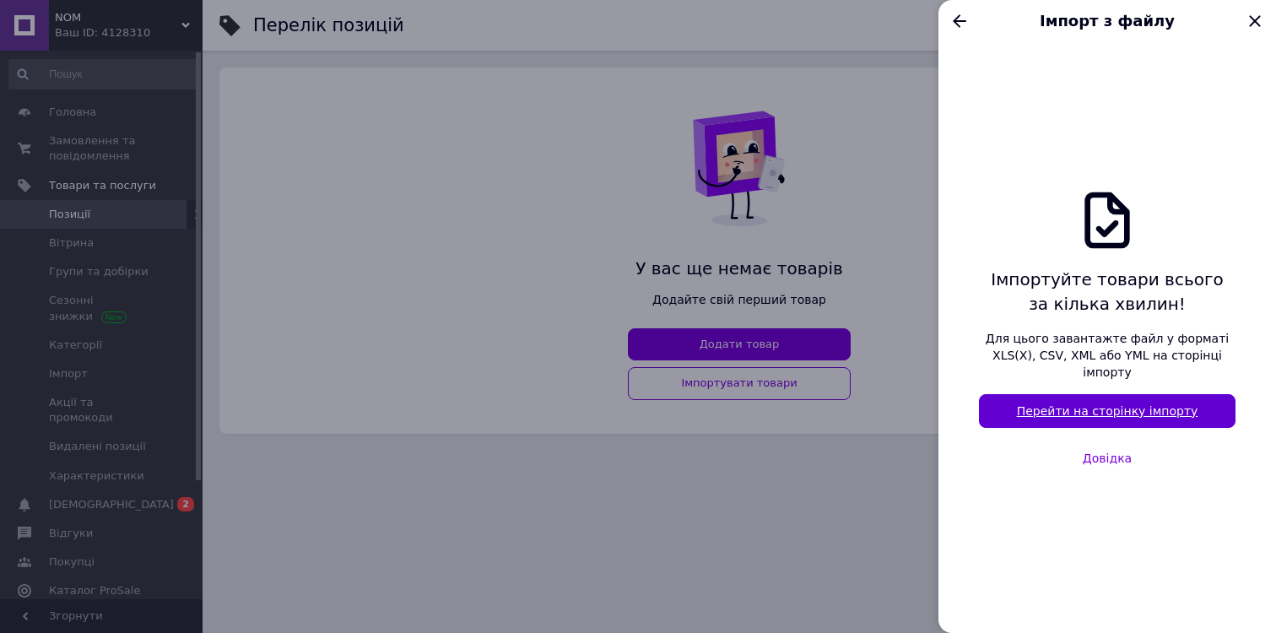
click at [1092, 410] on link "Перейти на сторінку імпорту" at bounding box center [1107, 411] width 257 height 34
click at [1258, 19] on icon "Закрыть" at bounding box center [1255, 21] width 20 height 20
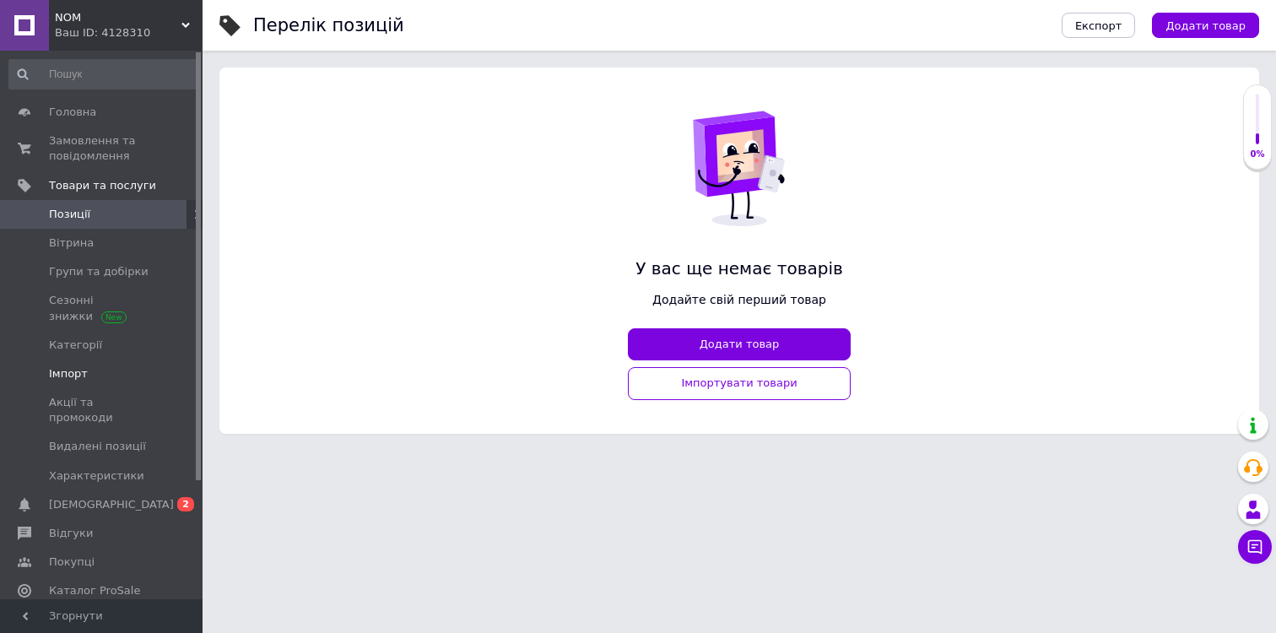
click at [42, 373] on span at bounding box center [24, 373] width 49 height 15
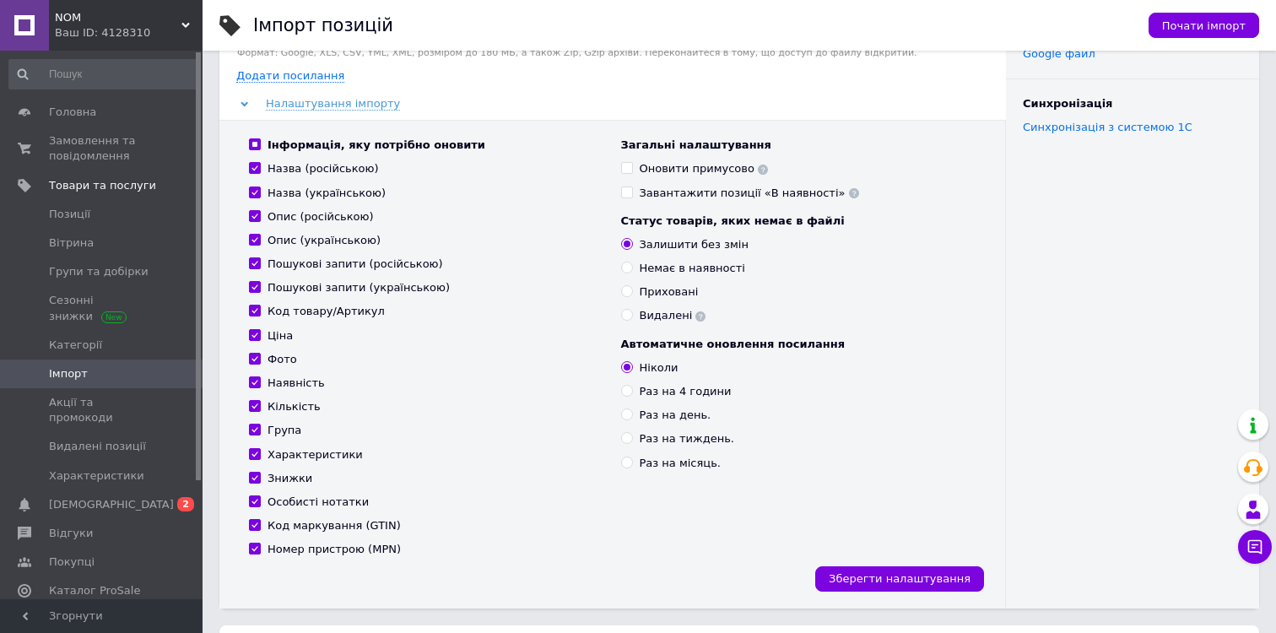
scroll to position [172, 0]
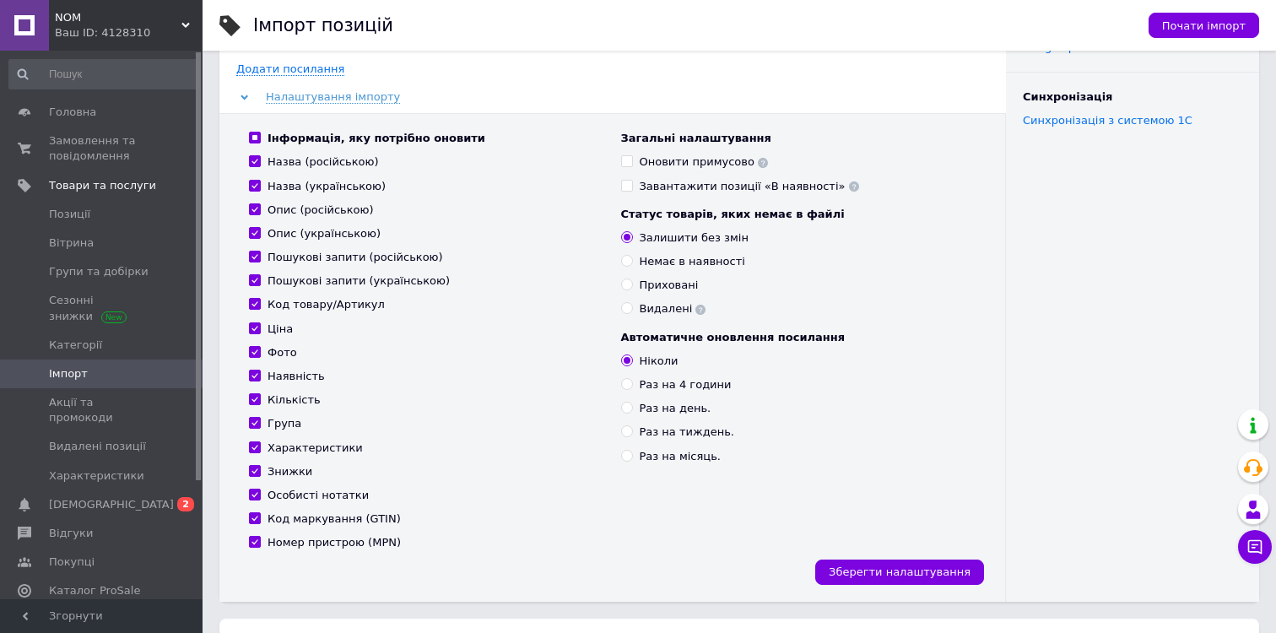
click at [706, 265] on div "Немає в наявності" at bounding box center [693, 261] width 106 height 15
click at [632, 265] on input "Немає в наявності" at bounding box center [626, 260] width 11 height 11
radio input "true"
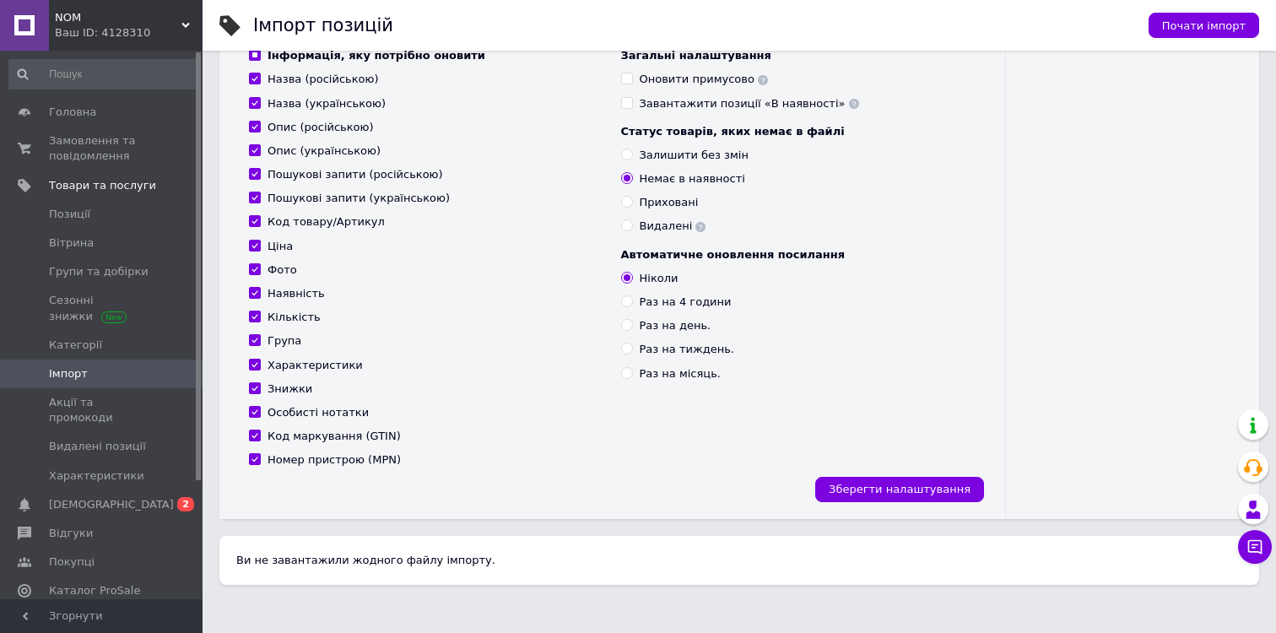
scroll to position [308, 0]
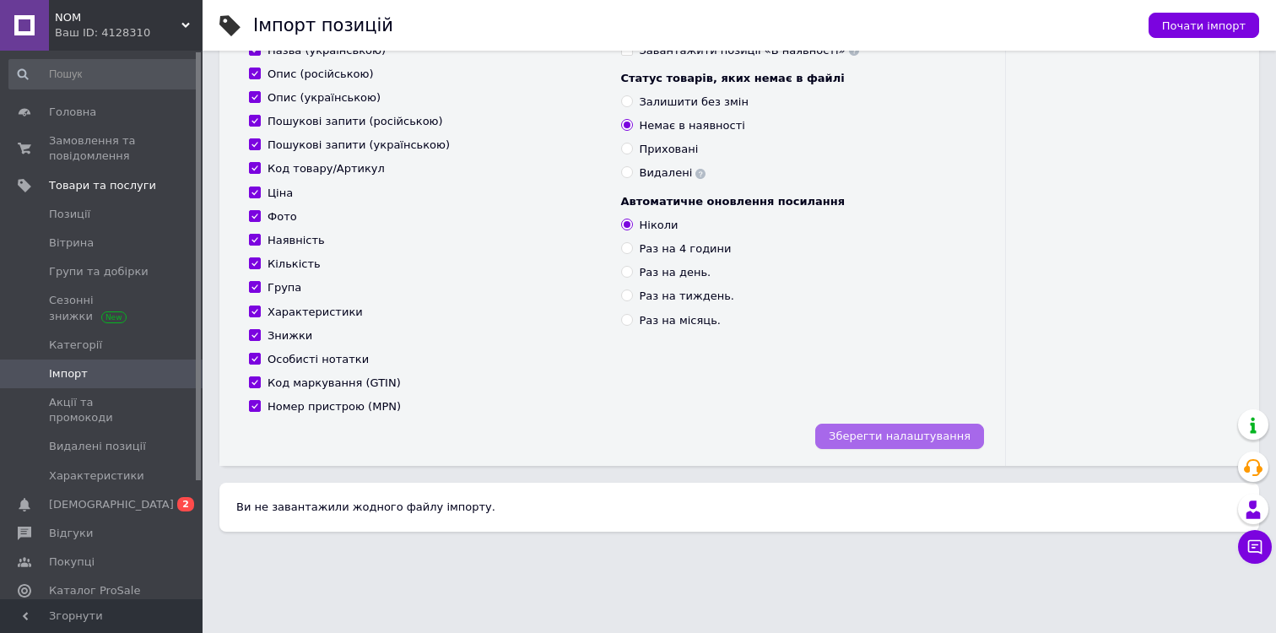
click at [883, 434] on span "Зберегти налаштування" at bounding box center [900, 436] width 142 height 13
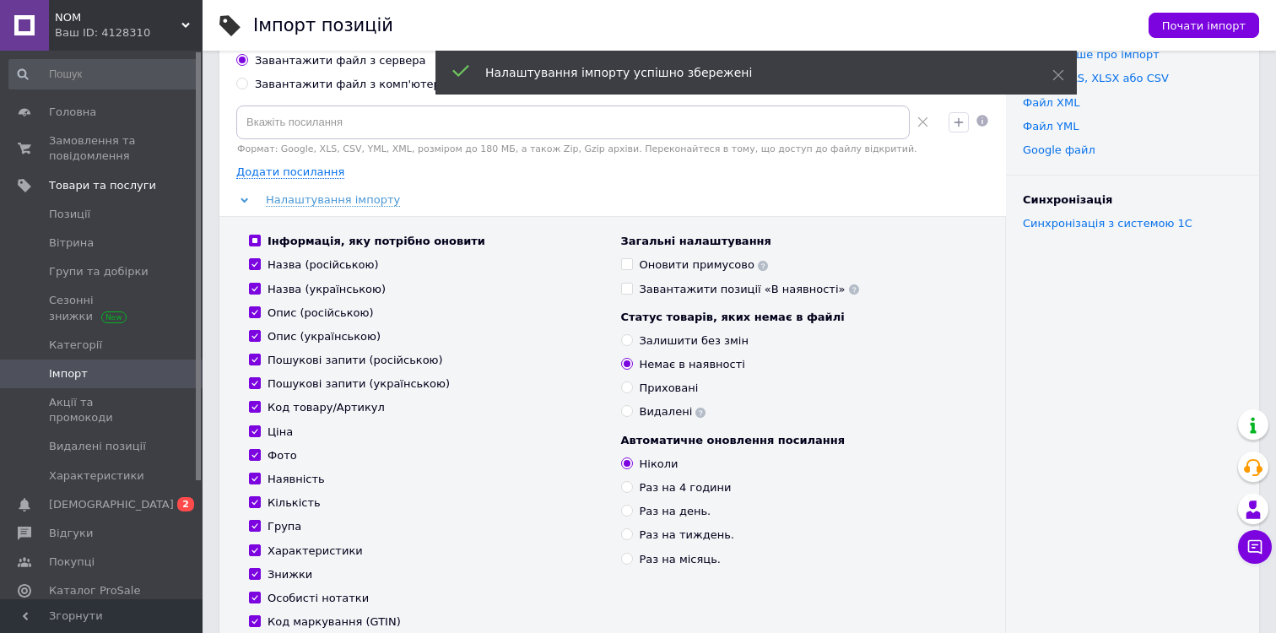
scroll to position [0, 0]
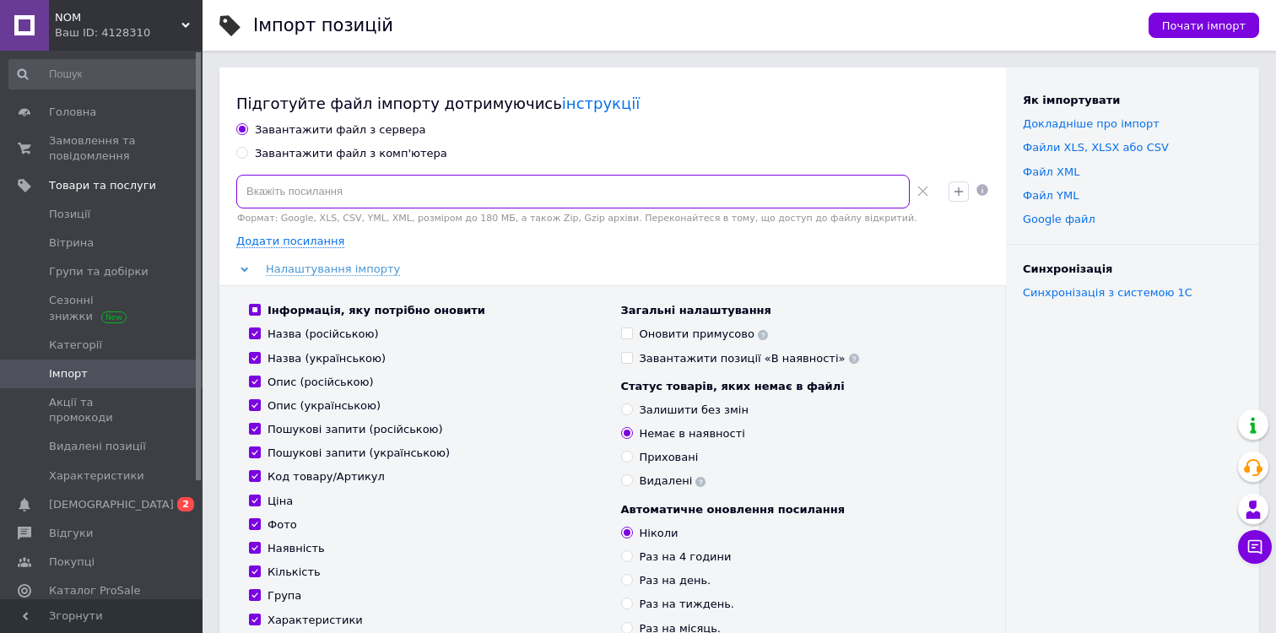
click at [421, 190] on input at bounding box center [573, 192] width 674 height 34
paste input "[URL][DOMAIN_NAME]"
type input "[URL][DOMAIN_NAME]"
click at [773, 132] on div "Завантажити файл з сервера" at bounding box center [612, 129] width 753 height 15
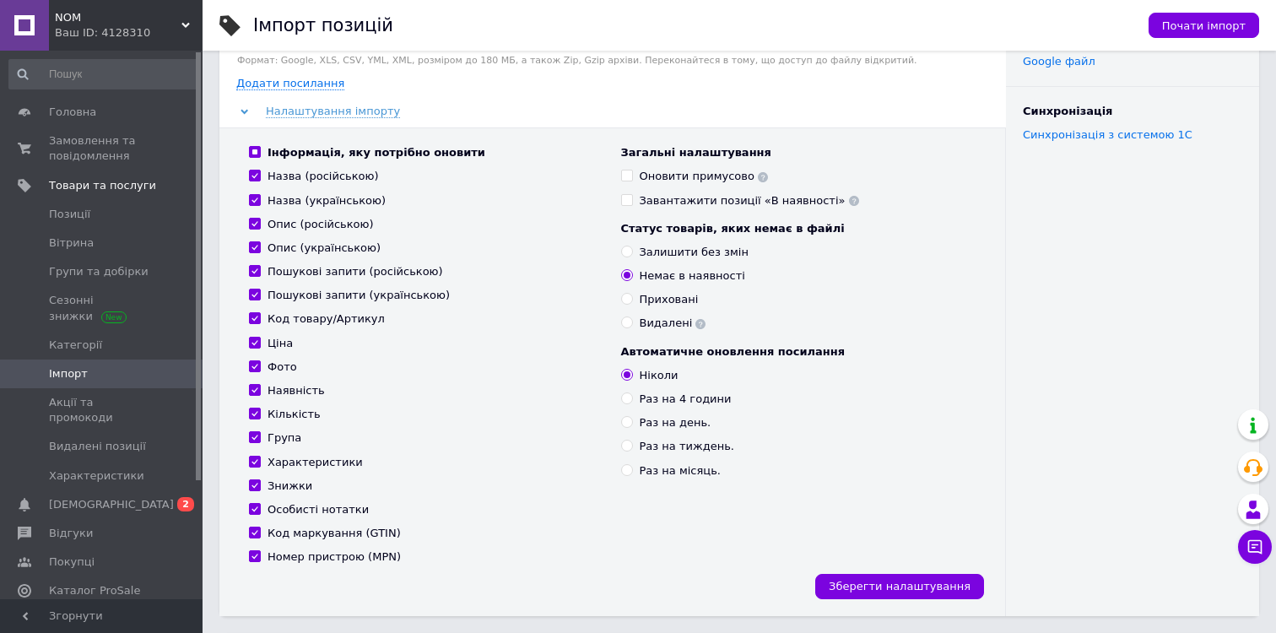
scroll to position [160, 0]
click at [674, 423] on div "Раз на день." at bounding box center [676, 421] width 72 height 15
click at [632, 423] on input "Раз на день." at bounding box center [626, 420] width 11 height 11
radio input "true"
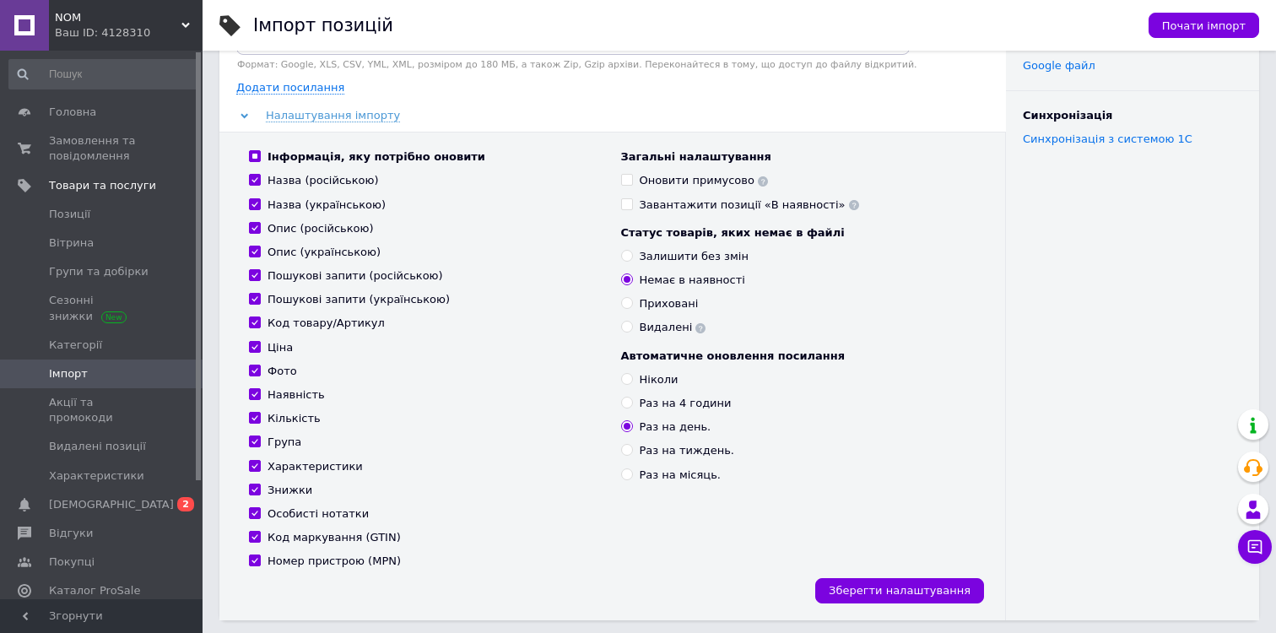
scroll to position [161, 0]
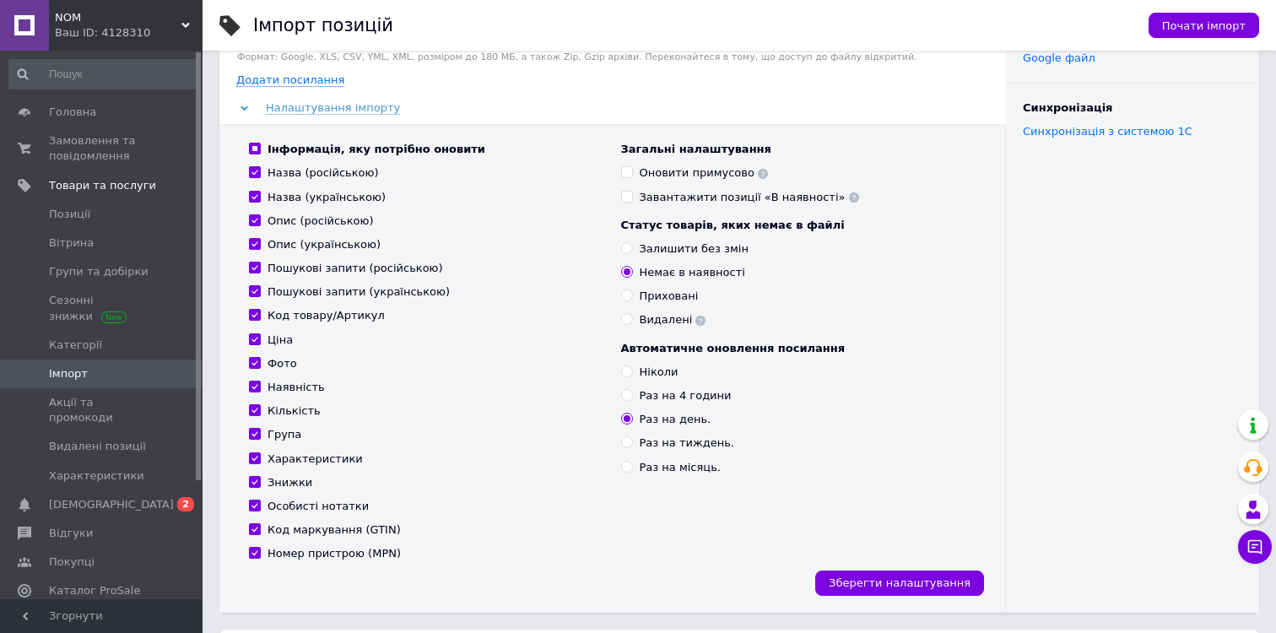
click at [674, 398] on div "Раз на 4 години" at bounding box center [686, 395] width 92 height 15
click at [632, 398] on input "Раз на 4 години" at bounding box center [626, 394] width 11 height 11
radio input "true"
click at [879, 582] on span "Зберегти налаштування" at bounding box center [900, 583] width 142 height 13
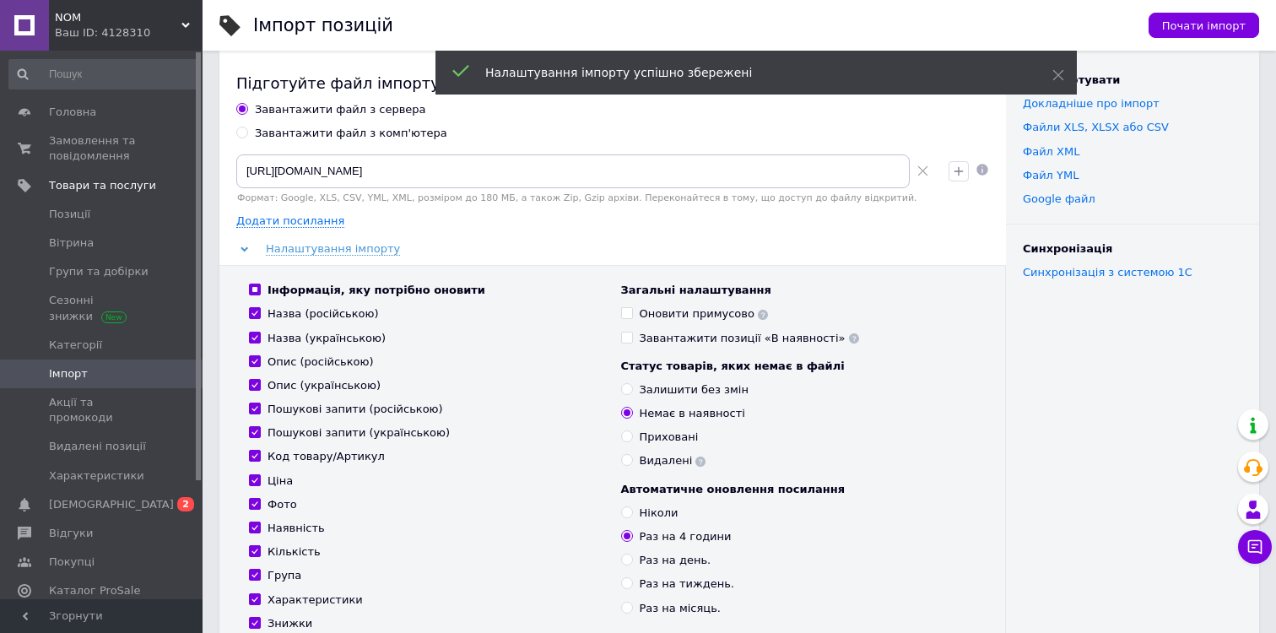
scroll to position [0, 0]
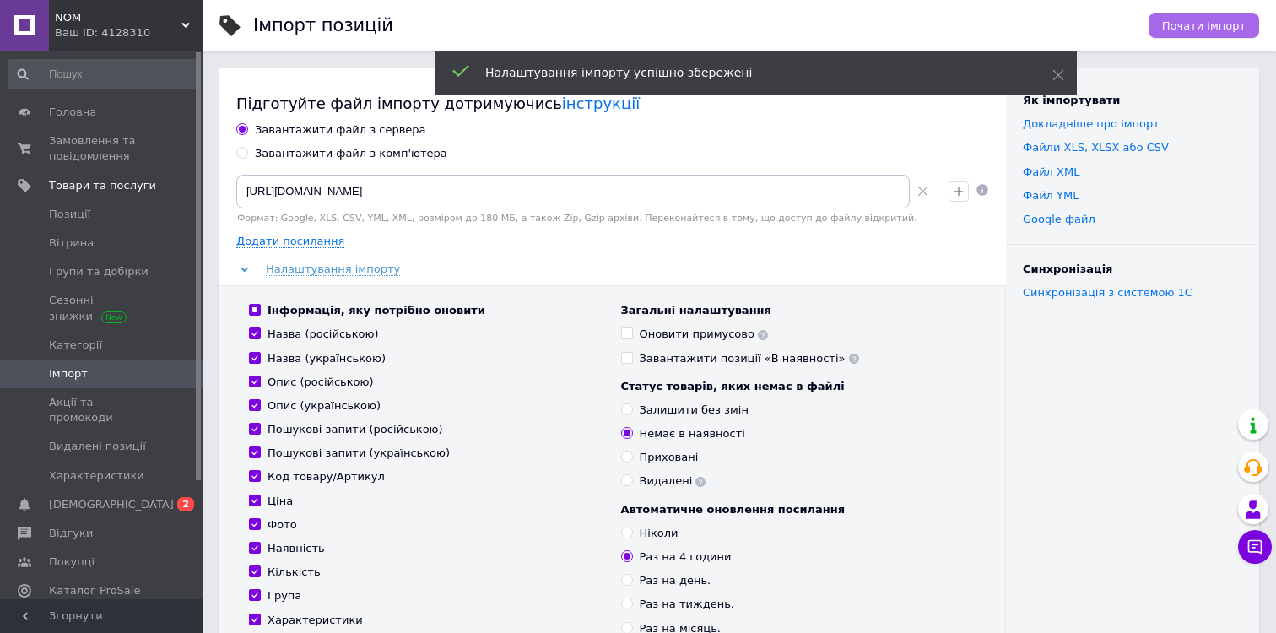
click at [1202, 19] on span "Почати імпорт" at bounding box center [1204, 25] width 84 height 13
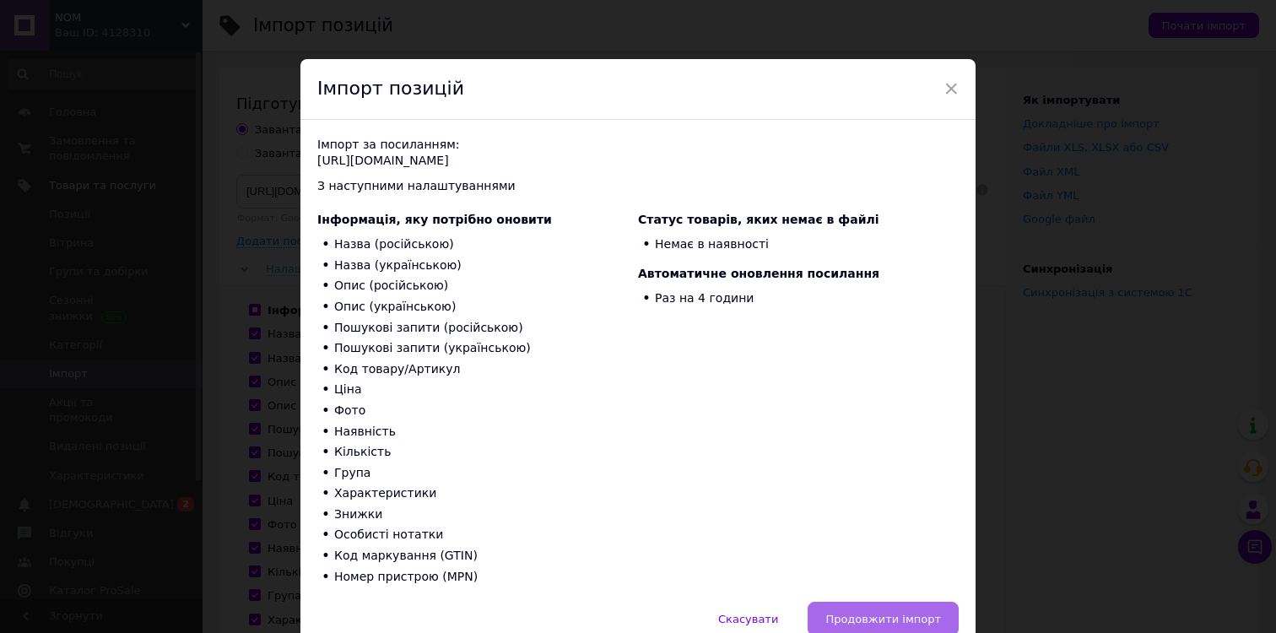
click at [860, 615] on span "Продовжити імпорт" at bounding box center [884, 619] width 116 height 13
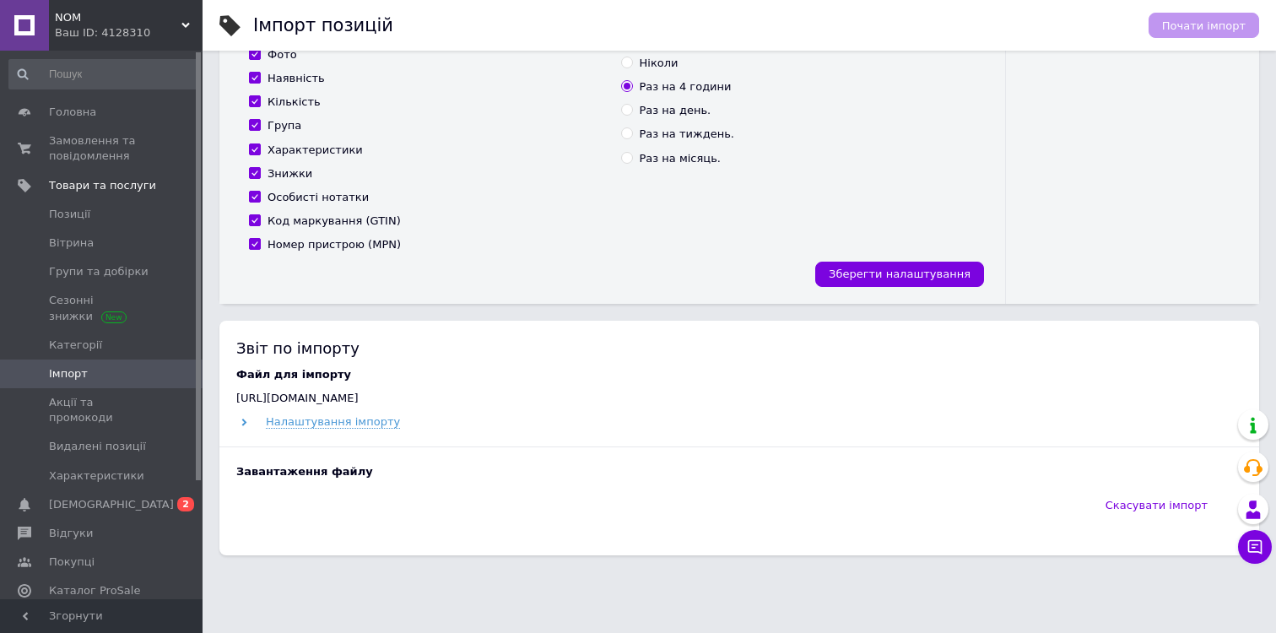
scroll to position [494, 0]
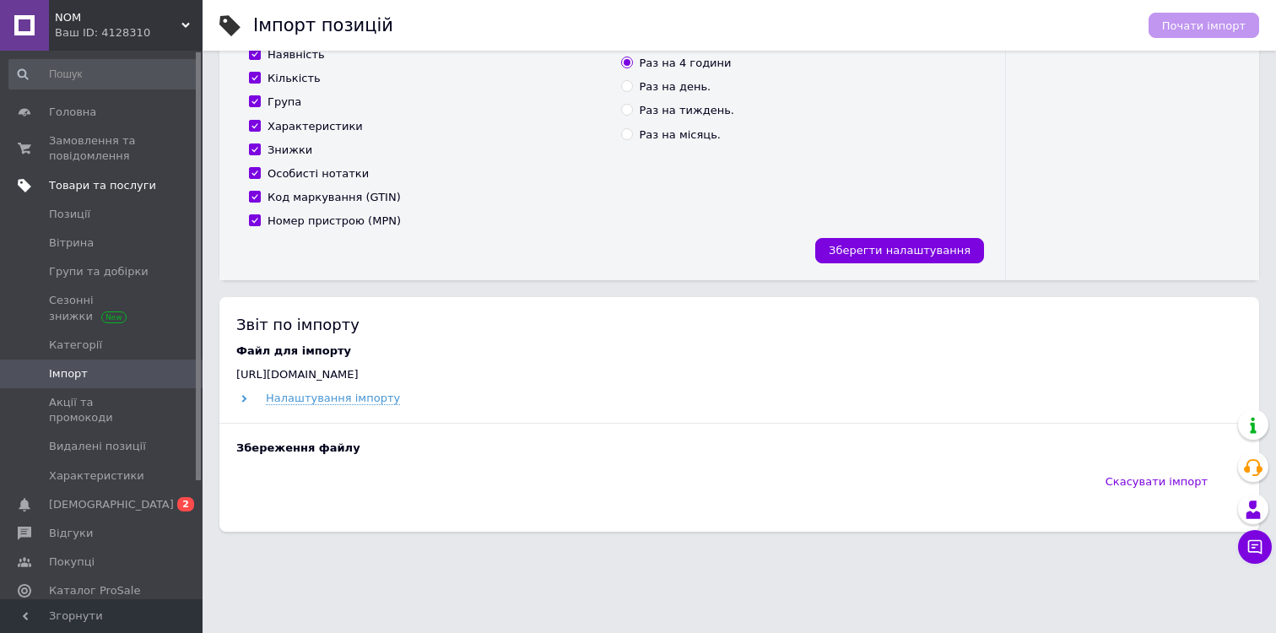
click at [117, 182] on span "Товари та послуги" at bounding box center [102, 185] width 107 height 15
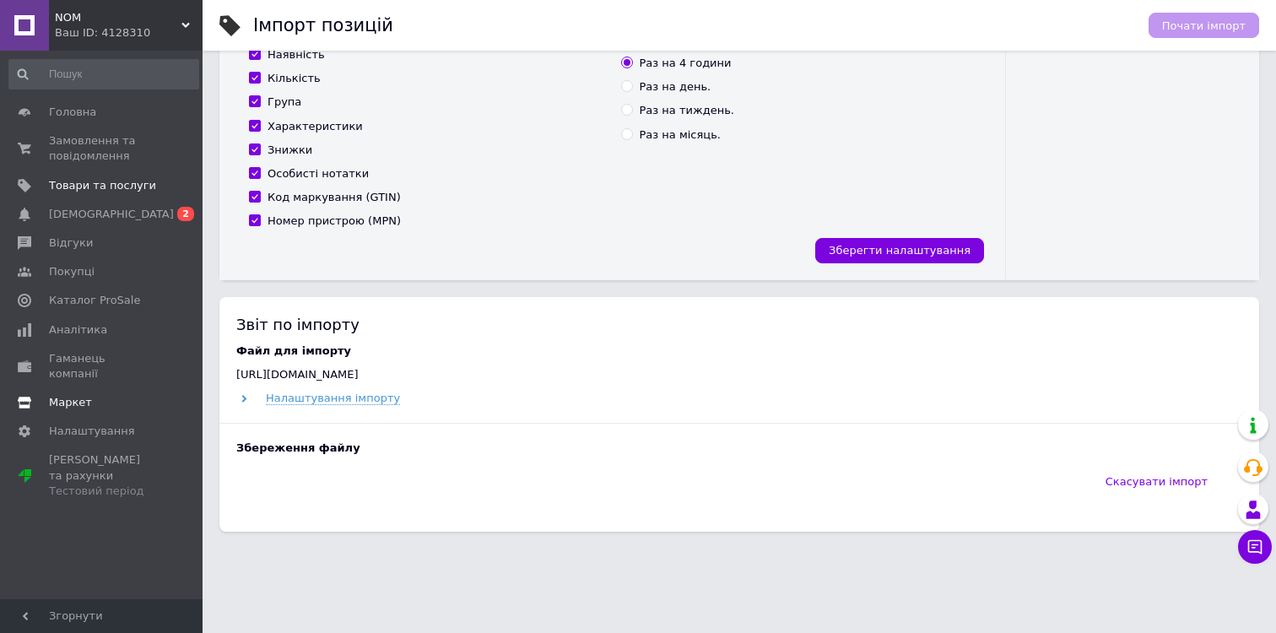
click at [122, 388] on link "Маркет" at bounding box center [104, 402] width 208 height 29
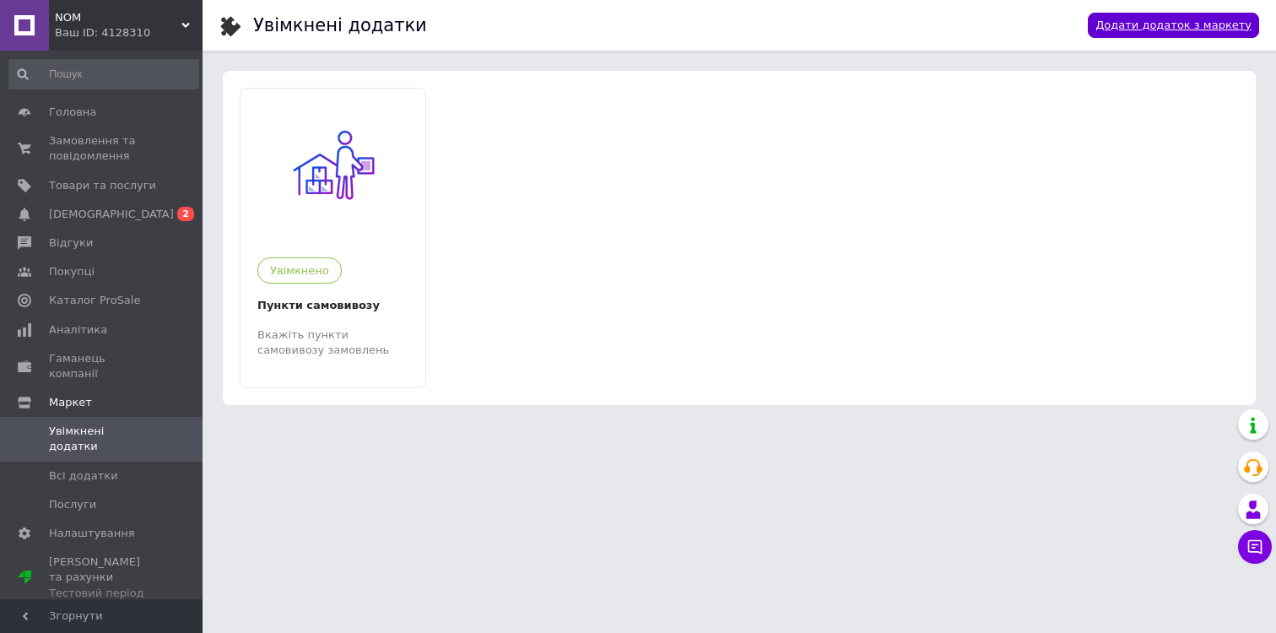
click at [1147, 18] on link "Додати додаток з маркету" at bounding box center [1173, 26] width 171 height 26
click at [116, 526] on span "Налаштування" at bounding box center [92, 533] width 86 height 15
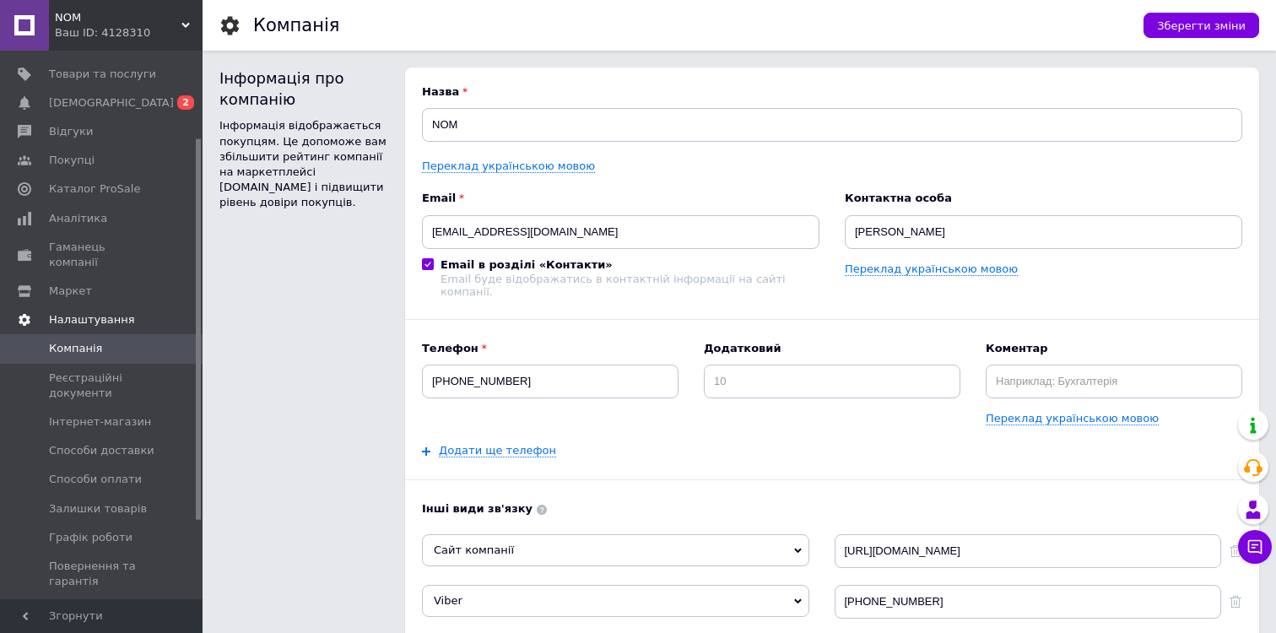
scroll to position [148, 0]
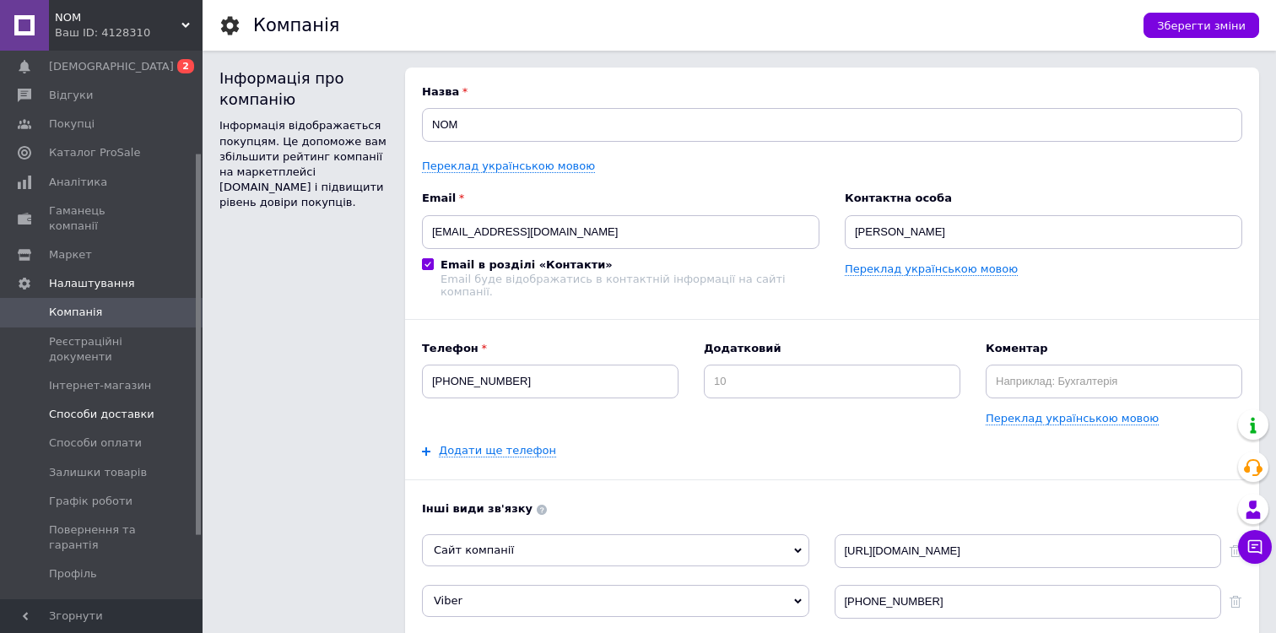
click at [121, 407] on span "Способи доставки" at bounding box center [102, 414] width 106 height 15
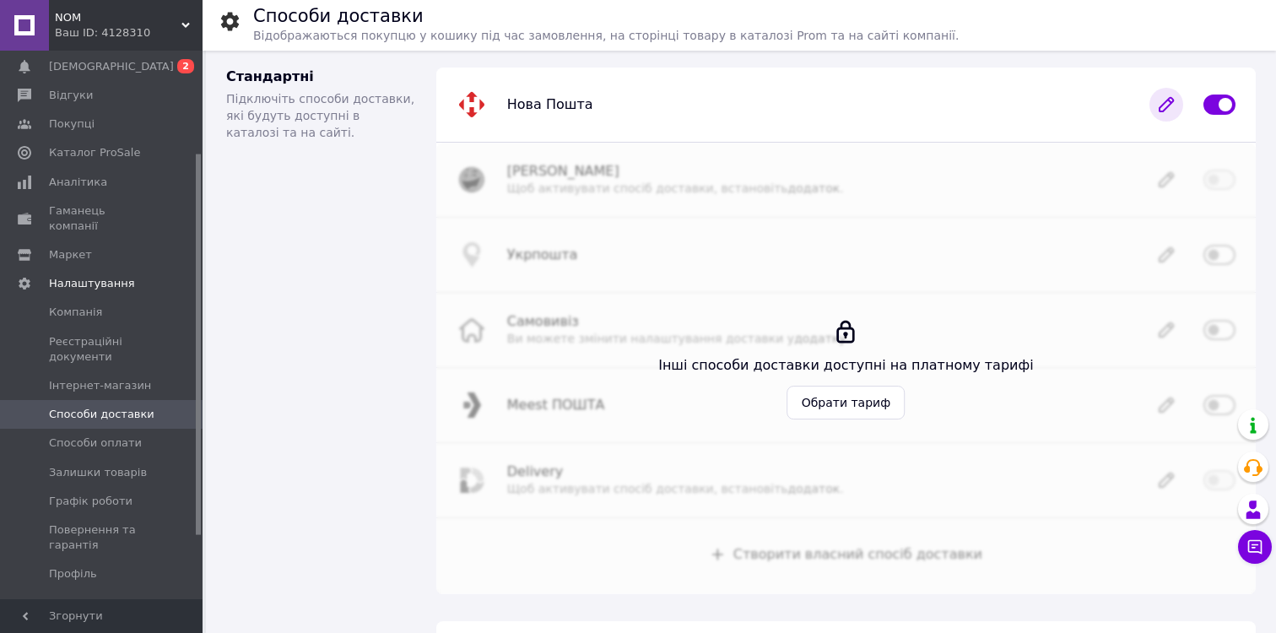
click at [1168, 106] on icon at bounding box center [1167, 105] width 14 height 14
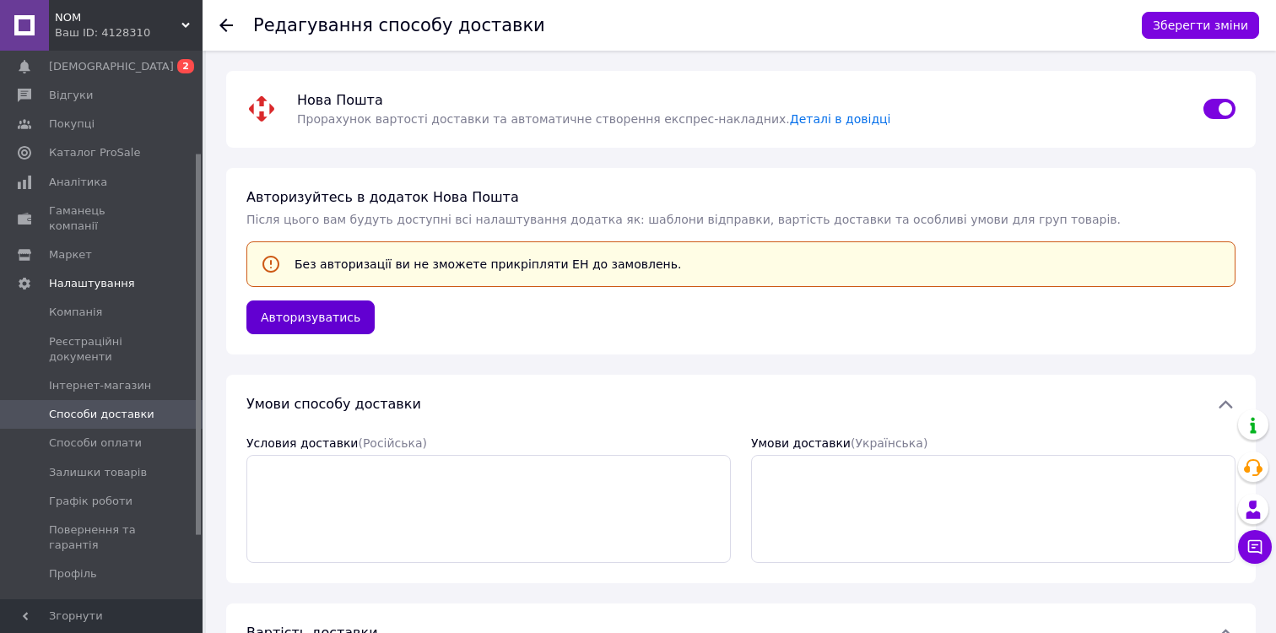
click at [328, 322] on button "Авторизуватись" at bounding box center [311, 318] width 128 height 34
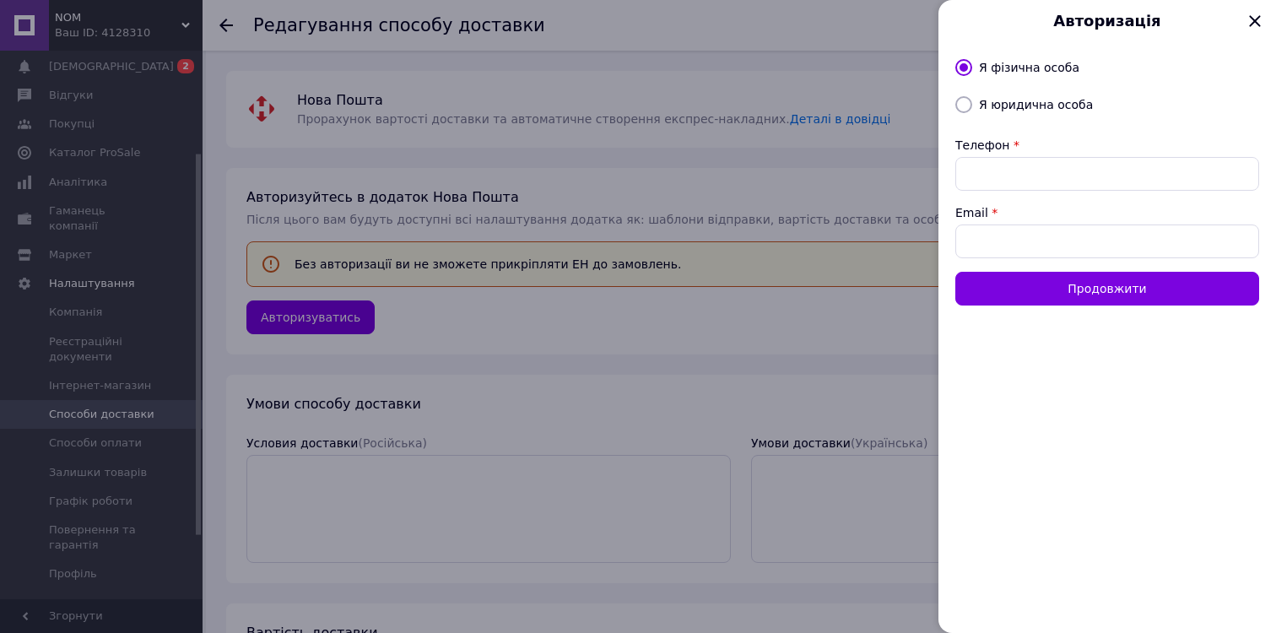
click at [963, 106] on input "Я юридична особа" at bounding box center [964, 104] width 17 height 17
radio input "true"
radio input "false"
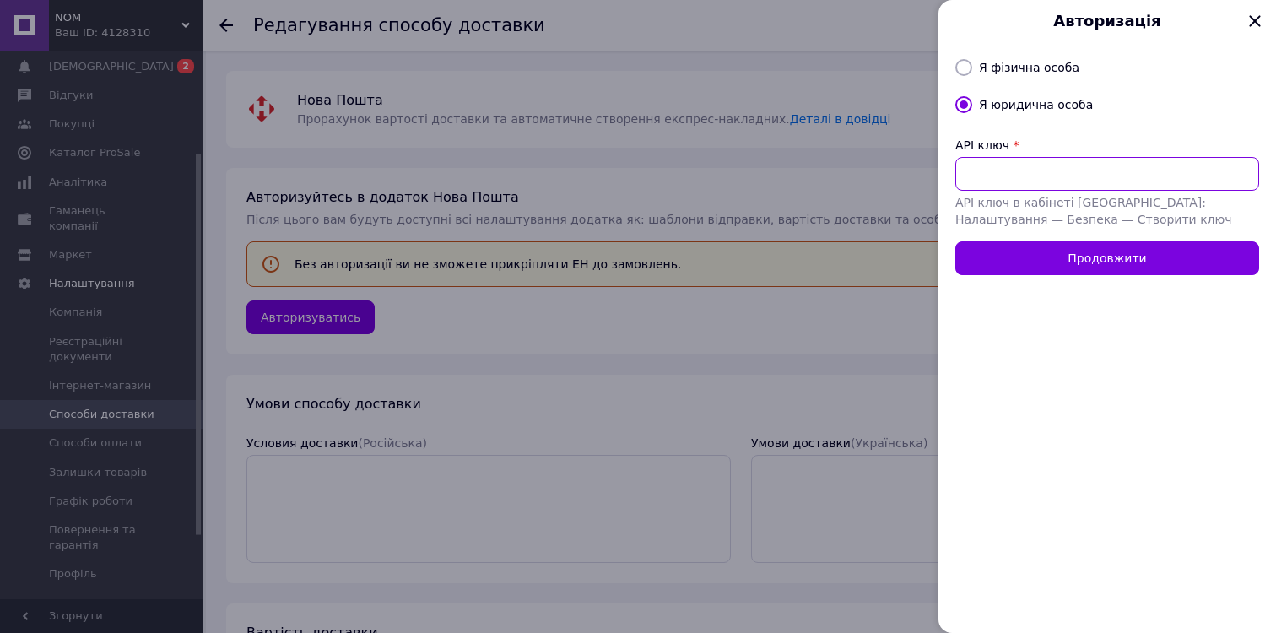
click at [1059, 167] on input "API ключ" at bounding box center [1108, 174] width 304 height 34
paste input "057bd88d31def1351e9bef0989c35acb"
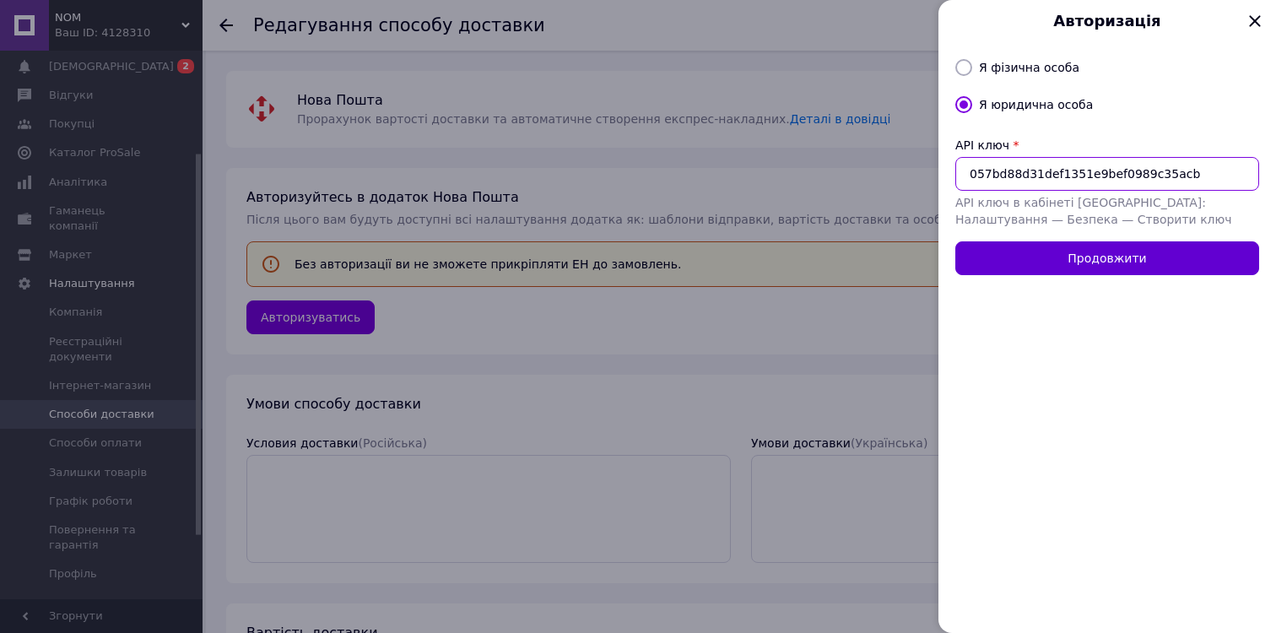
type input "057bd88d31def1351e9bef0989c35acb"
click at [1043, 258] on button "Продовжити" at bounding box center [1108, 258] width 304 height 34
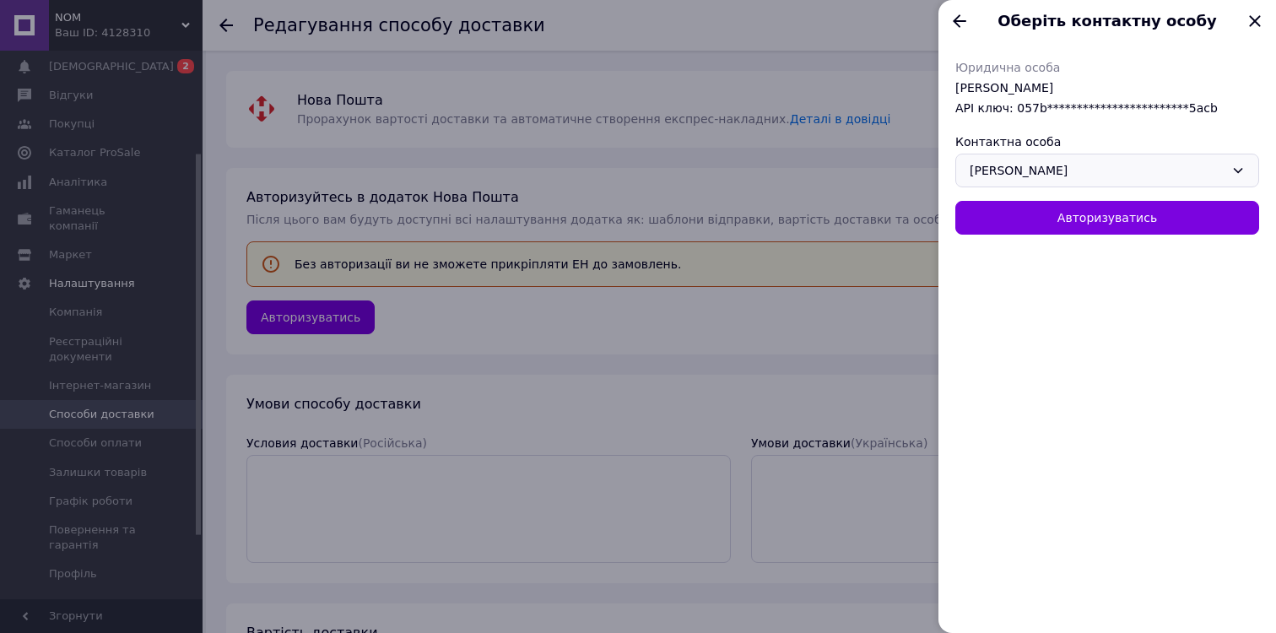
click at [1084, 171] on div "[PERSON_NAME]" at bounding box center [1108, 171] width 304 height 34
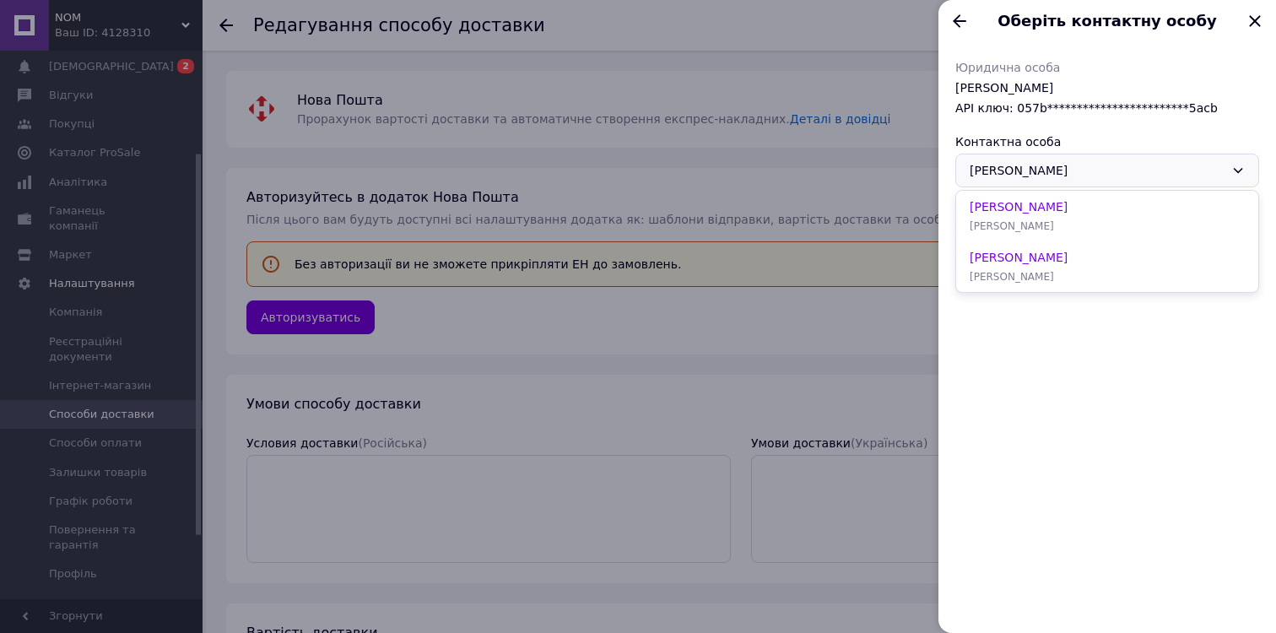
click at [1084, 171] on div "[PERSON_NAME] [PERSON_NAME] [PERSON_NAME] ФОП [PERSON_NAME] [PERSON_NAME]" at bounding box center [1108, 171] width 304 height 34
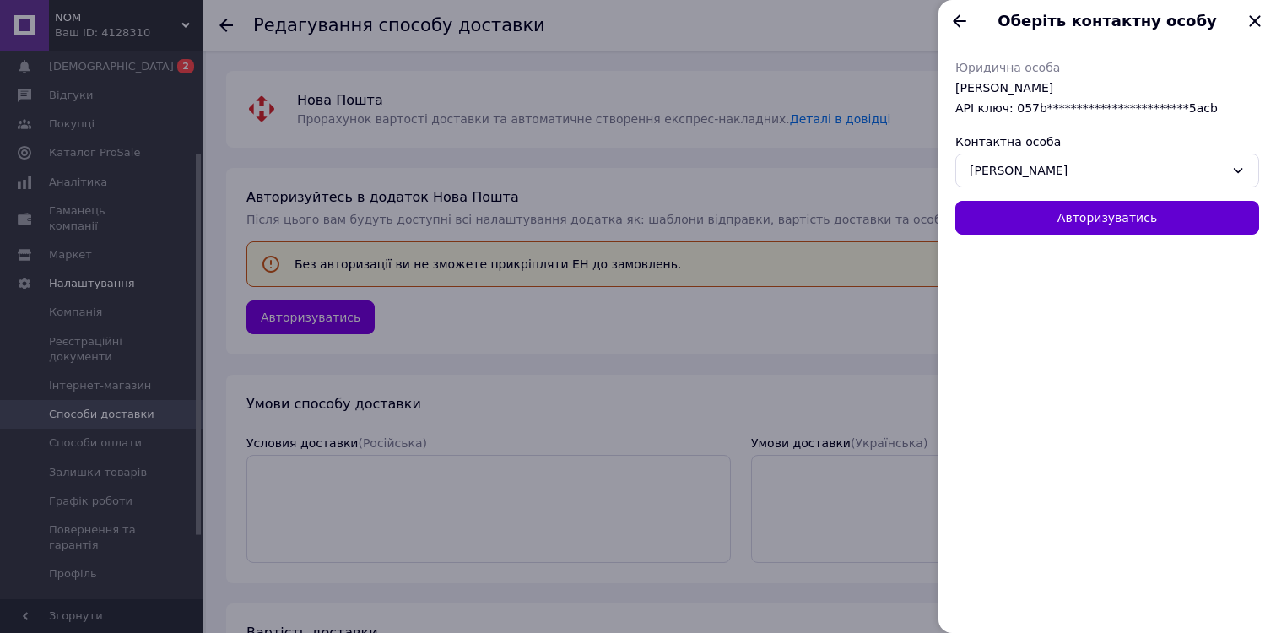
click at [1081, 219] on button "Авторизуватись" at bounding box center [1108, 218] width 304 height 34
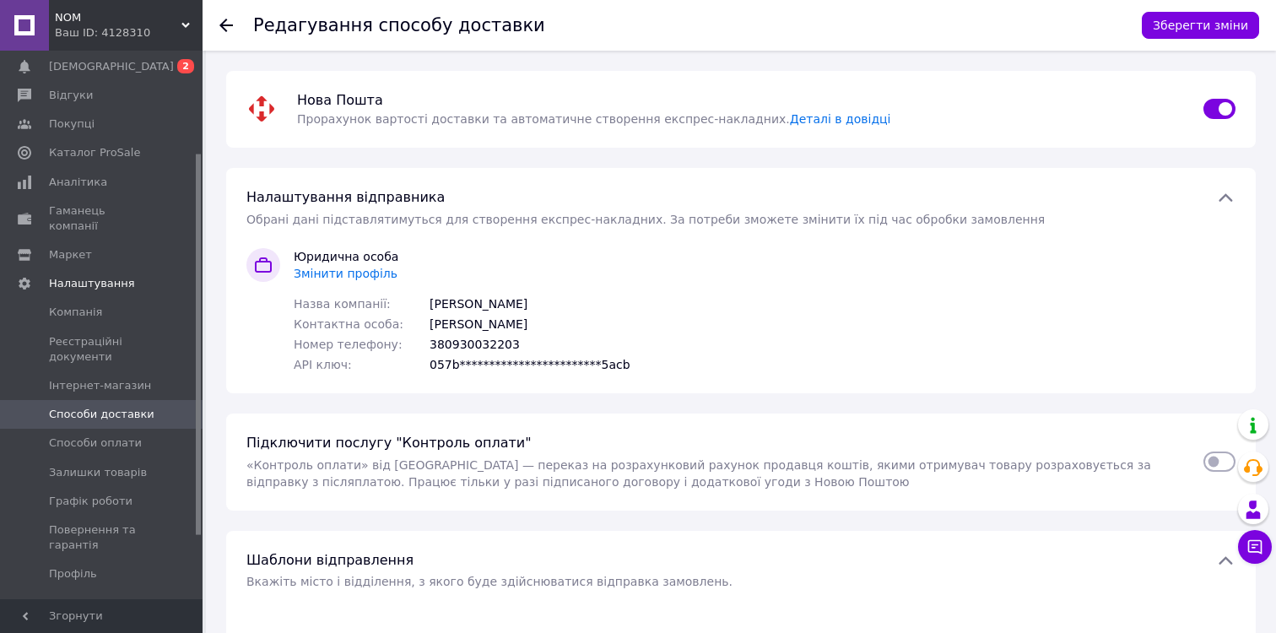
click at [1210, 459] on input "checkbox" at bounding box center [1220, 461] width 32 height 17
checkbox input "true"
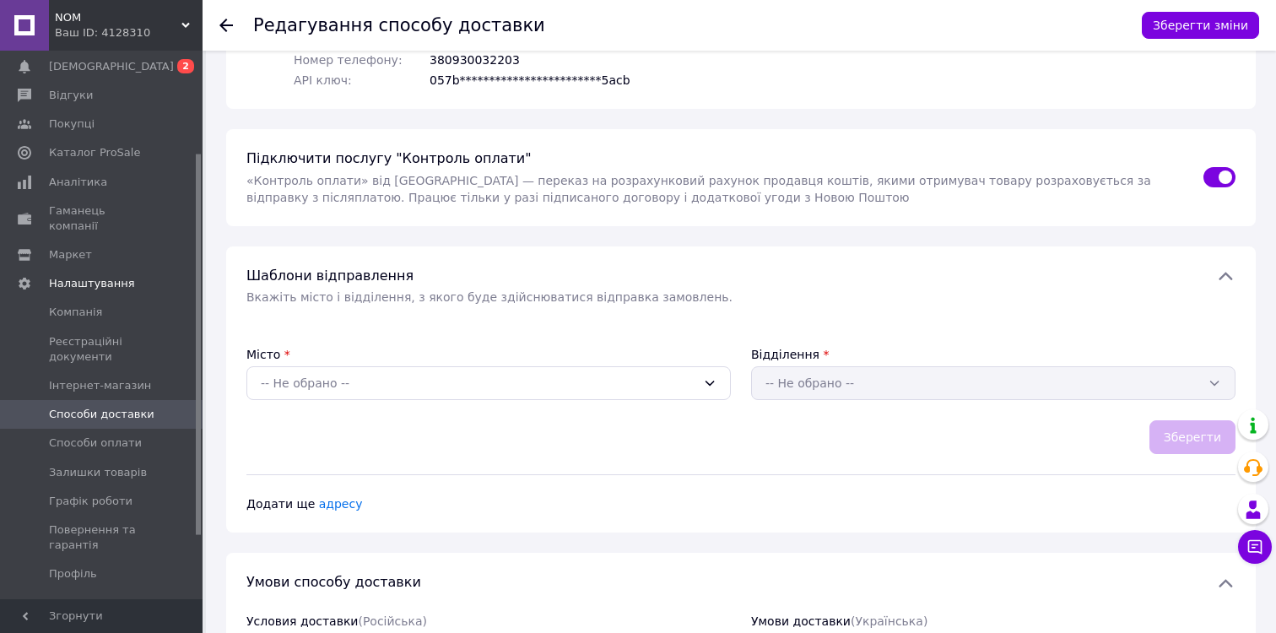
scroll to position [312, 0]
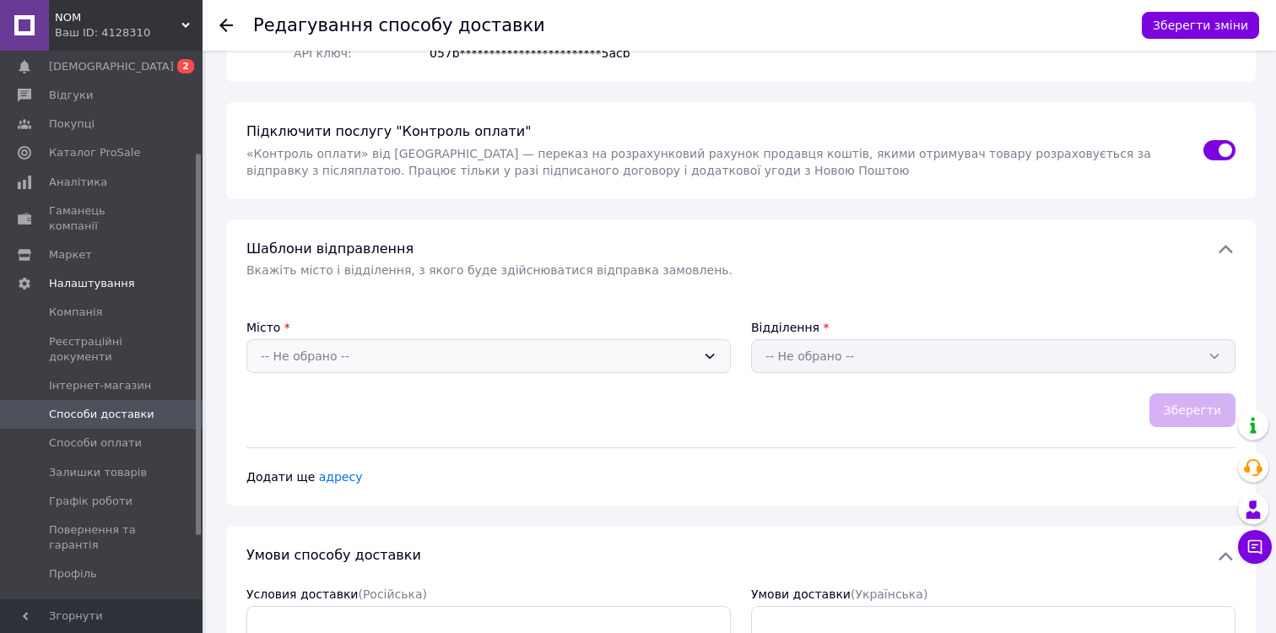
click at [638, 361] on div "-- Не обрано --" at bounding box center [479, 356] width 436 height 19
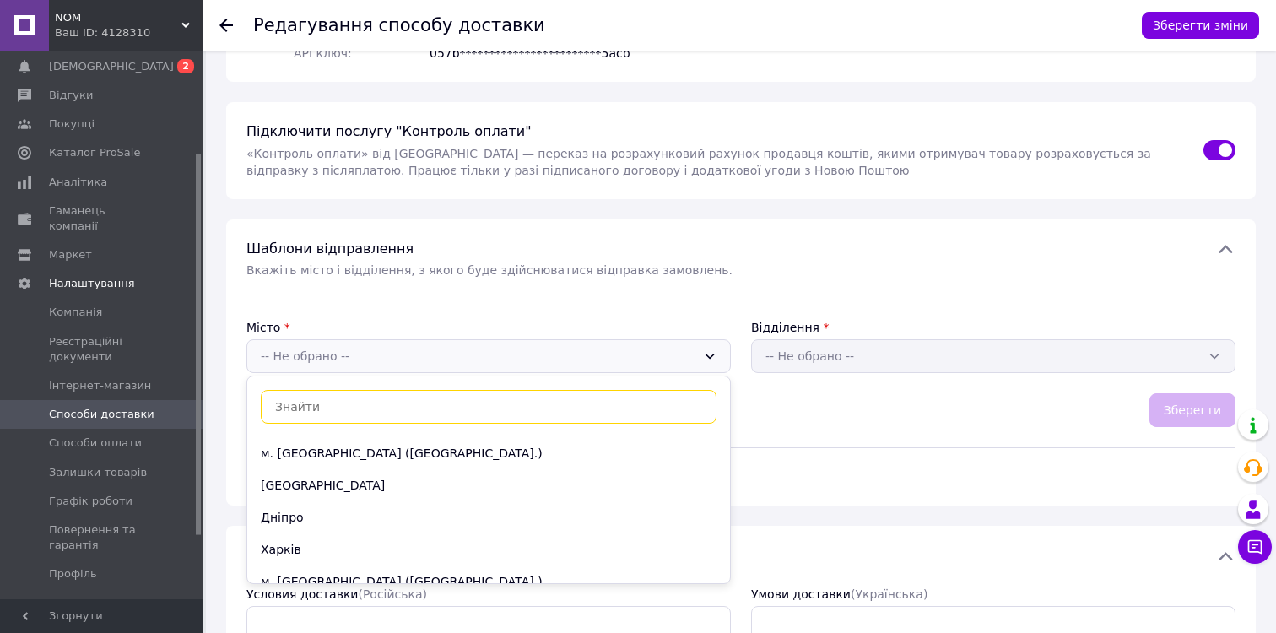
click at [520, 413] on input at bounding box center [489, 407] width 456 height 34
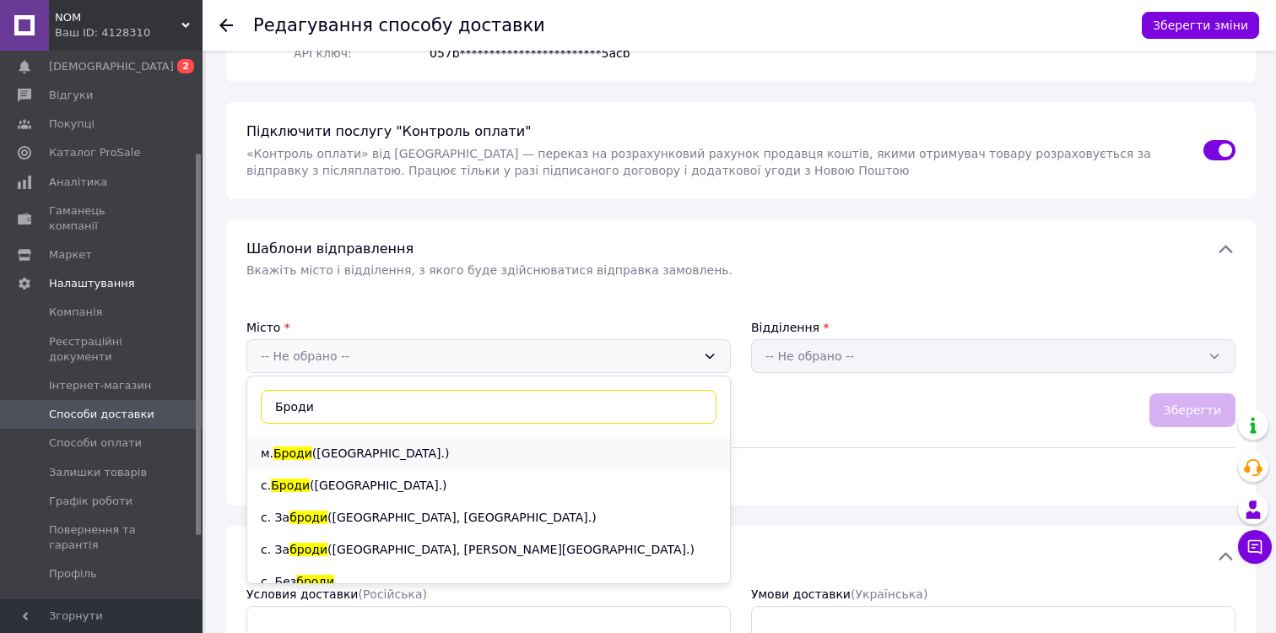
type input "Броди"
click at [506, 452] on div "м. [GEOGRAPHIC_DATA] ([GEOGRAPHIC_DATA].)" at bounding box center [488, 453] width 483 height 32
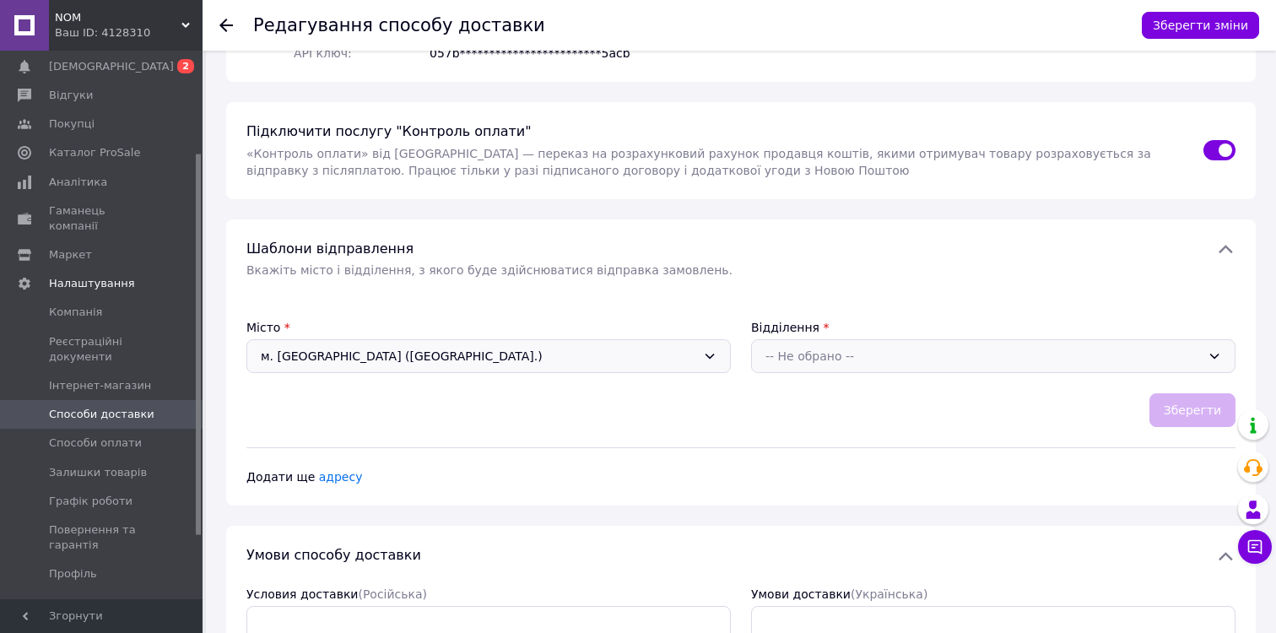
click at [821, 351] on div "-- Не обрано --" at bounding box center [984, 356] width 436 height 19
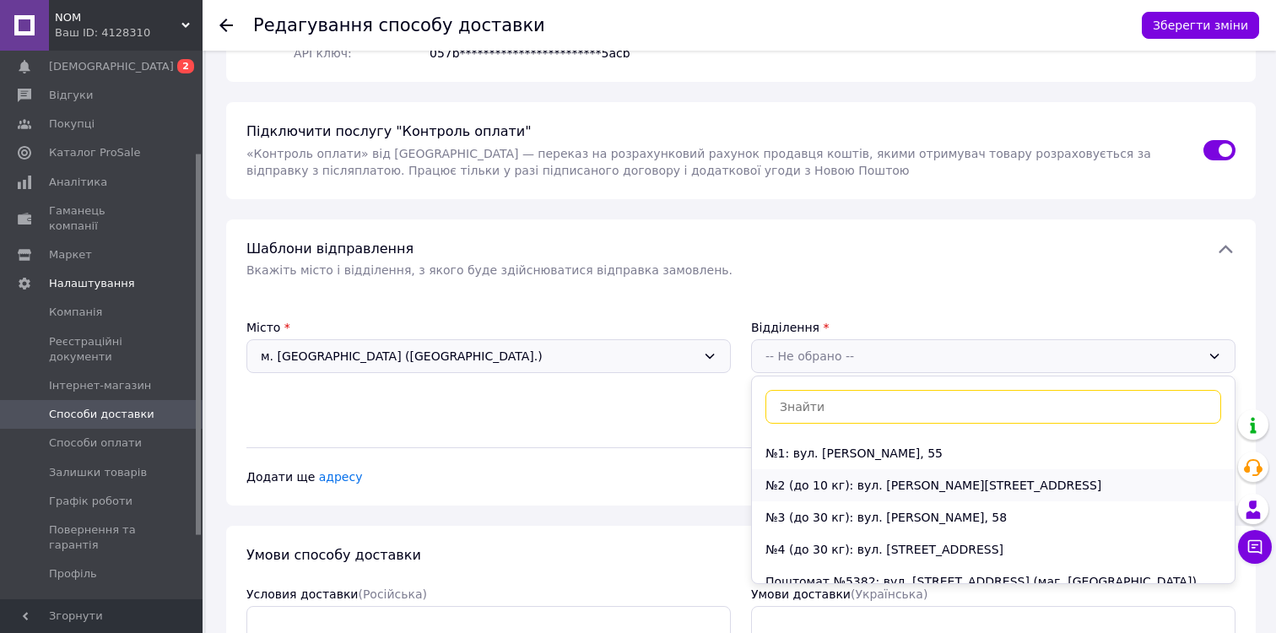
click at [926, 489] on li "№2 (до 10 кг): вул. [PERSON_NAME][STREET_ADDRESS]" at bounding box center [993, 485] width 483 height 32
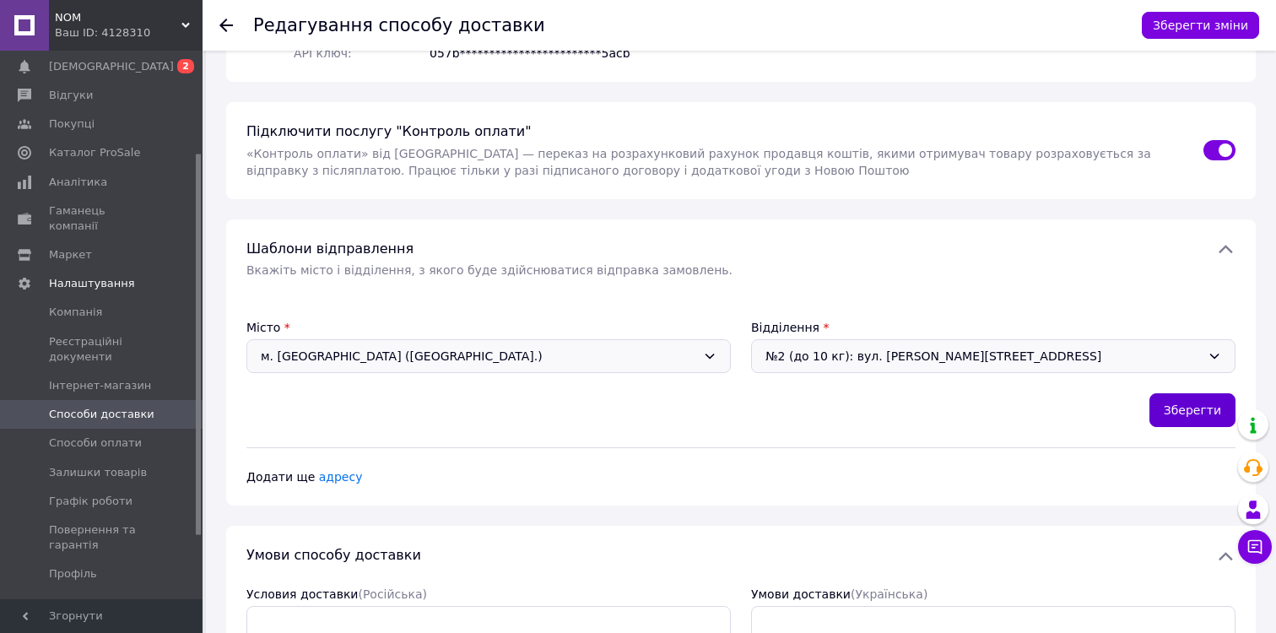
click at [1182, 411] on button "Зберегти" at bounding box center [1193, 410] width 86 height 34
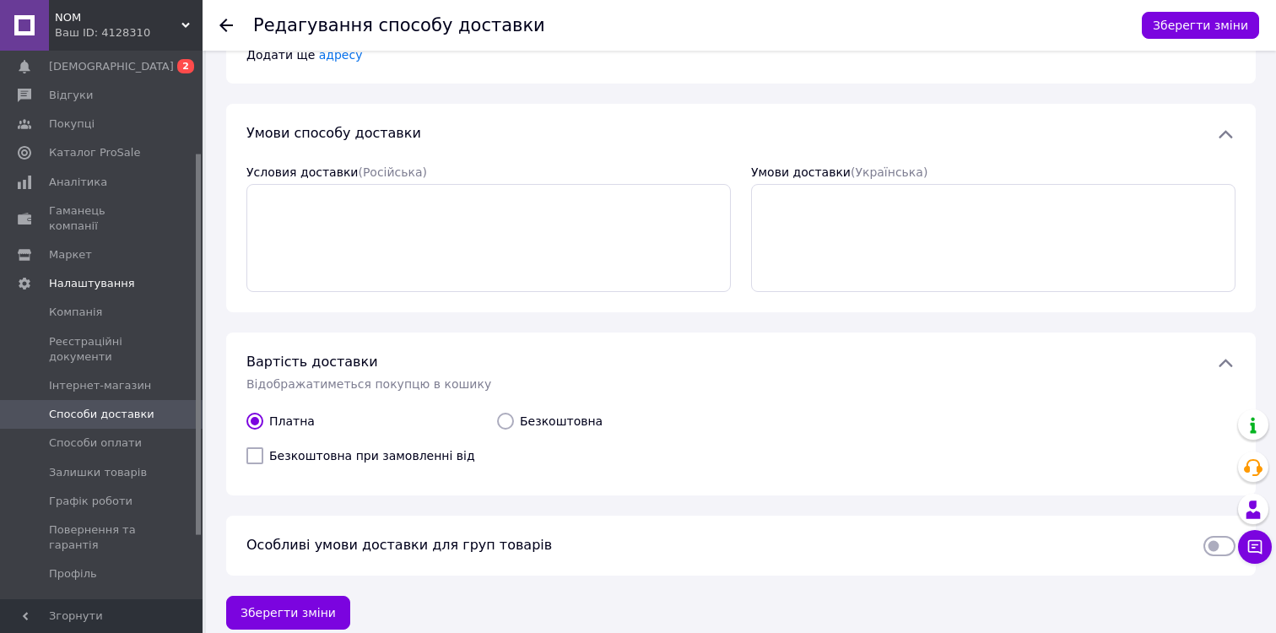
scroll to position [693, 0]
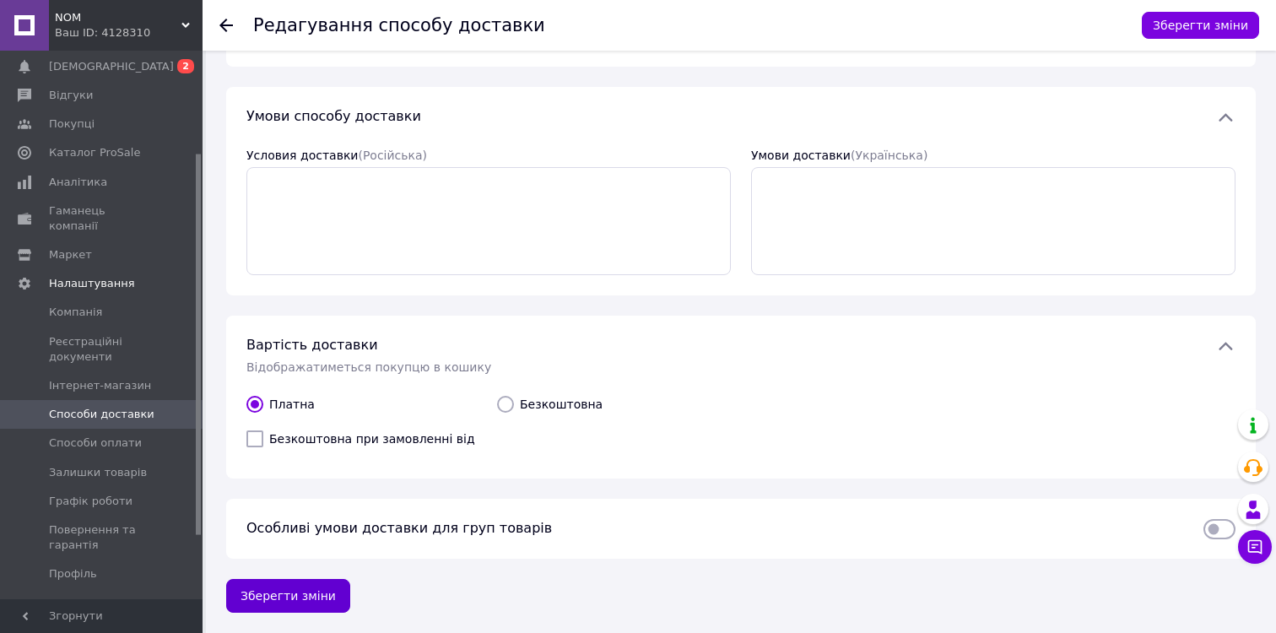
click at [307, 588] on button "Зберегти зміни" at bounding box center [288, 596] width 124 height 34
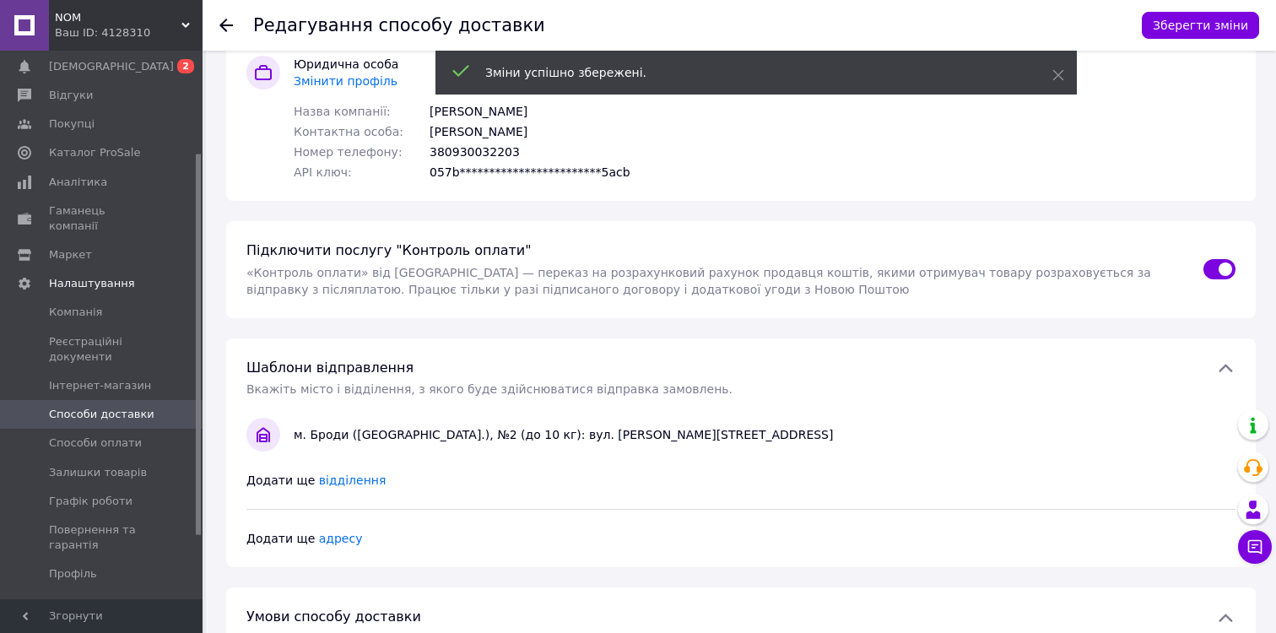
scroll to position [0, 0]
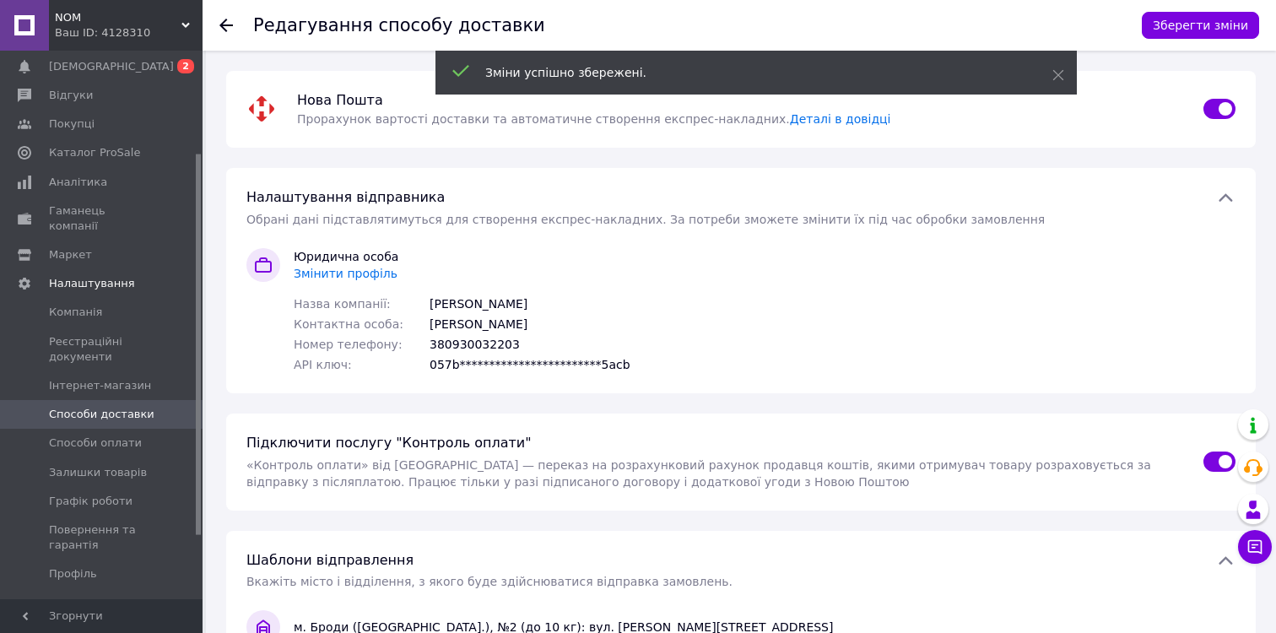
click at [224, 22] on use at bounding box center [226, 26] width 14 height 14
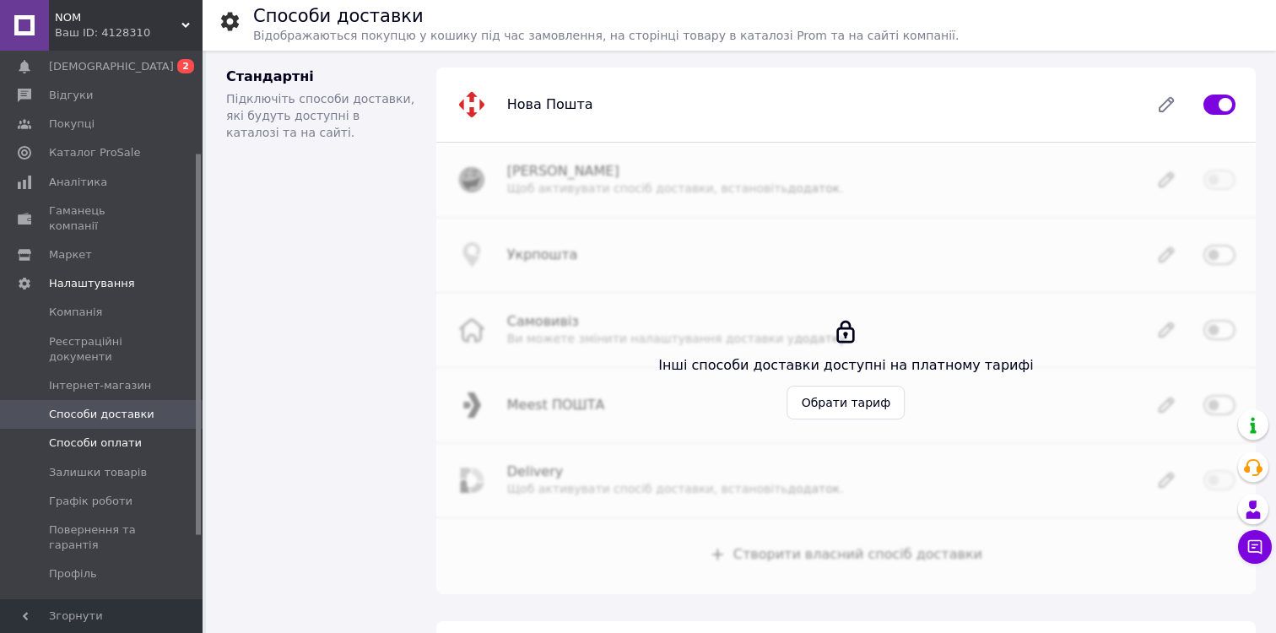
click at [100, 436] on span "Способи оплати" at bounding box center [95, 443] width 93 height 15
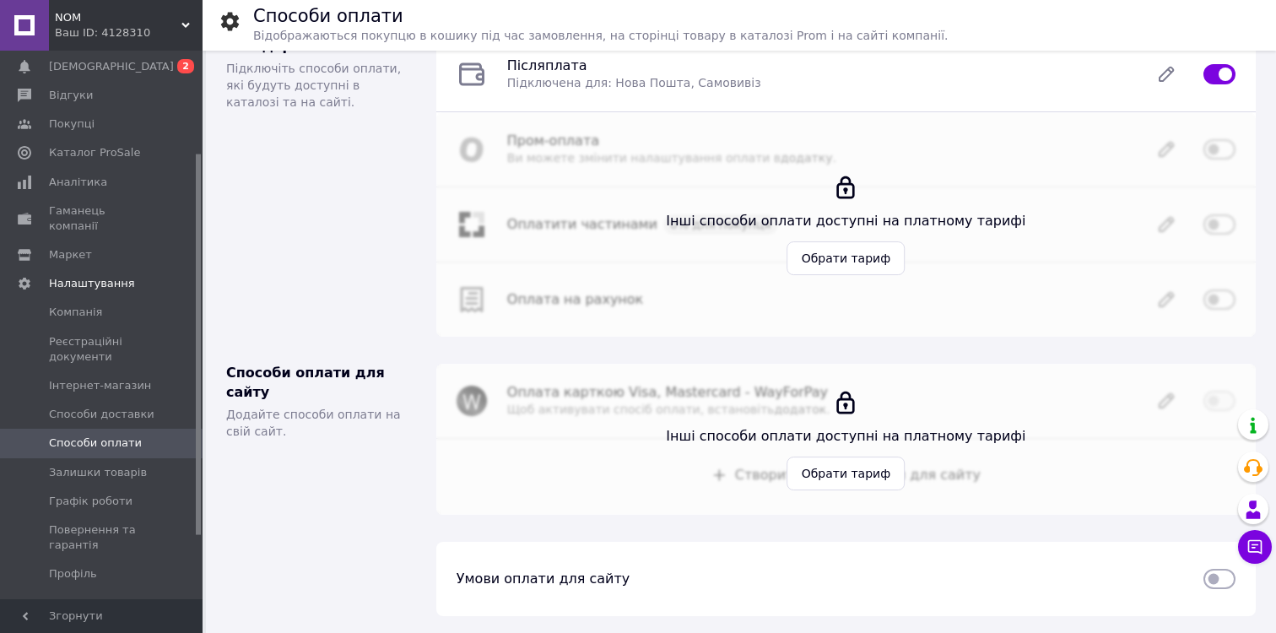
scroll to position [23, 0]
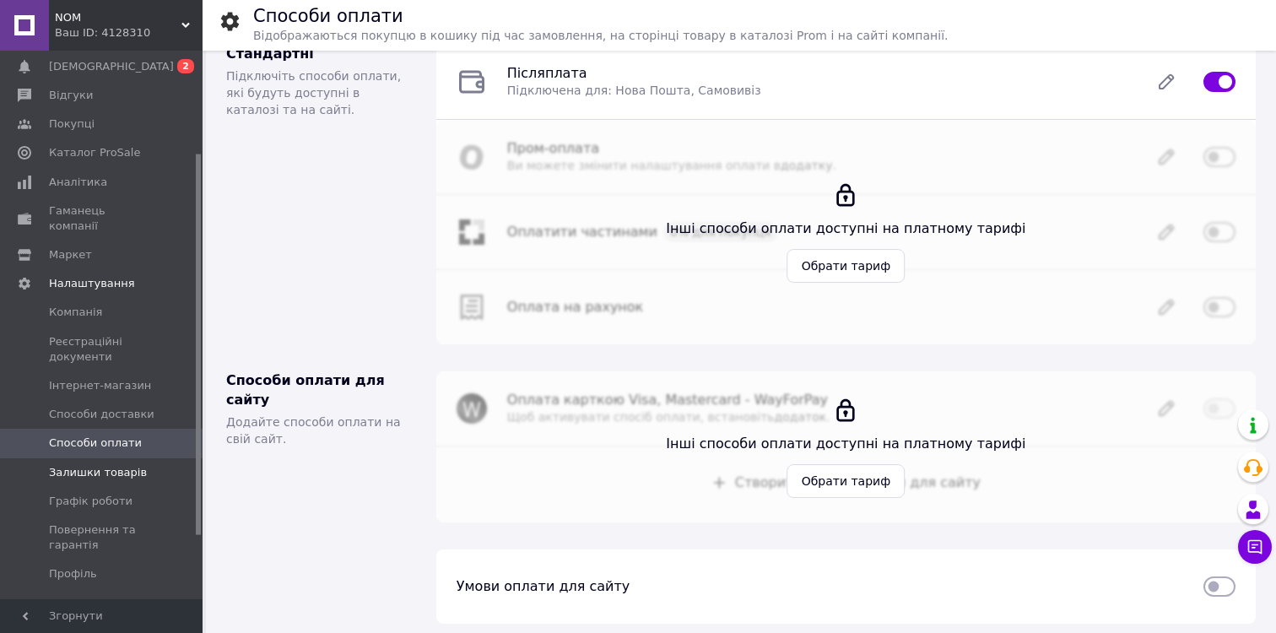
click at [90, 465] on span "Залишки товарів" at bounding box center [98, 472] width 98 height 15
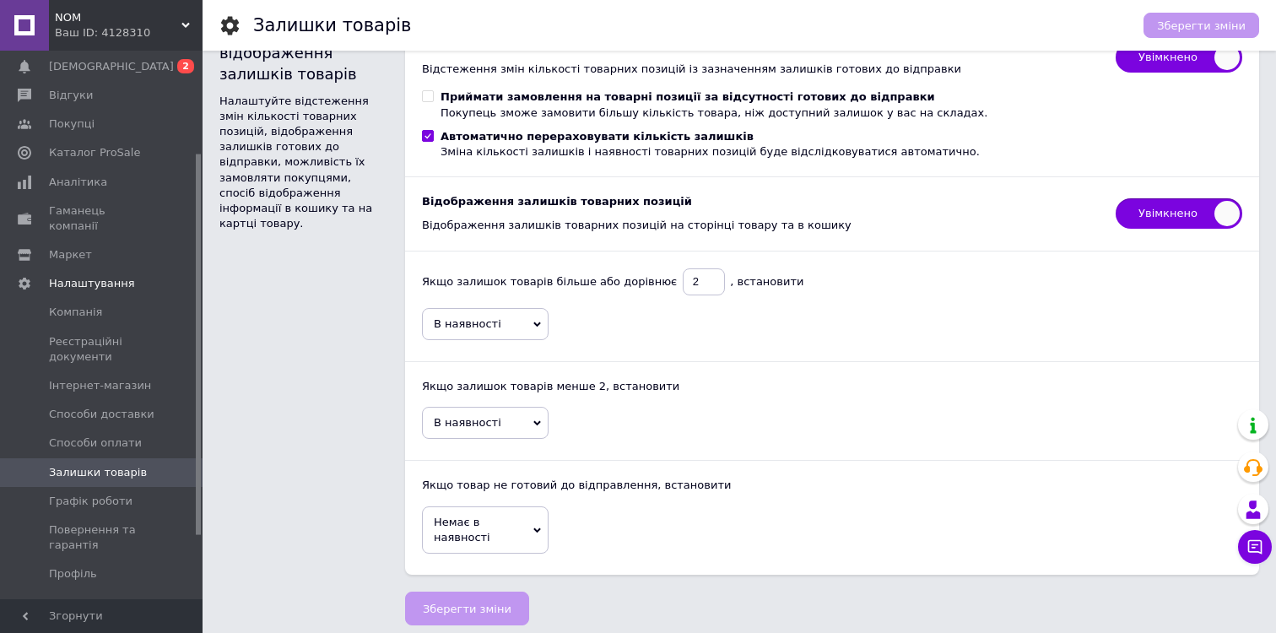
scroll to position [53, 0]
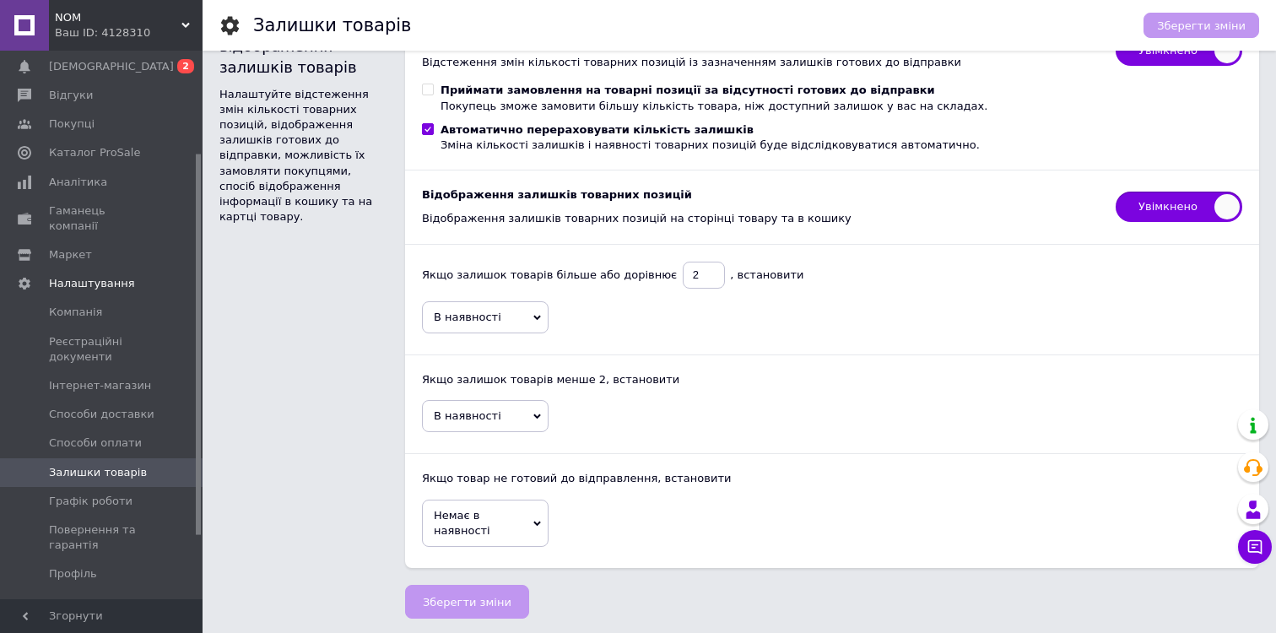
click at [496, 317] on span "В наявності" at bounding box center [485, 317] width 127 height 32
click at [496, 316] on span "В наявності" at bounding box center [485, 317] width 127 height 32
click at [507, 527] on span "Немає в наявності" at bounding box center [485, 523] width 127 height 47
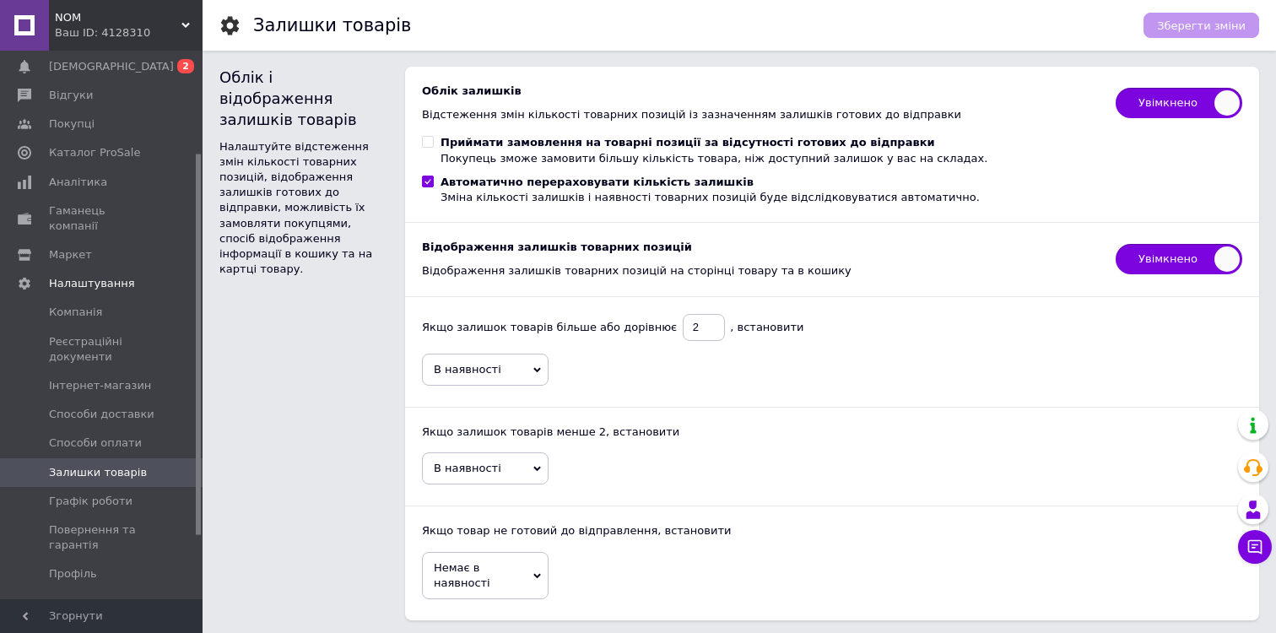
scroll to position [0, 0]
click at [1162, 266] on span "Увімкнено" at bounding box center [1179, 260] width 127 height 30
click at [1116, 245] on input "Увімкнено" at bounding box center [1110, 239] width 11 height 11
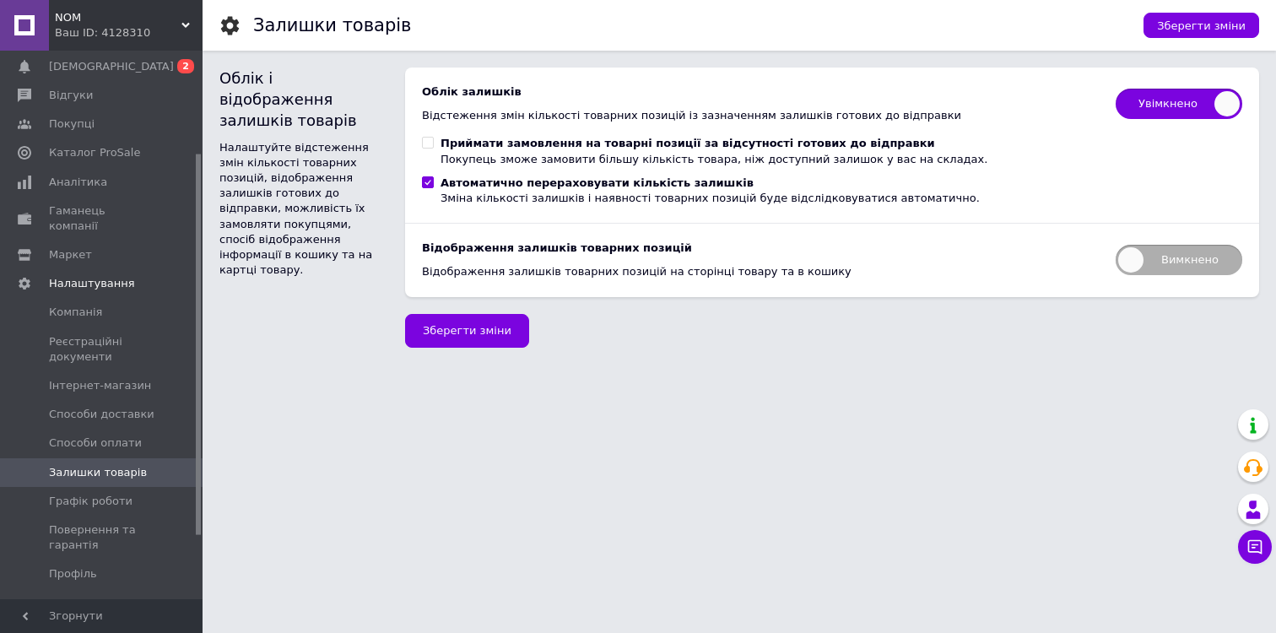
click at [1170, 264] on span "Вимкнено" at bounding box center [1179, 260] width 127 height 30
click at [1116, 245] on input "Вимкнено" at bounding box center [1110, 239] width 11 height 11
checkbox input "true"
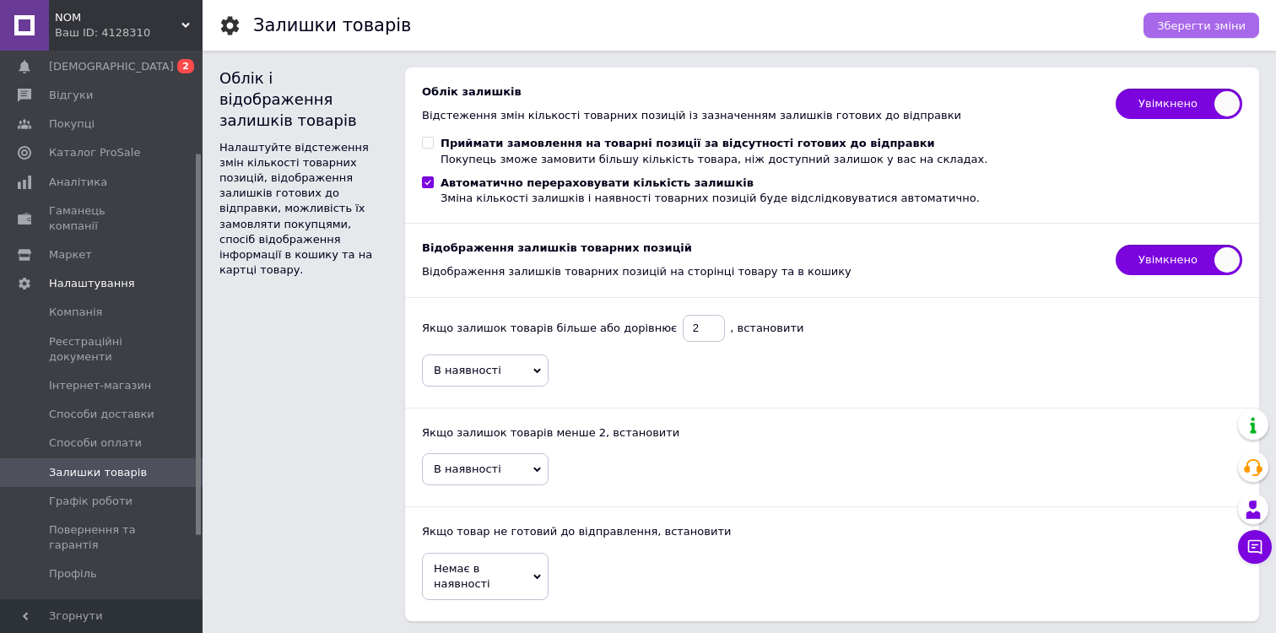
click at [1176, 26] on span "Зберегти зміни" at bounding box center [1201, 25] width 89 height 13
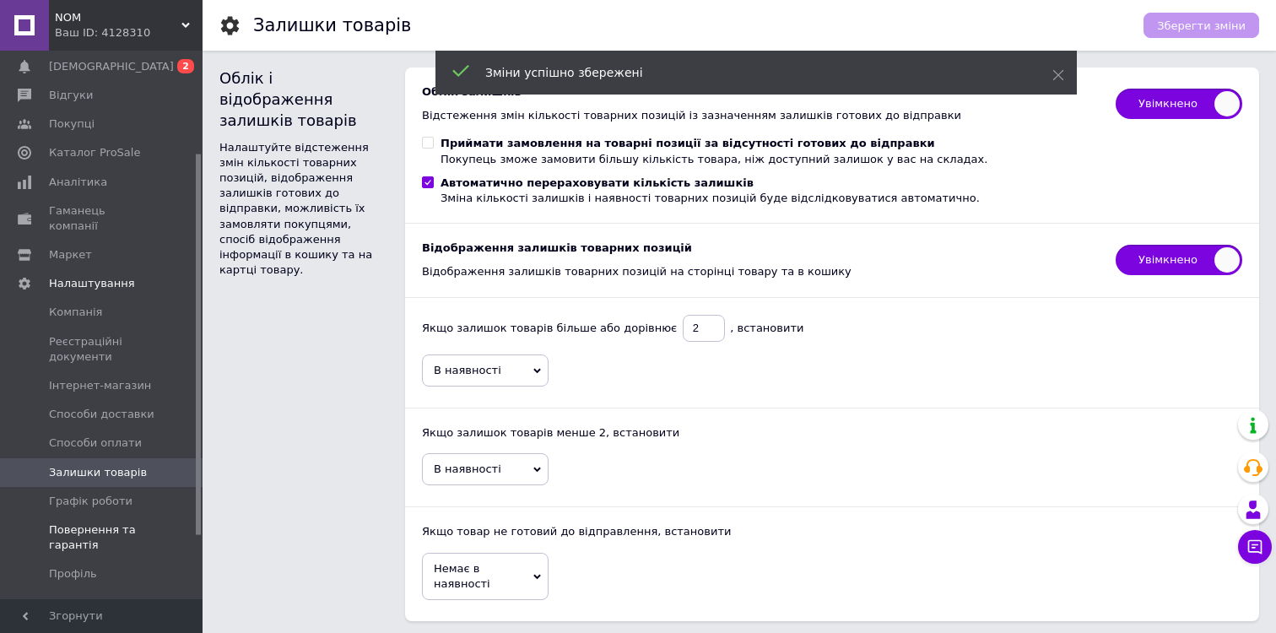
click at [119, 523] on span "Повернення та гарантія" at bounding box center [102, 538] width 107 height 30
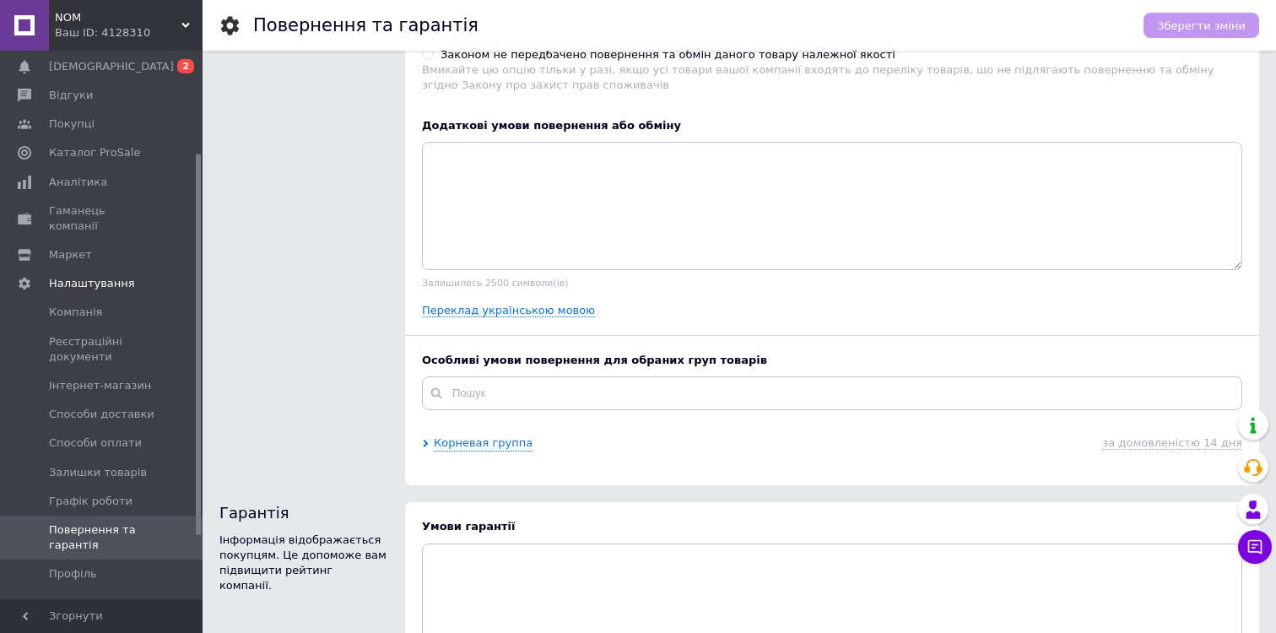
scroll to position [350, 0]
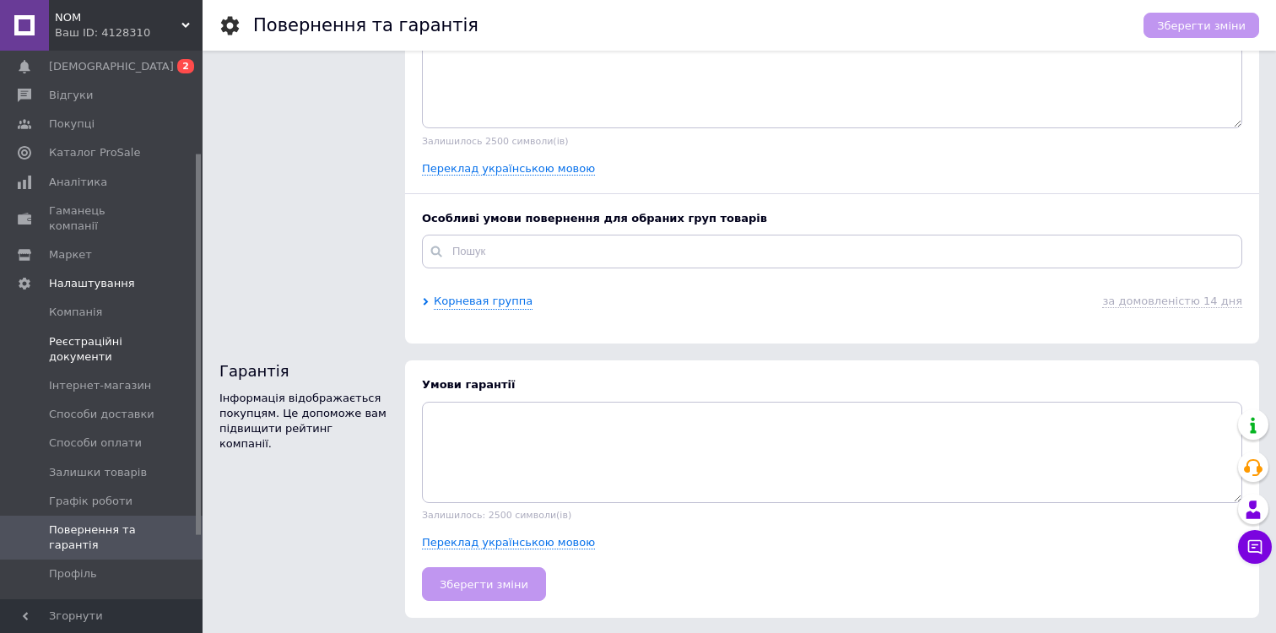
click at [70, 334] on span "Реєстраційні документи" at bounding box center [102, 349] width 107 height 30
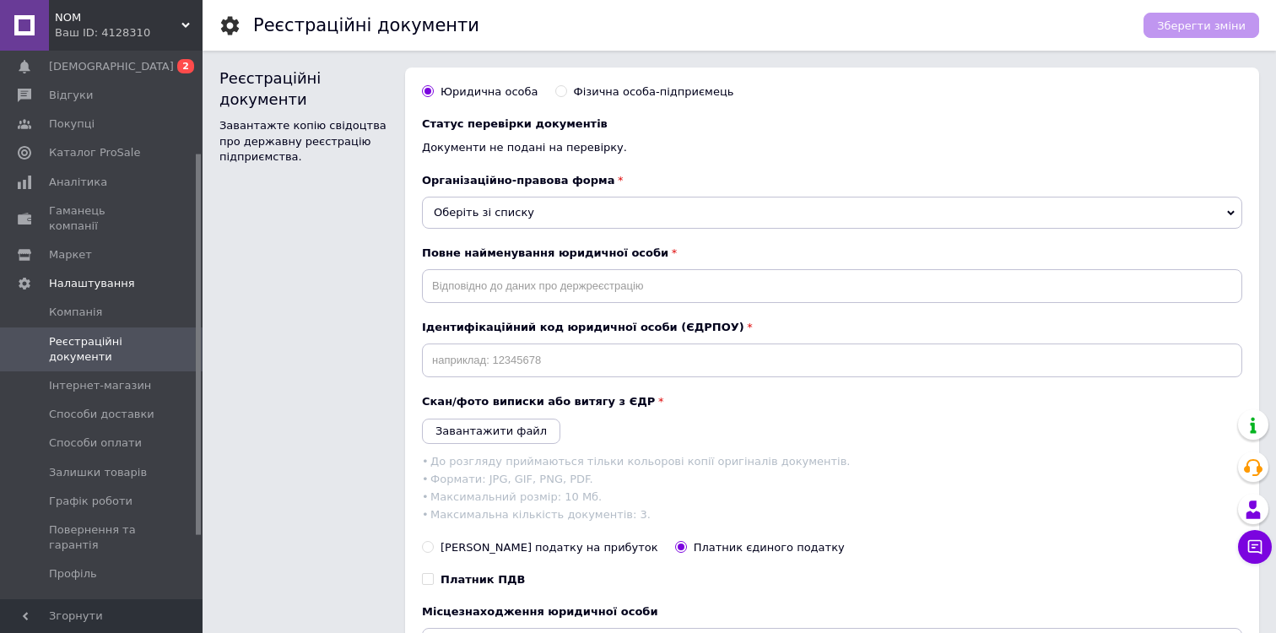
click at [578, 94] on div "Фізична особа-підприємець" at bounding box center [654, 91] width 160 height 15
click at [566, 94] on input "Фізична особа-підприємець" at bounding box center [560, 90] width 11 height 11
radio input "true"
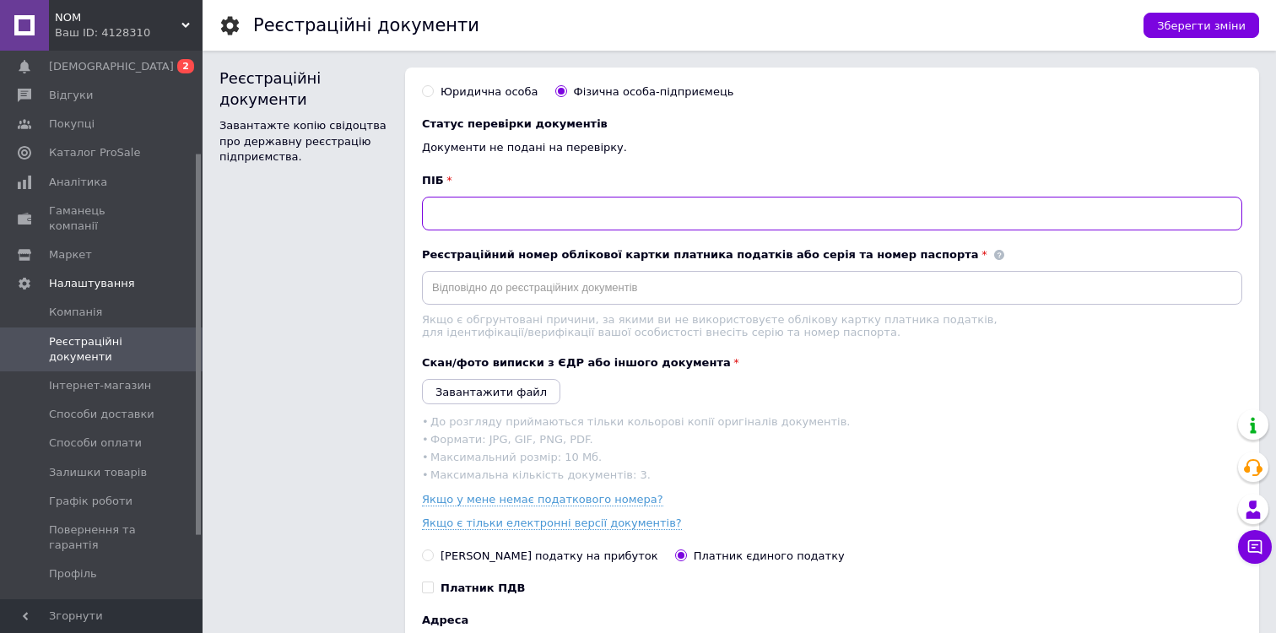
click at [545, 215] on input "text" at bounding box center [832, 214] width 821 height 34
type input "[PERSON_NAME]"
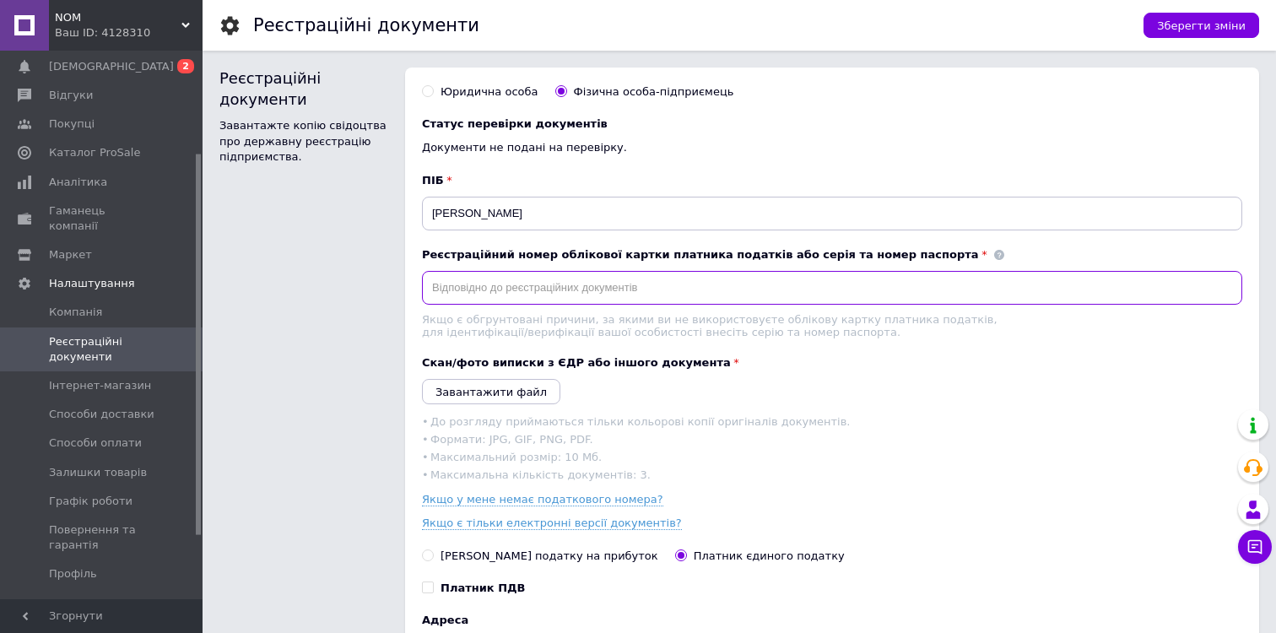
click at [589, 304] on input "text" at bounding box center [832, 288] width 821 height 34
paste input "3639506069"
type input "3639506069"
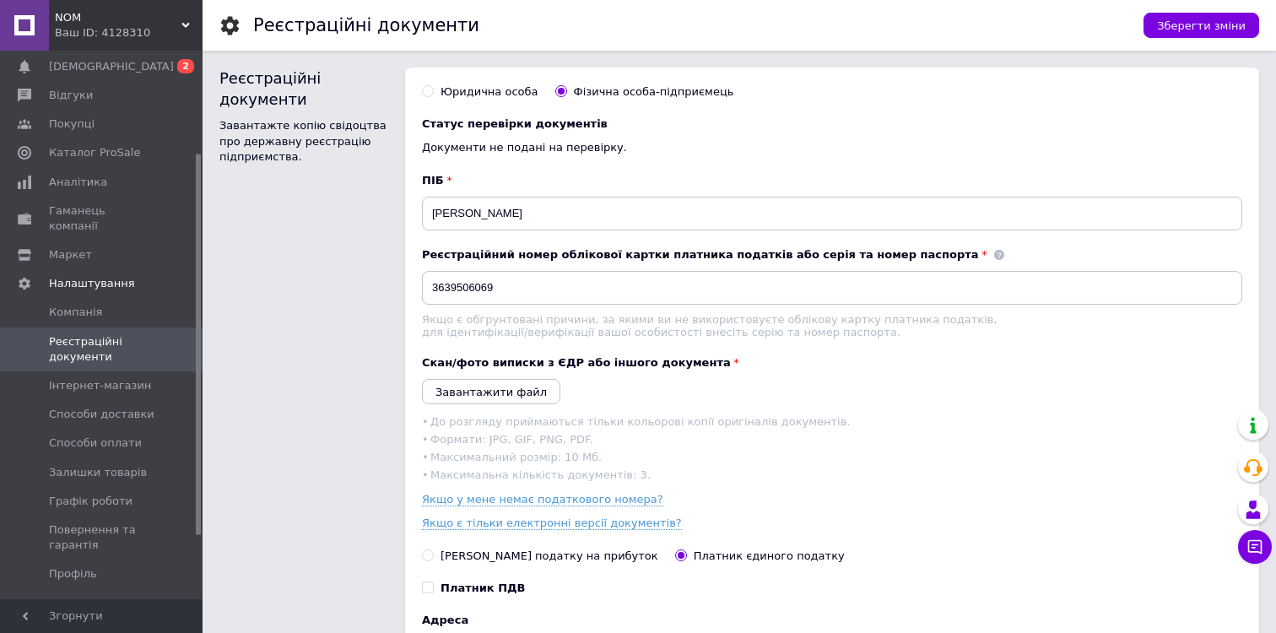
click at [943, 387] on div "Завантажити файл" at bounding box center [832, 391] width 821 height 25
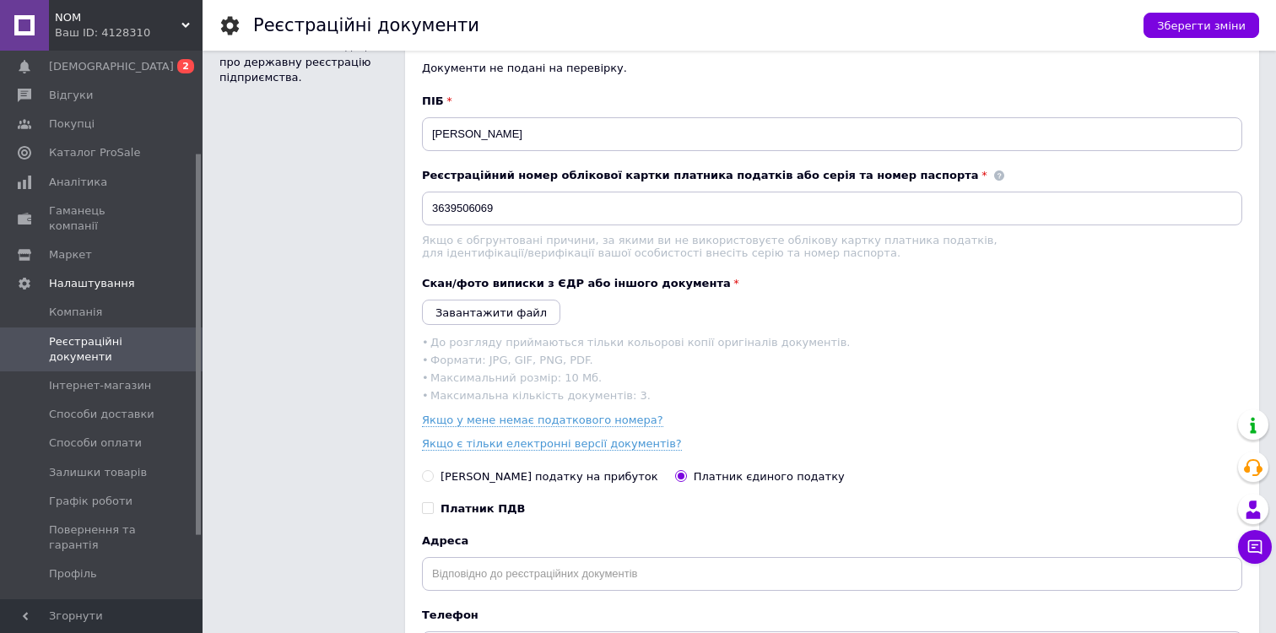
scroll to position [97, 0]
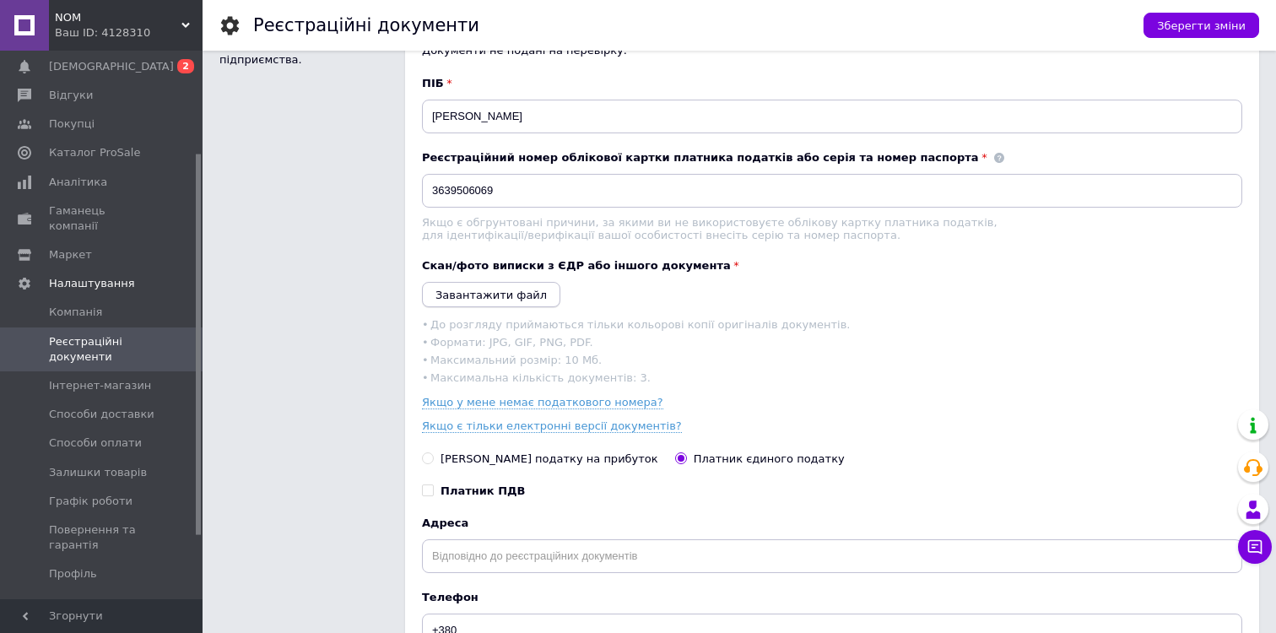
click at [499, 293] on icon "Завантажити файл" at bounding box center [491, 295] width 111 height 13
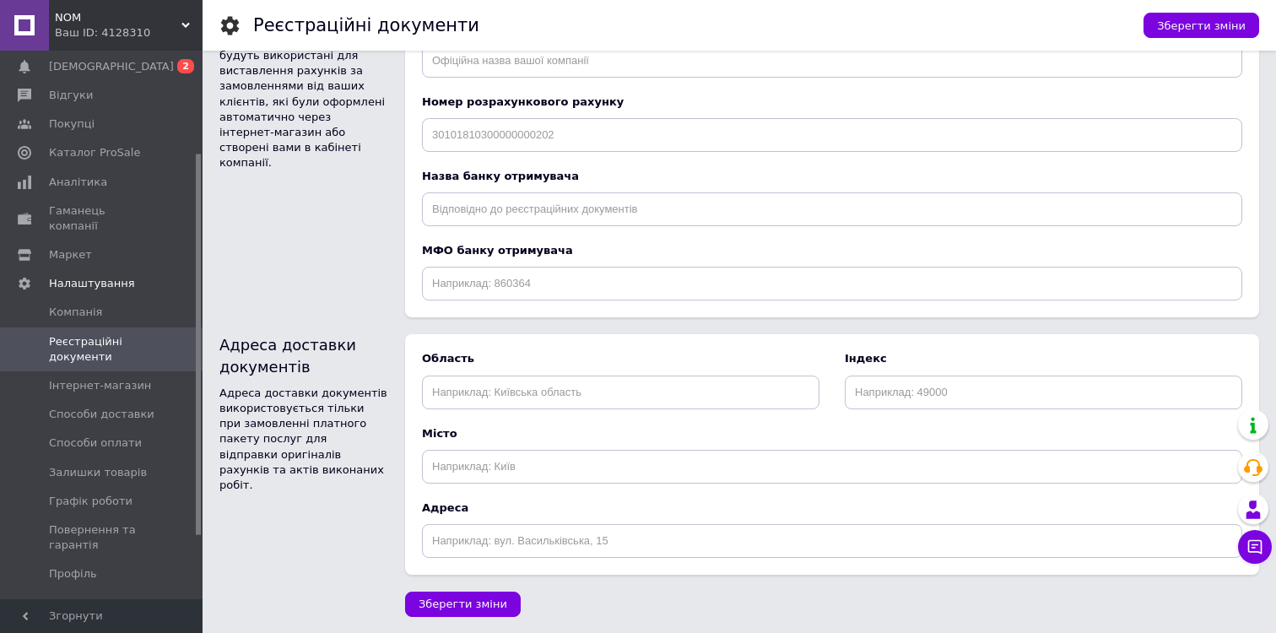
scroll to position [884, 0]
click at [621, 391] on input "text" at bounding box center [621, 392] width 398 height 34
click at [923, 397] on input at bounding box center [1044, 392] width 398 height 34
type input "80601"
click at [637, 387] on input "text" at bounding box center [621, 392] width 398 height 34
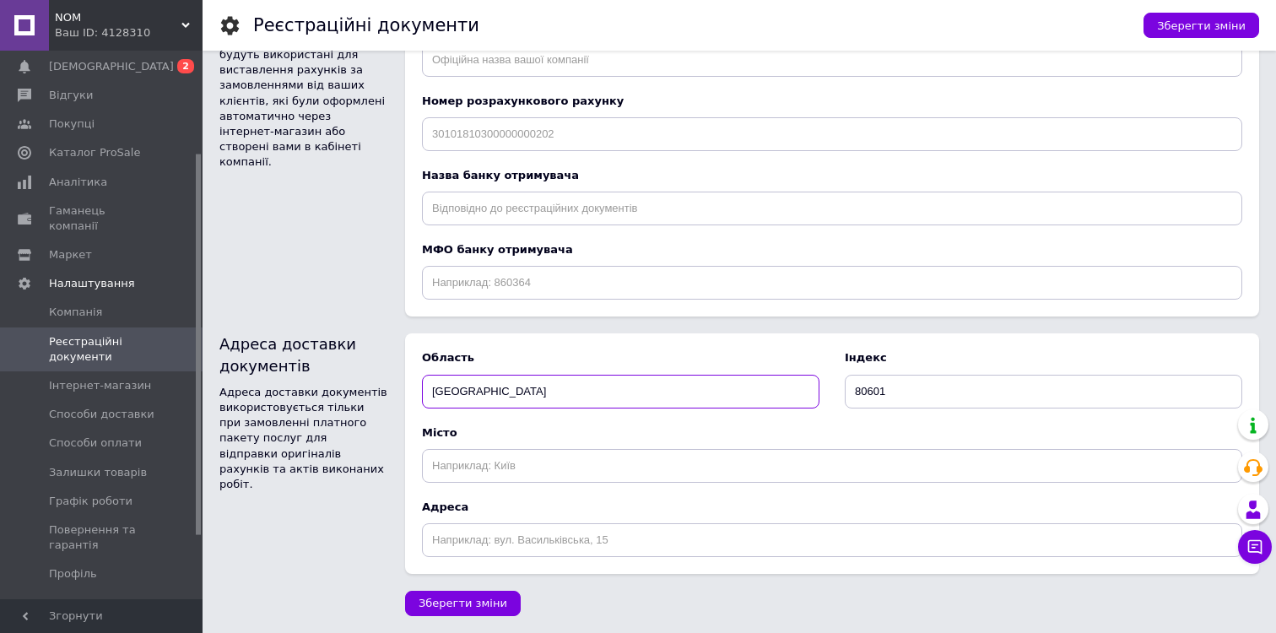
type input "[GEOGRAPHIC_DATA]"
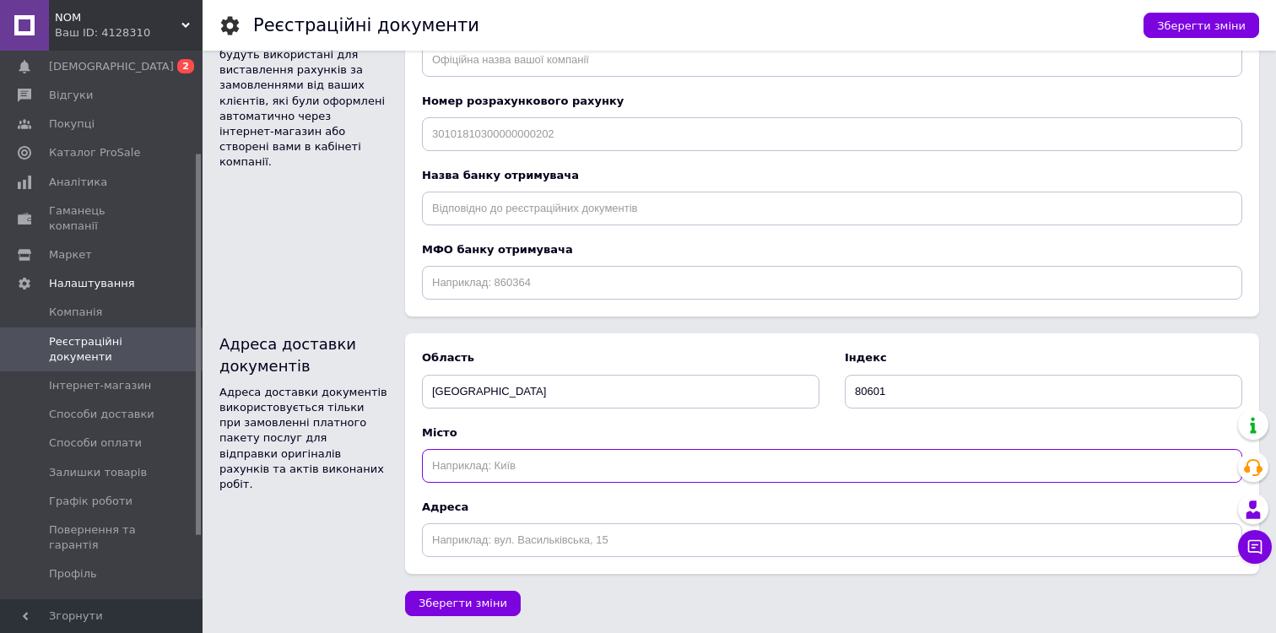
click at [608, 464] on input "text" at bounding box center [832, 466] width 821 height 34
type input "Броди"
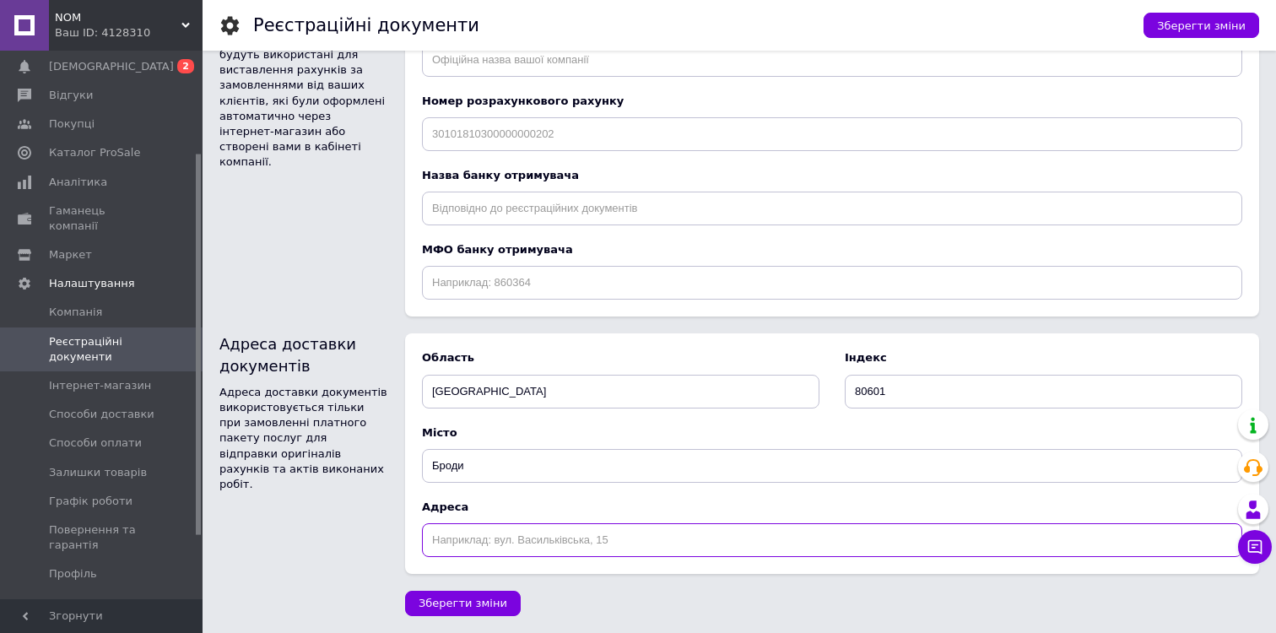
click at [604, 544] on input "text" at bounding box center [832, 540] width 821 height 34
type input "вул. [PERSON_NAME][STREET_ADDRESS]"
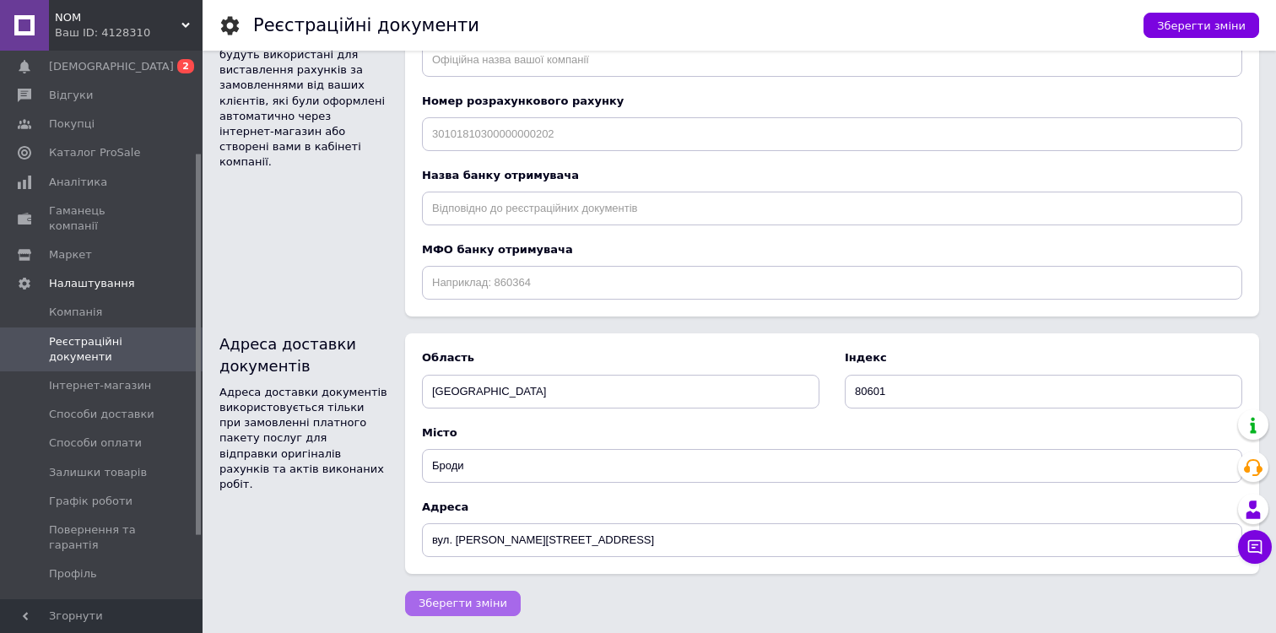
click at [477, 608] on span "Зберегти зміни" at bounding box center [463, 603] width 89 height 13
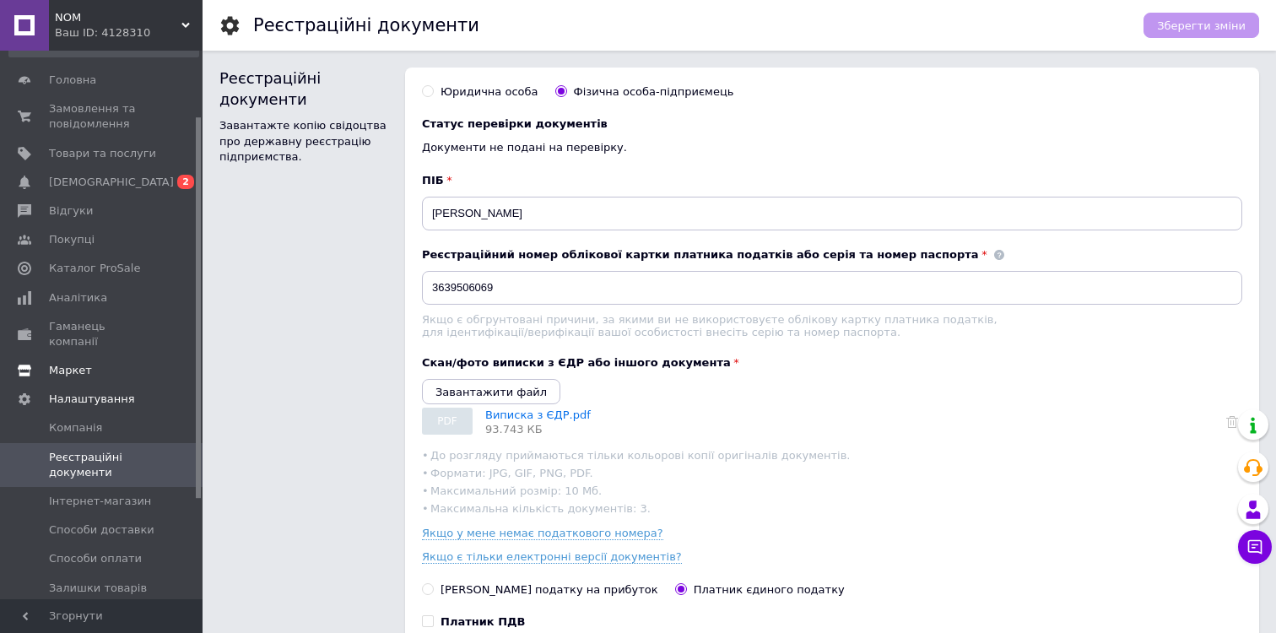
scroll to position [0, 0]
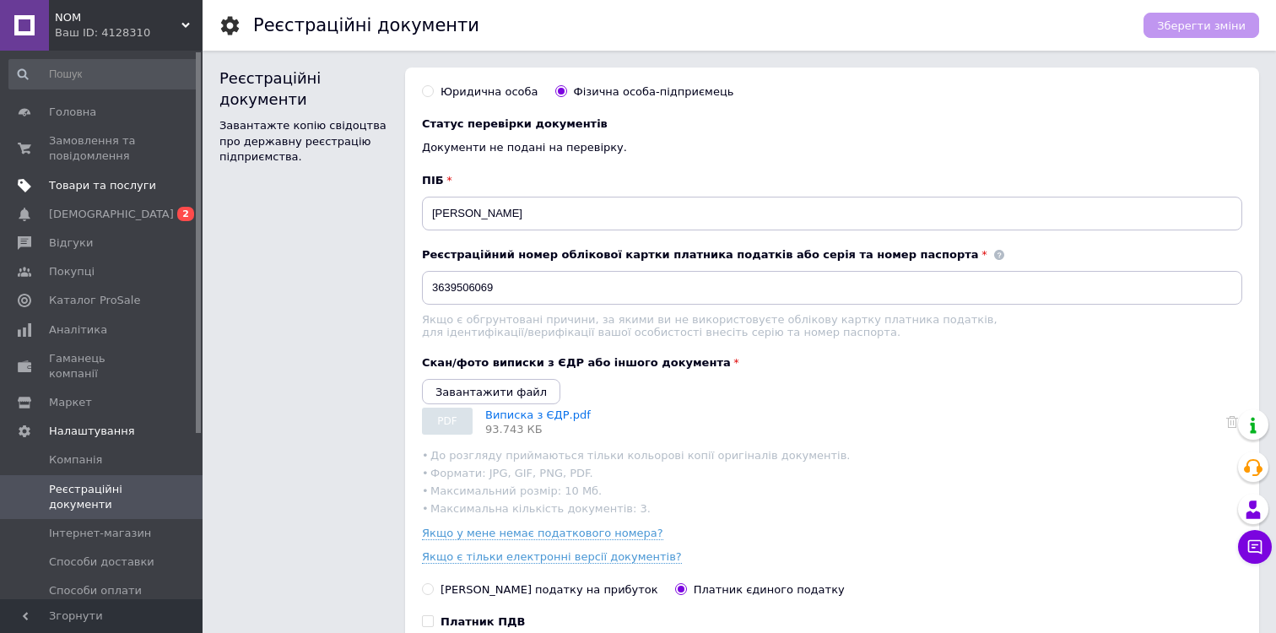
click at [105, 179] on span "Товари та послуги" at bounding box center [102, 185] width 107 height 15
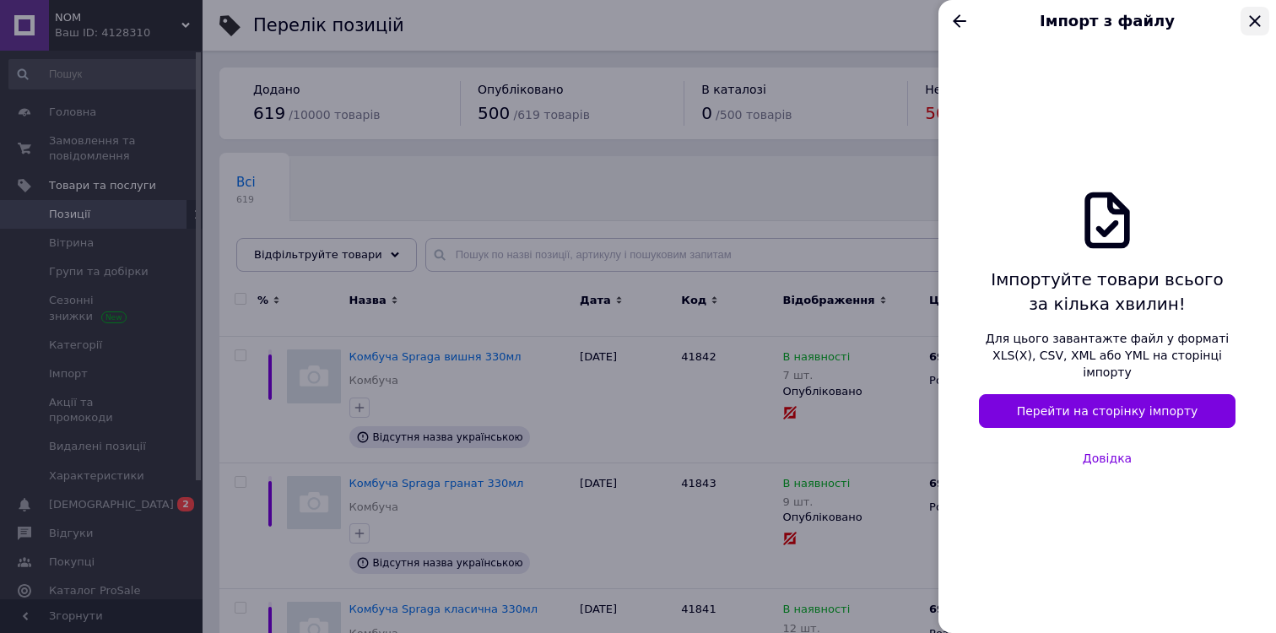
click at [1252, 24] on icon "Закрыть" at bounding box center [1254, 20] width 11 height 11
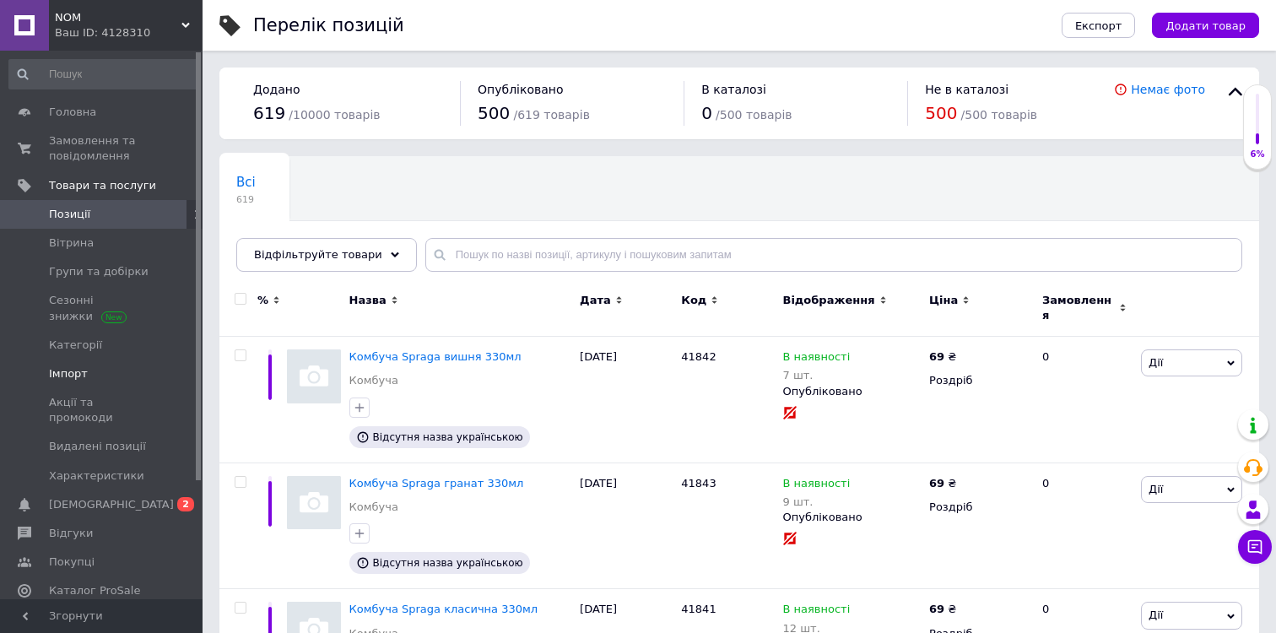
click at [74, 372] on span "Імпорт" at bounding box center [68, 373] width 39 height 15
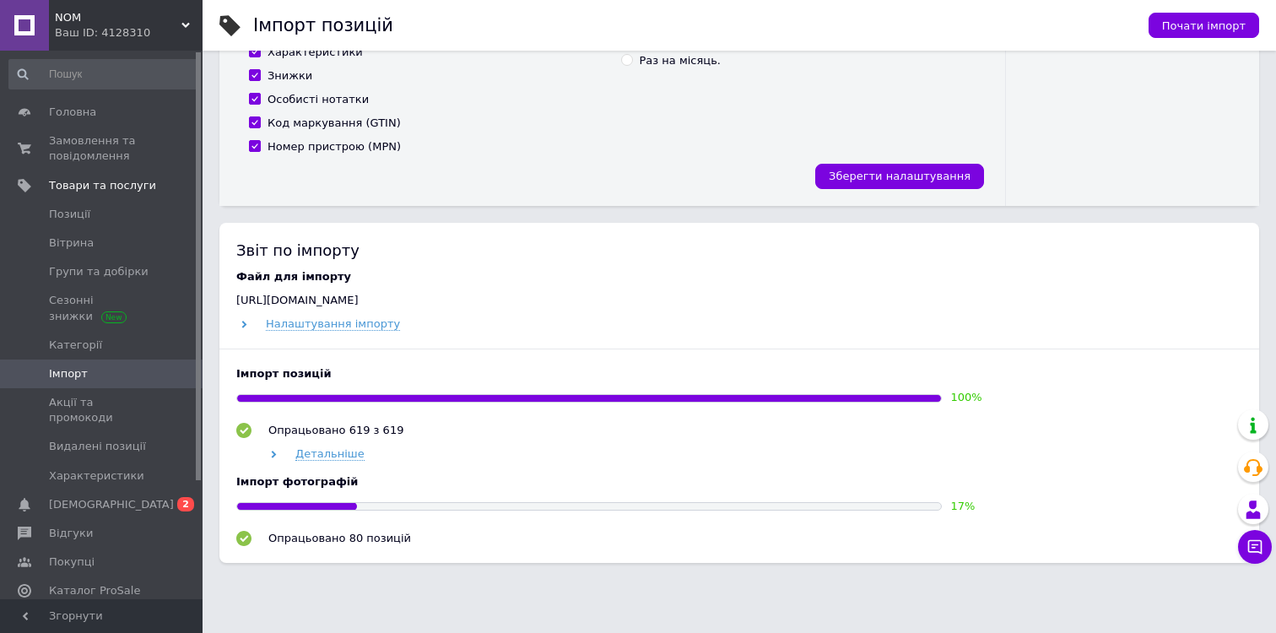
scroll to position [602, 0]
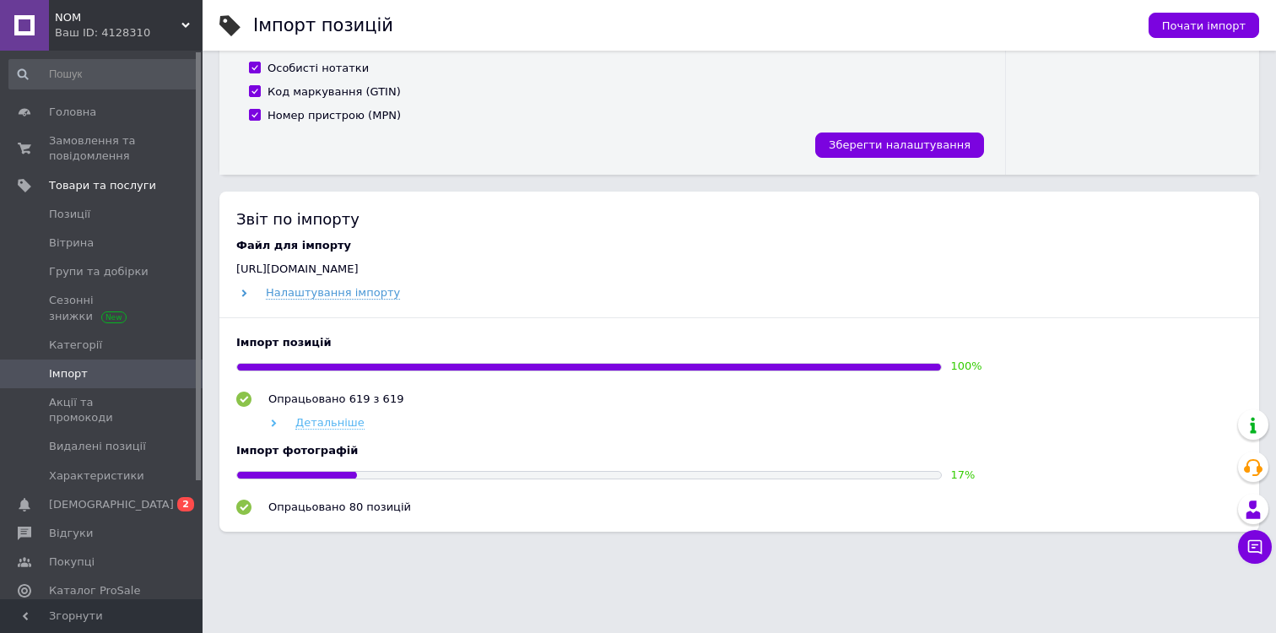
click at [317, 421] on span "Детальніше" at bounding box center [329, 423] width 69 height 14
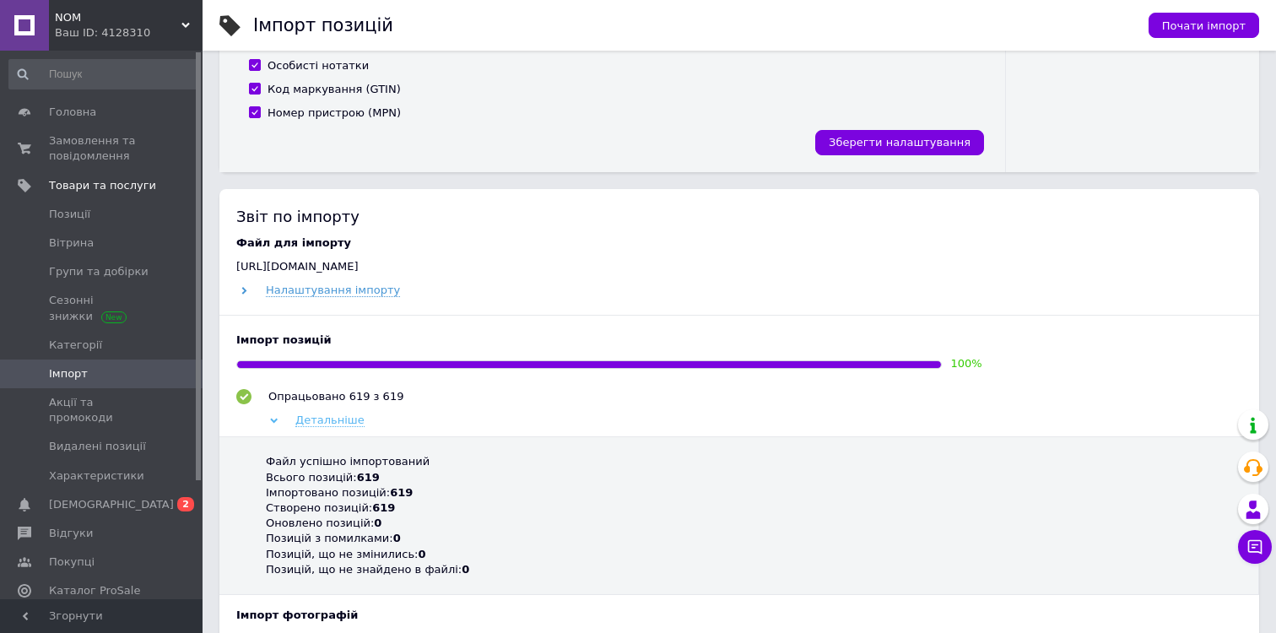
click at [328, 425] on span "Детальніше" at bounding box center [329, 421] width 69 height 14
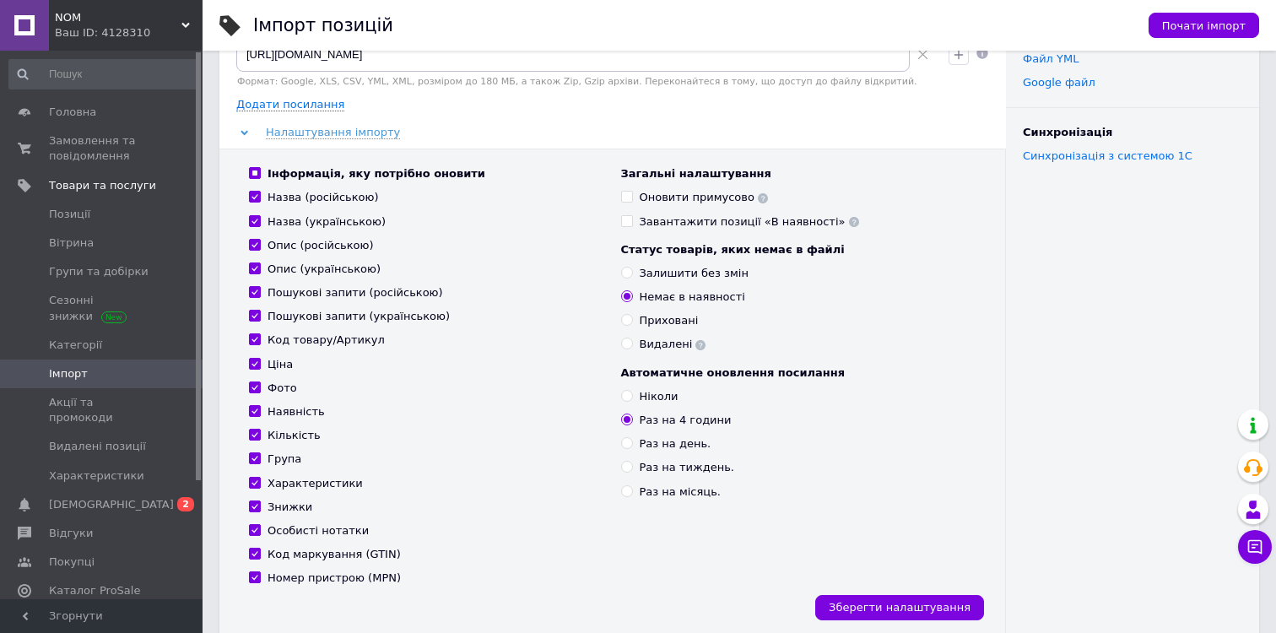
scroll to position [101, 0]
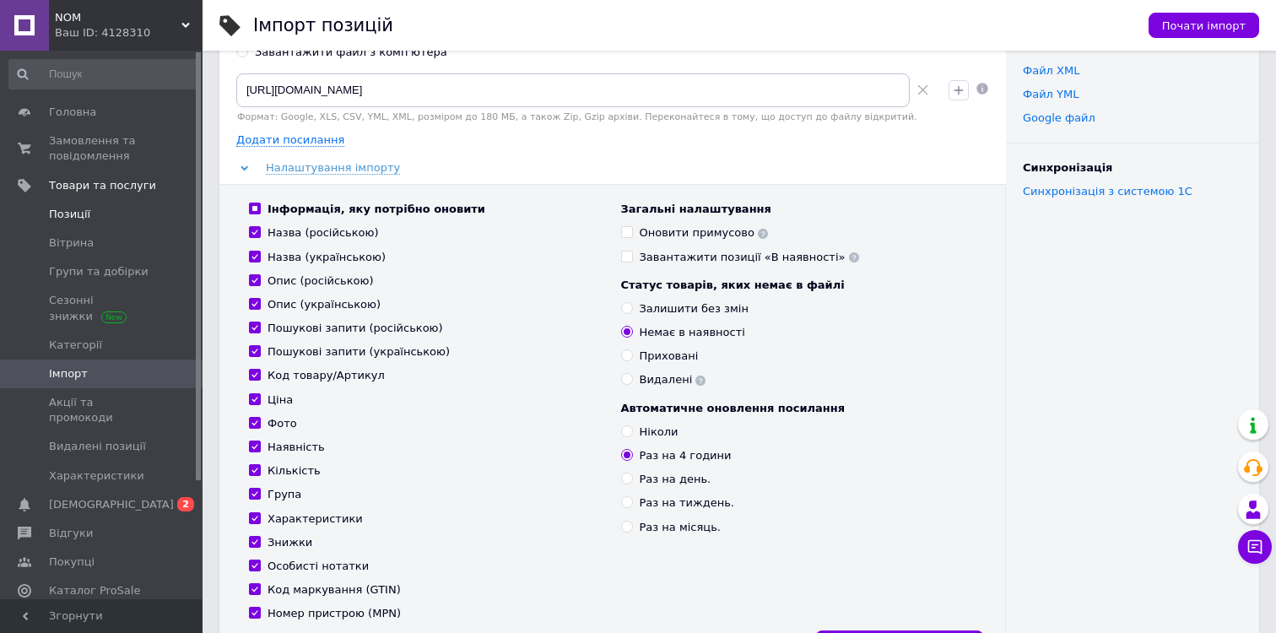
click at [89, 224] on link "Позиції" at bounding box center [104, 214] width 208 height 29
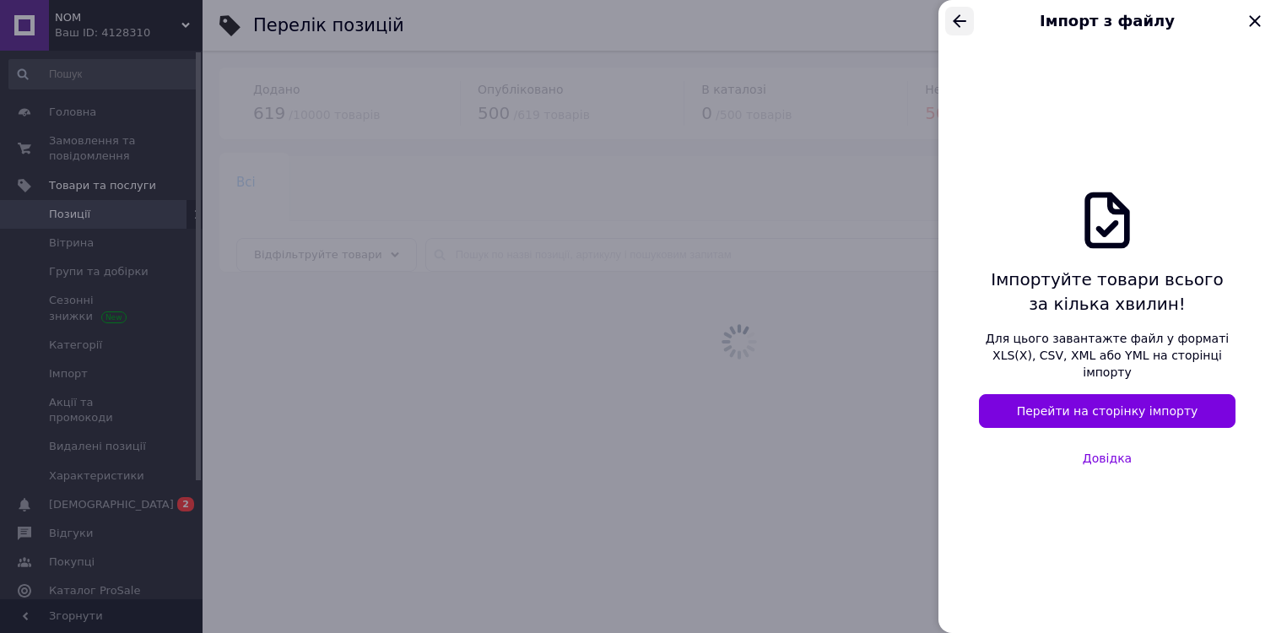
click at [961, 17] on icon "Назад" at bounding box center [960, 21] width 20 height 20
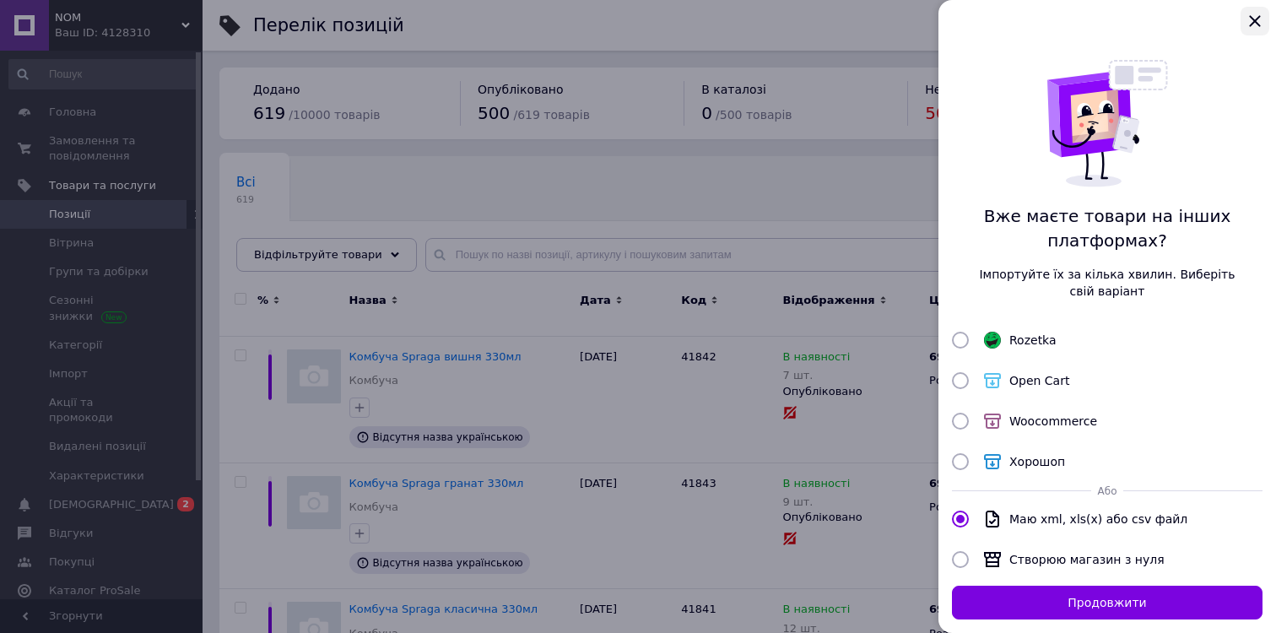
click at [1253, 21] on icon "Закрыть" at bounding box center [1255, 21] width 20 height 20
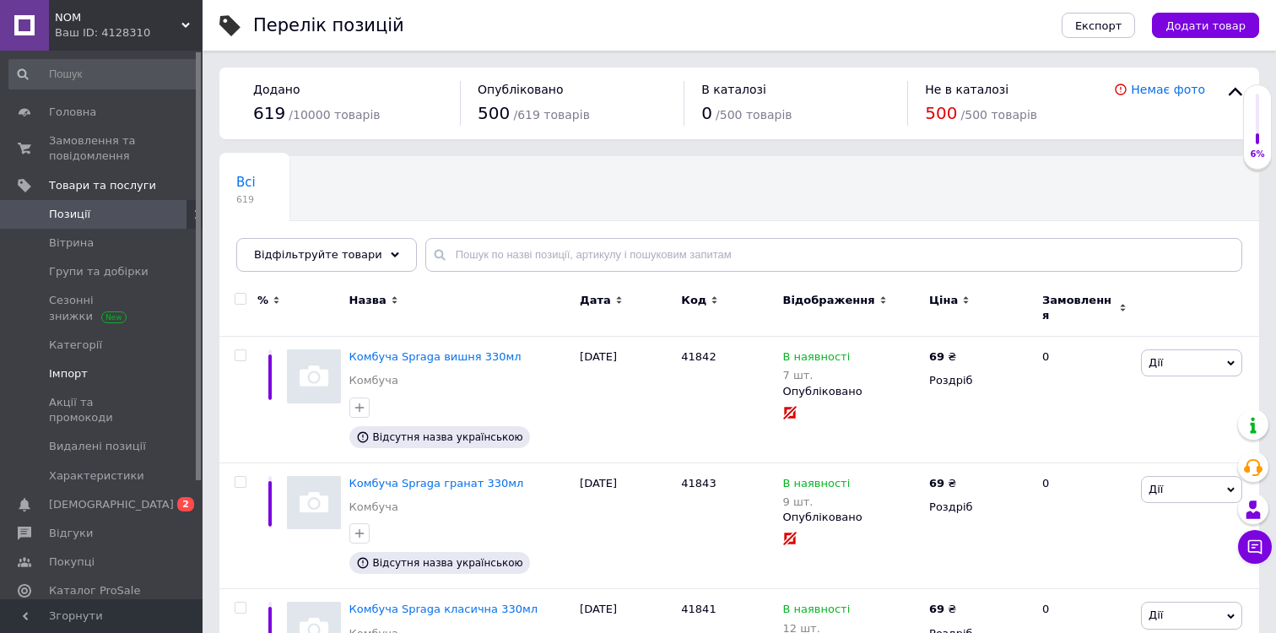
click at [79, 374] on span "Імпорт" at bounding box center [68, 373] width 39 height 15
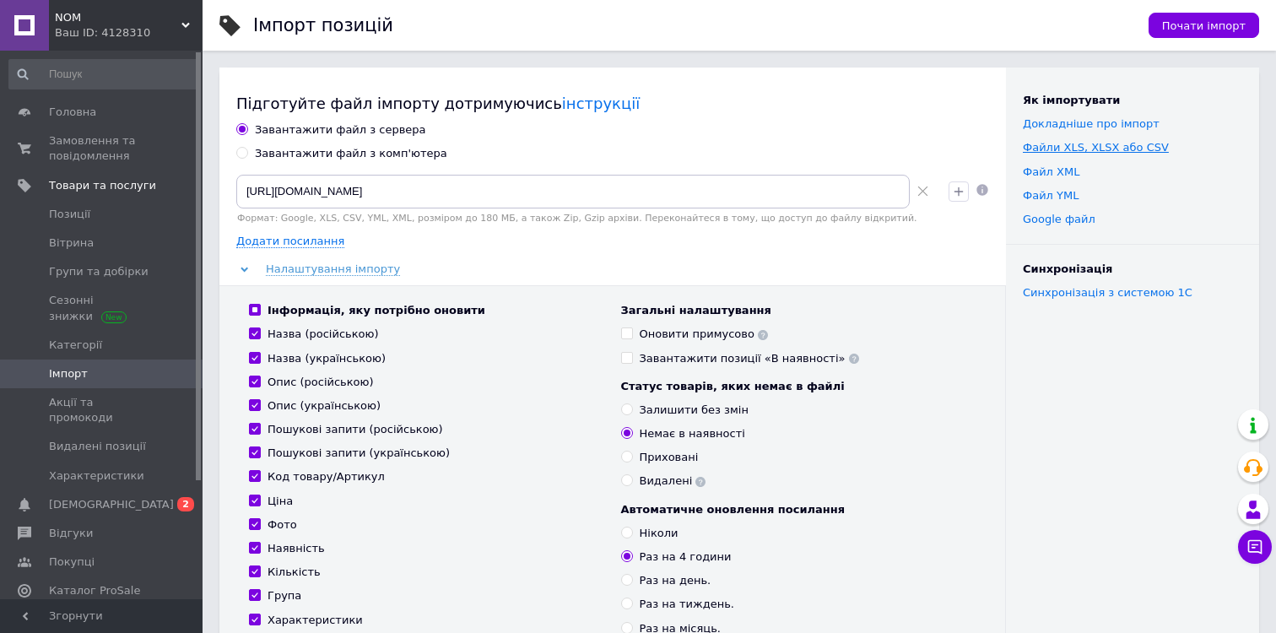
click at [1087, 151] on link "Файли ХLS, XLSX або CSV" at bounding box center [1096, 147] width 146 height 13
click at [1053, 171] on link "Файл XML" at bounding box center [1051, 171] width 57 height 13
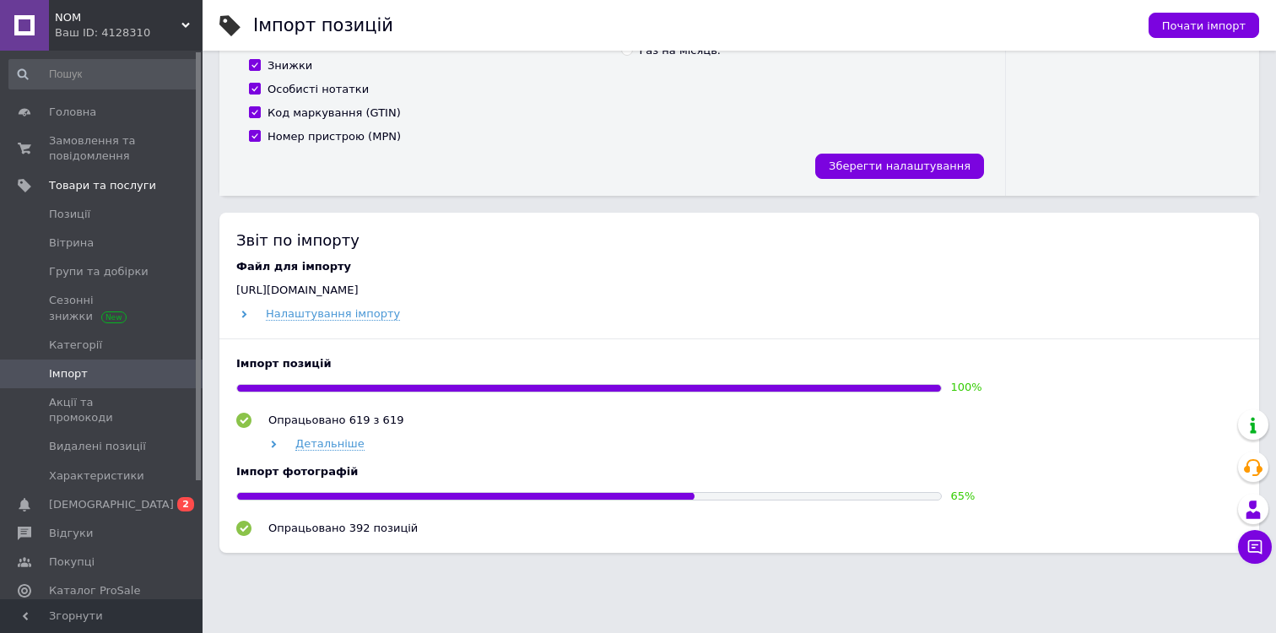
scroll to position [602, 0]
